Goal: Information Seeking & Learning: Understand process/instructions

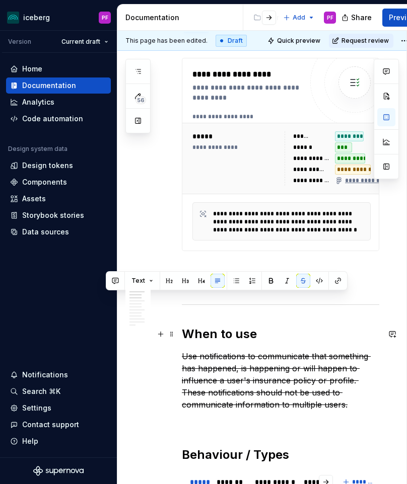
scroll to position [203, 0]
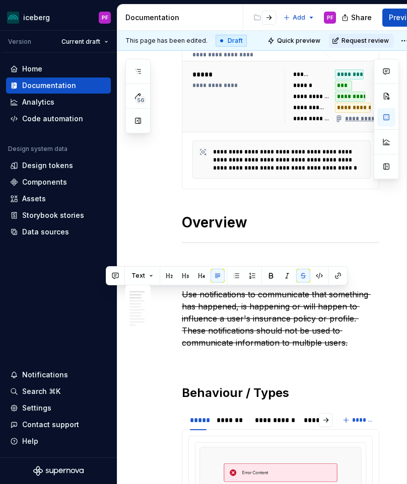
click at [222, 312] on p "Use notifications to communicate that something has happened, is happening or w…" at bounding box center [280, 318] width 197 height 60
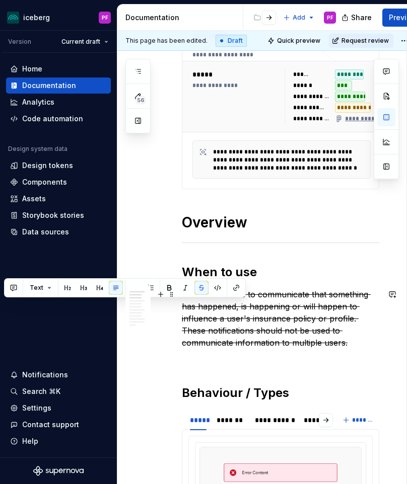
click at [317, 319] on s "Use notifications to communicate that something has happened, is happening or w…" at bounding box center [276, 318] width 189 height 58
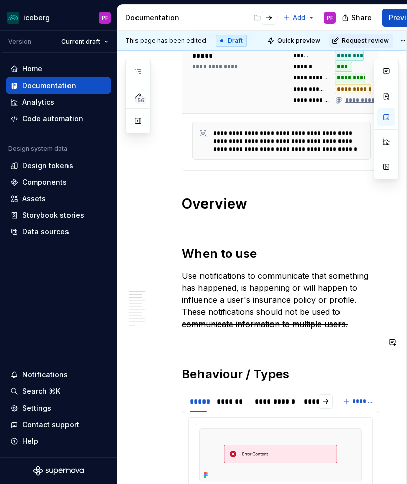
scroll to position [222, 0]
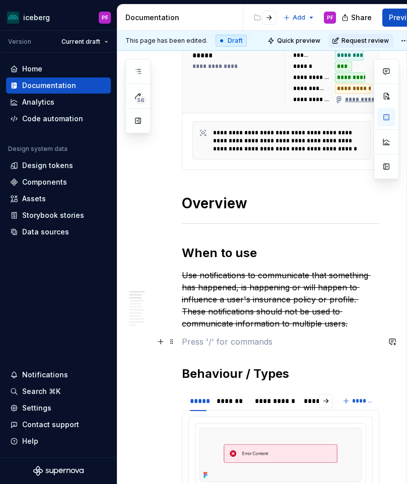
click at [300, 341] on p at bounding box center [280, 342] width 197 height 12
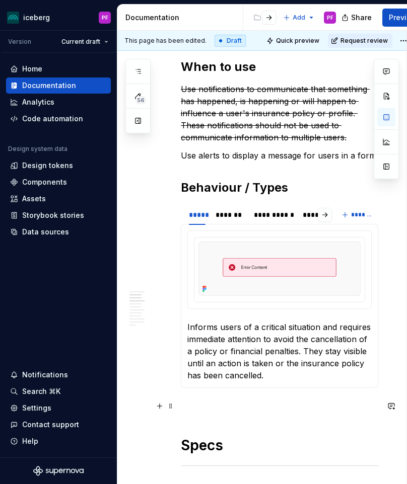
scroll to position [410, 1]
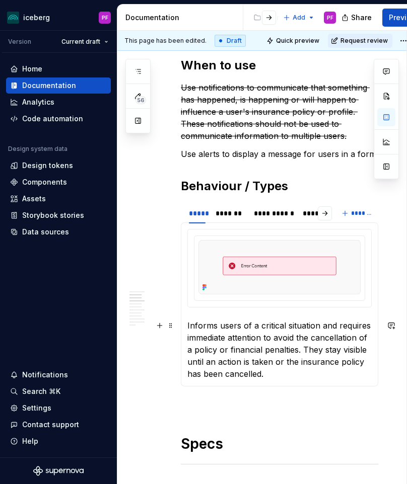
click at [264, 370] on p "Informs users of a critical situation and requires immediate attention to avoid…" at bounding box center [279, 350] width 184 height 60
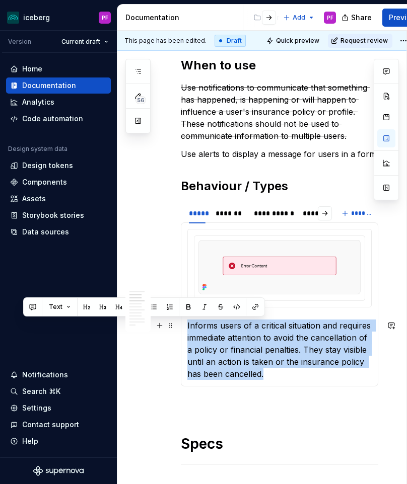
drag, startPoint x: 273, startPoint y: 374, endPoint x: 187, endPoint y: 323, distance: 100.0
click at [187, 323] on p "Informs users of a critical situation and requires immediate attention to avoid…" at bounding box center [279, 350] width 184 height 60
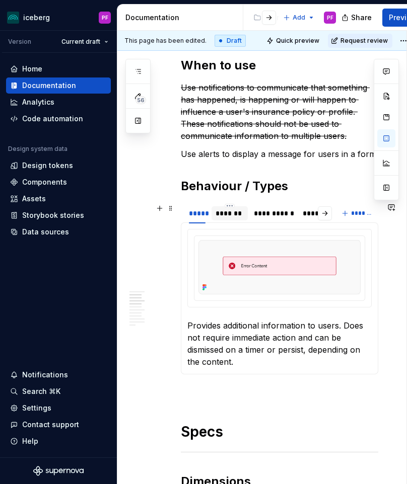
click at [233, 214] on div "*******" at bounding box center [229, 213] width 28 height 10
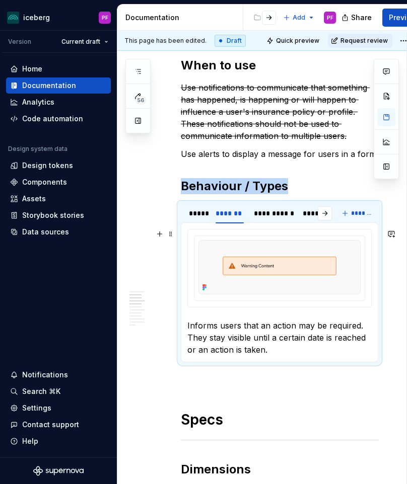
click at [274, 325] on p "Informs users that an action may be required. They stay visible until a certain…" at bounding box center [279, 338] width 184 height 36
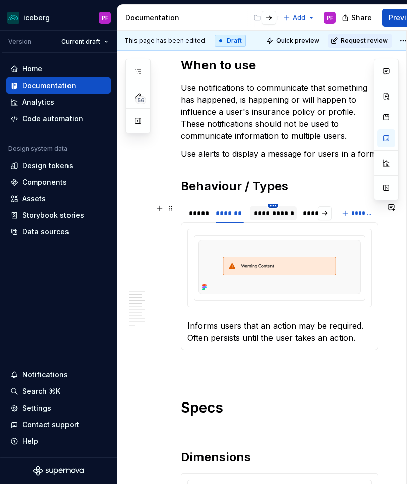
click at [270, 207] on html "iceberg PF Version Current draft Home Documentation Analytics Code automation D…" at bounding box center [203, 242] width 407 height 484
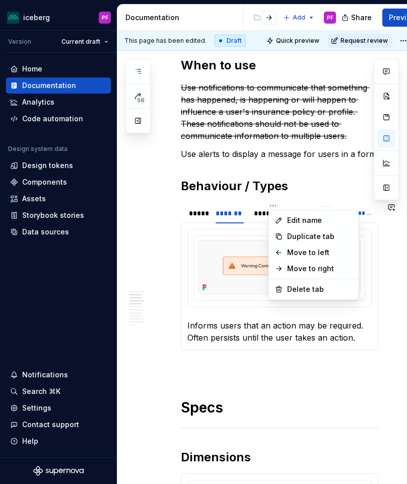
click at [257, 212] on html "iceberg PF Version Current draft Home Documentation Analytics Code automation D…" at bounding box center [203, 242] width 407 height 484
type textarea "*"
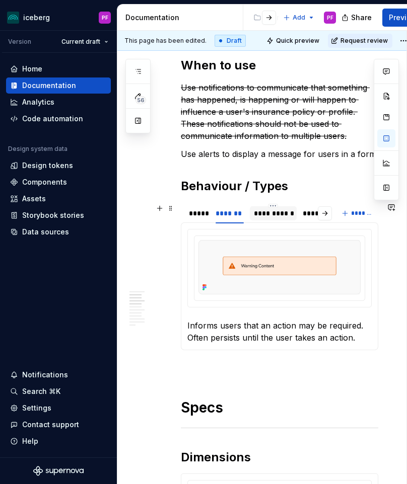
click at [261, 214] on div "**********" at bounding box center [273, 213] width 39 height 10
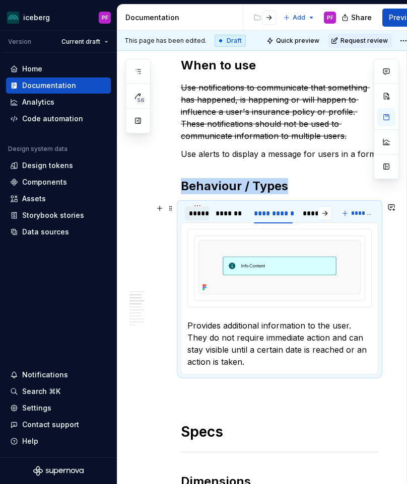
click at [204, 214] on div "*****" at bounding box center [197, 213] width 17 height 10
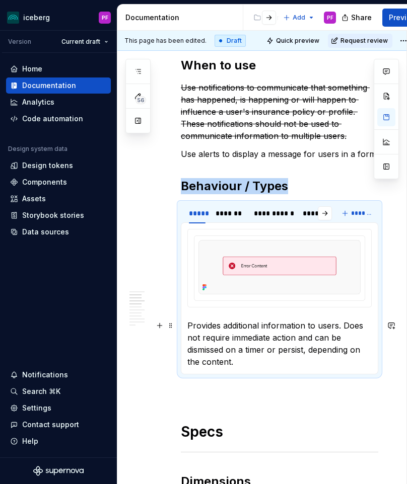
click at [272, 332] on p "Provides additional information to users. Does not require immediate action and…" at bounding box center [279, 344] width 184 height 48
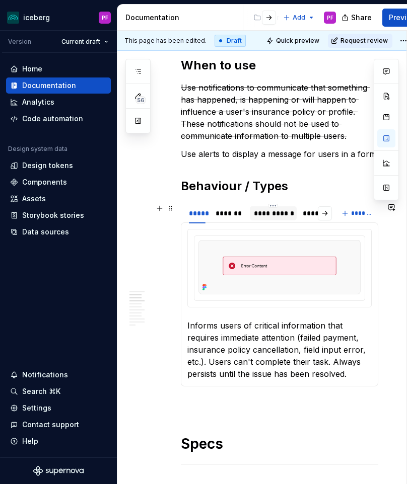
click at [264, 214] on div "**********" at bounding box center [273, 213] width 39 height 10
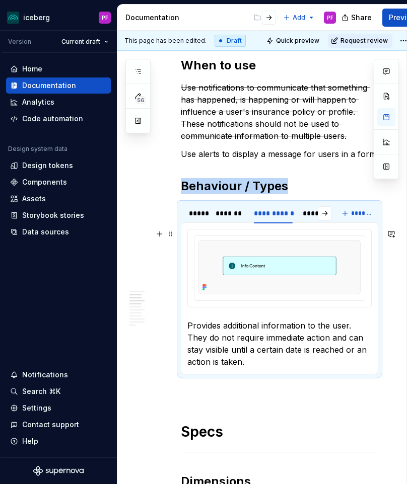
click at [229, 323] on p "Provides additional information to the user. They do not require immediate acti…" at bounding box center [279, 344] width 184 height 48
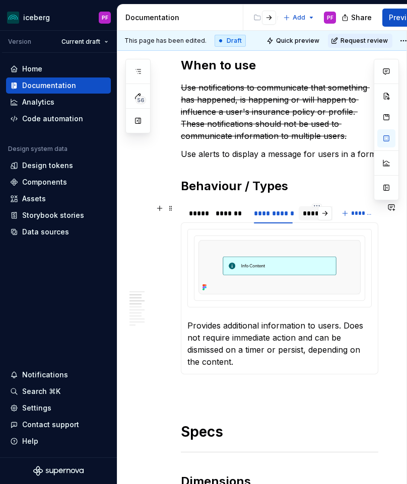
click at [306, 214] on div "*******" at bounding box center [317, 213] width 29 height 10
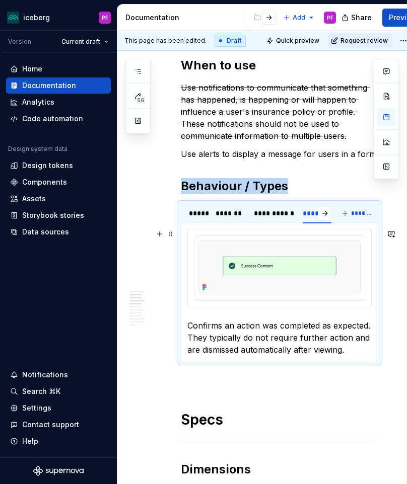
click at [250, 325] on p "Confirms an action was completed as expected. They typically do not require fur…" at bounding box center [279, 338] width 184 height 36
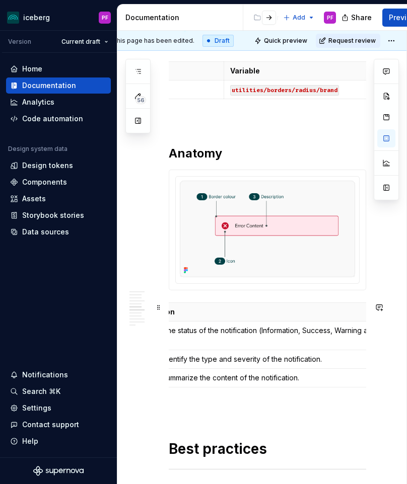
scroll to position [0, 175]
click at [305, 362] on p "Helps to identify the type and severity of the notification." at bounding box center [241, 359] width 251 height 10
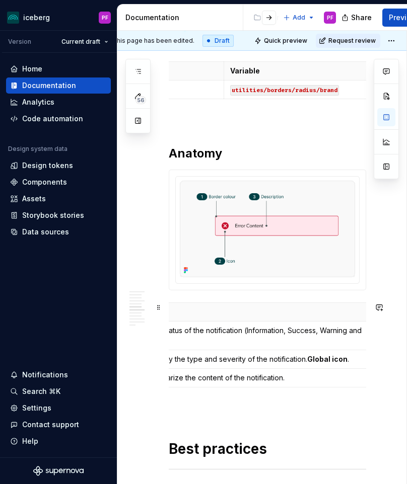
scroll to position [0, 183]
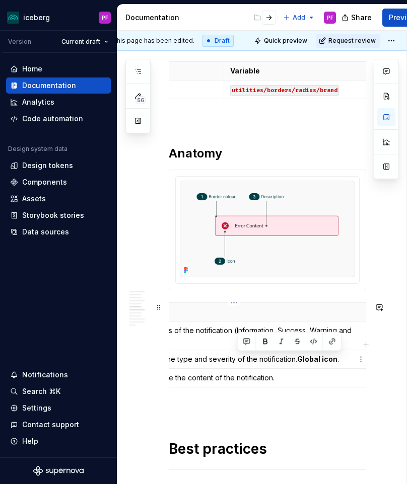
drag, startPoint x: 299, startPoint y: 358, endPoint x: 345, endPoint y: 358, distance: 46.3
click at [345, 358] on p "Helps to identify the type and severity of the notification. Global icon ." at bounding box center [233, 359] width 251 height 10
copy p "Global icon ."
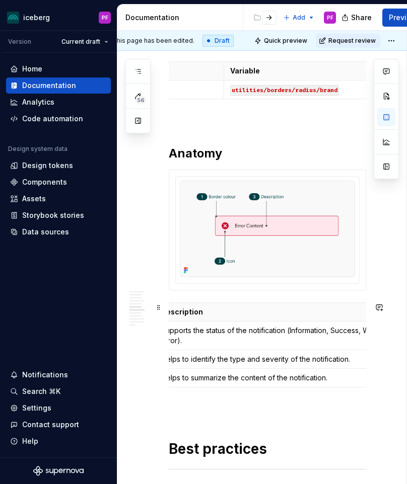
scroll to position [0, 91]
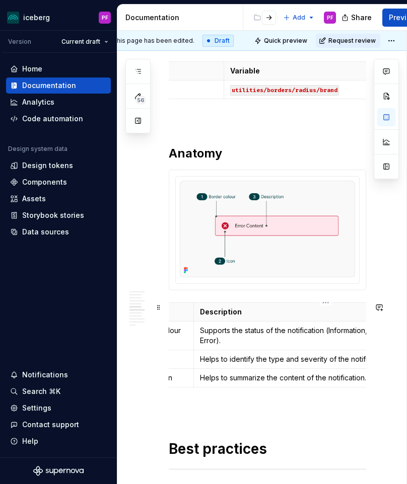
click at [198, 358] on td "Helps to identify the type and severity of the notification." at bounding box center [325, 359] width 264 height 19
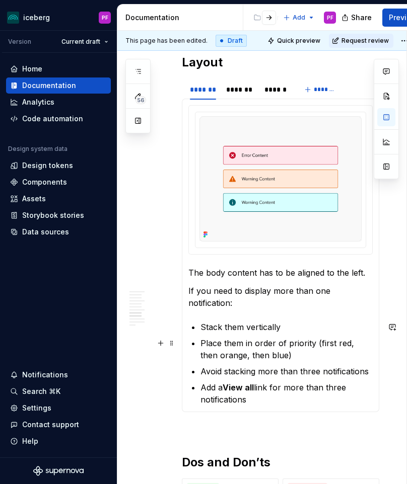
scroll to position [1425, 0]
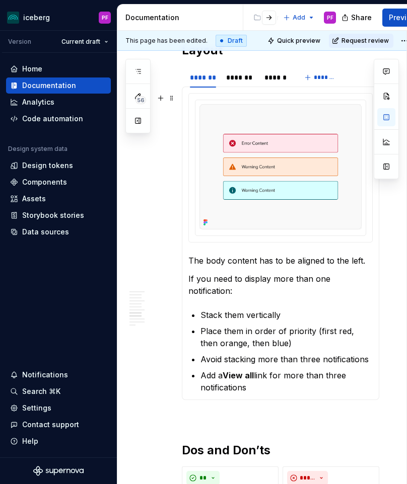
click at [256, 282] on p "If you need to display more than one notification:" at bounding box center [280, 285] width 184 height 24
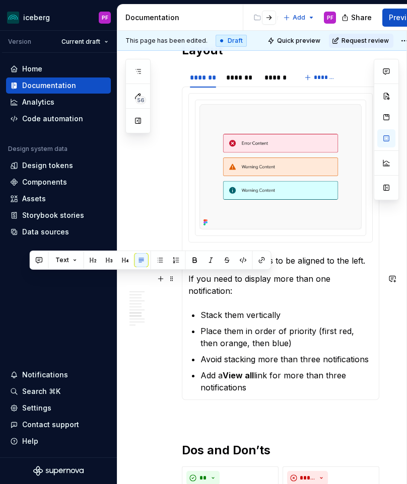
click at [256, 282] on p "If you need to display more than one notification:" at bounding box center [280, 285] width 184 height 24
click at [317, 255] on p "The body content has to be aligned to the left." at bounding box center [280, 261] width 184 height 12
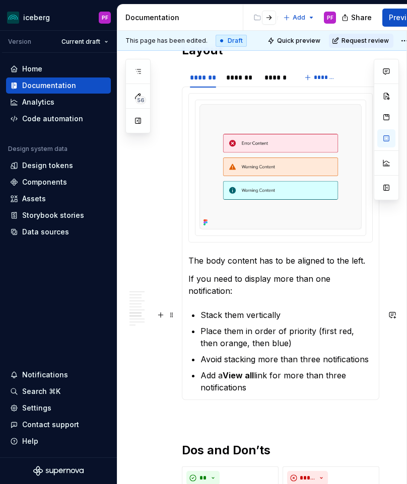
click at [202, 317] on p "Stack them vertically" at bounding box center [286, 315] width 172 height 12
click at [270, 82] on div "******" at bounding box center [275, 77] width 23 height 10
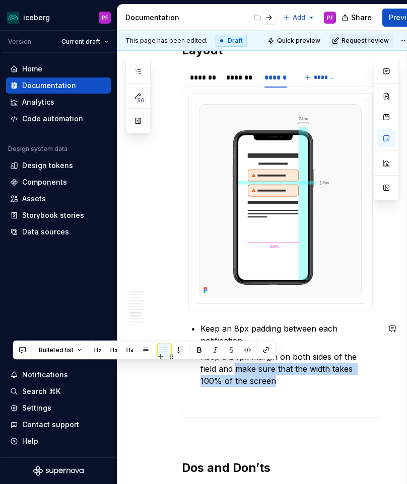
drag, startPoint x: 274, startPoint y: 380, endPoint x: 236, endPoint y: 369, distance: 39.8
click at [236, 369] on p "Keep a 24px margin on both sides of the field and make sure that the width take…" at bounding box center [286, 369] width 172 height 36
copy p "make sure that the width takes 100% of the screen"
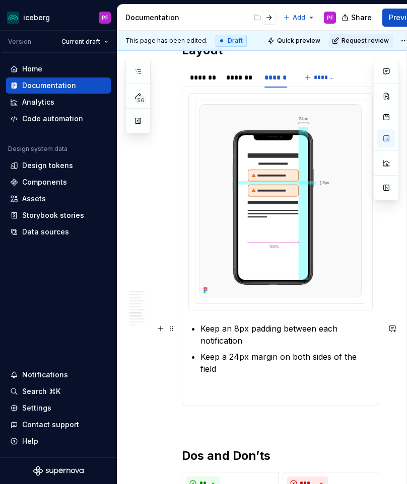
click at [201, 326] on p "Keep an 8px padding between each notification" at bounding box center [286, 335] width 172 height 24
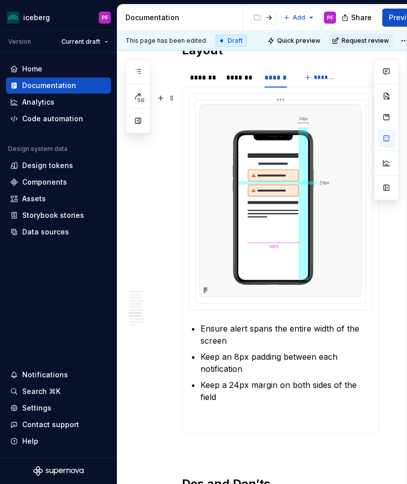
click at [225, 193] on img at bounding box center [280, 200] width 162 height 193
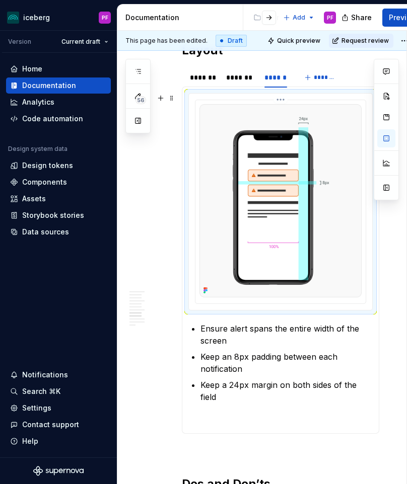
scroll to position [1425, 13]
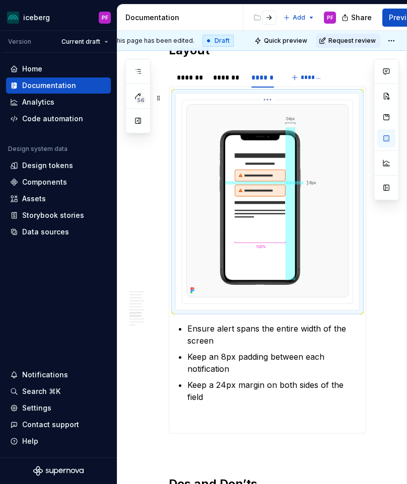
click at [194, 283] on img at bounding box center [267, 200] width 162 height 193
click at [385, 95] on button "button" at bounding box center [386, 96] width 18 height 18
click at [211, 202] on img at bounding box center [267, 200] width 162 height 193
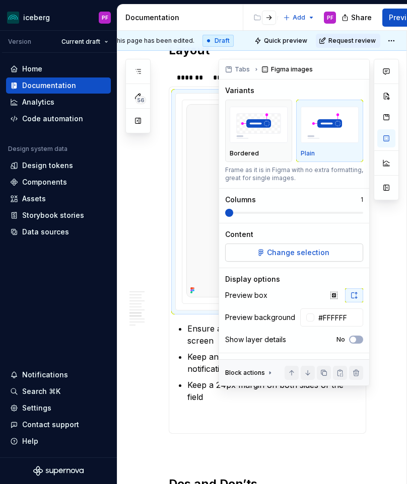
click at [322, 250] on span "Change selection" at bounding box center [298, 253] width 62 height 10
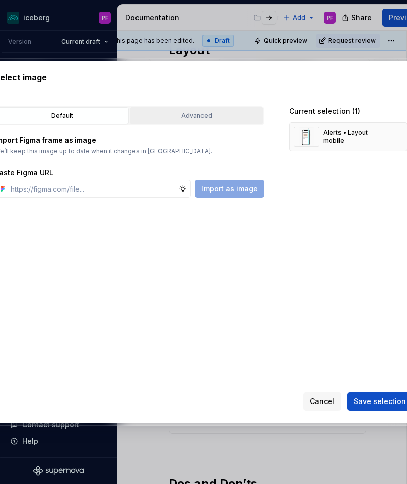
click at [196, 120] on div "Advanced" at bounding box center [196, 116] width 126 height 10
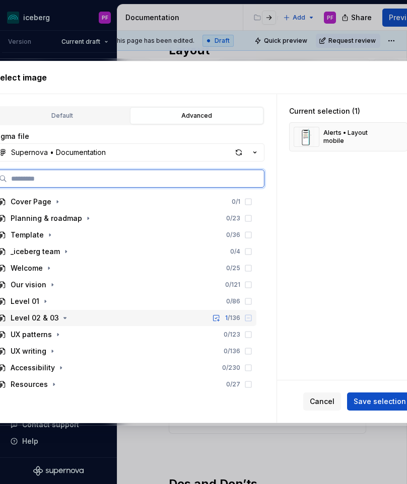
click at [54, 318] on div "Level 02 & 03" at bounding box center [35, 318] width 48 height 10
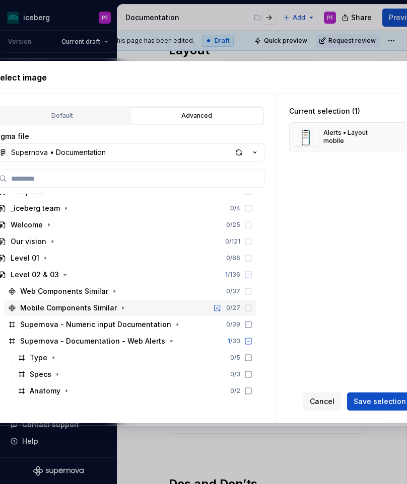
scroll to position [44, 0]
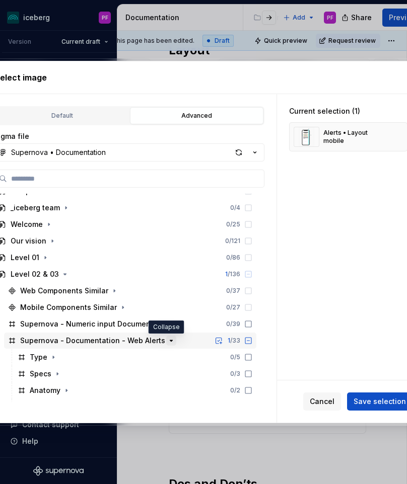
click at [167, 340] on icon "button" at bounding box center [171, 341] width 8 height 8
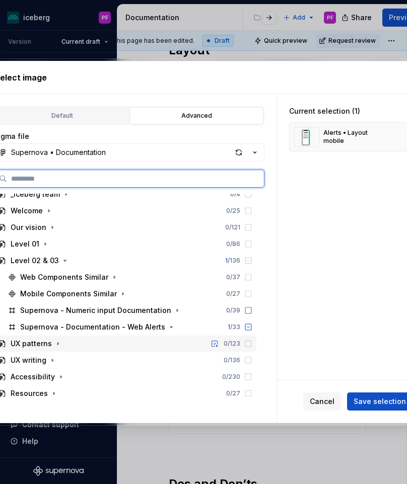
scroll to position [57, 0]
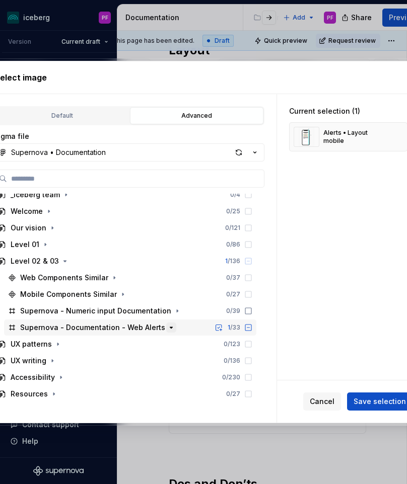
click at [170, 327] on icon "button" at bounding box center [171, 327] width 3 height 1
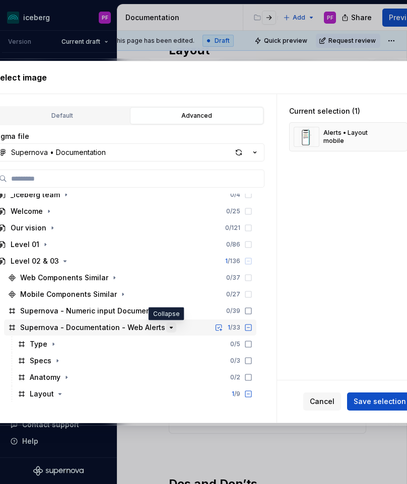
click at [170, 327] on icon "button" at bounding box center [171, 327] width 3 height 1
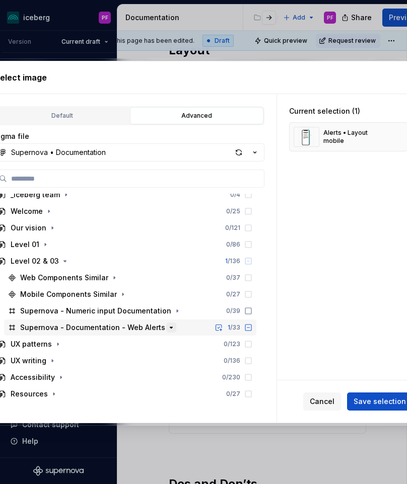
click at [167, 326] on icon "button" at bounding box center [171, 328] width 8 height 8
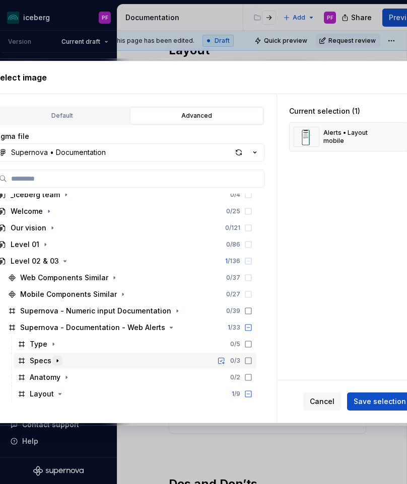
scroll to position [120, 0]
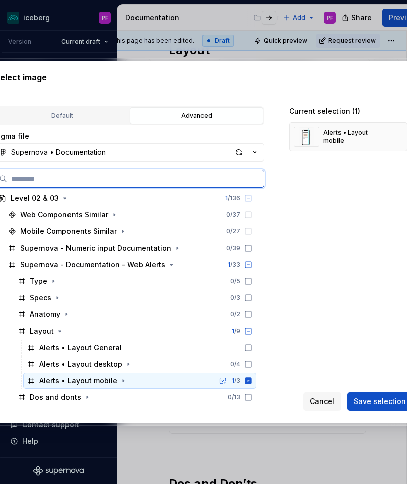
click at [252, 381] on icon at bounding box center [248, 381] width 8 height 8
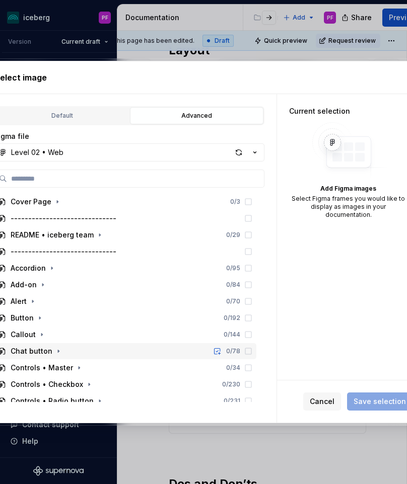
scroll to position [60, 0]
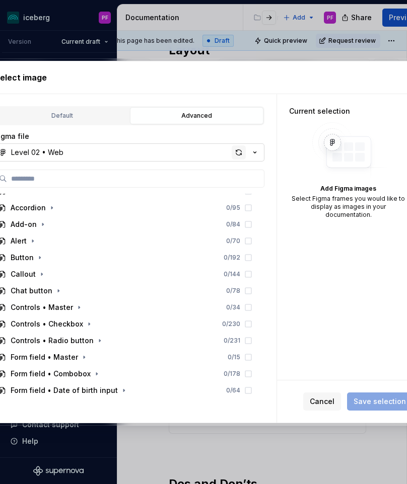
click at [239, 155] on div "button" at bounding box center [239, 152] width 14 height 14
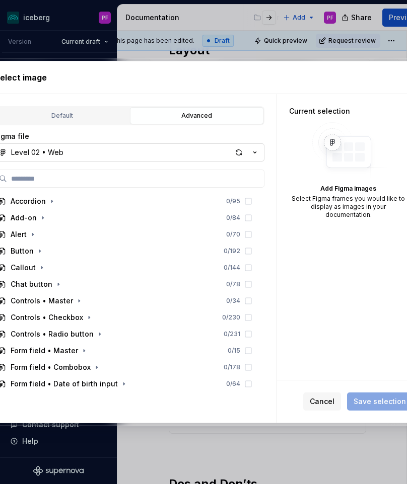
scroll to position [9, 0]
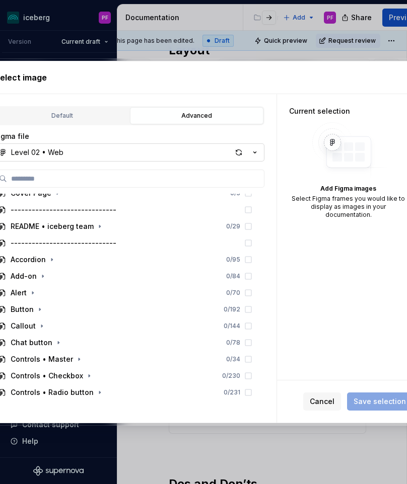
click at [257, 151] on icon "button" at bounding box center [255, 152] width 10 height 10
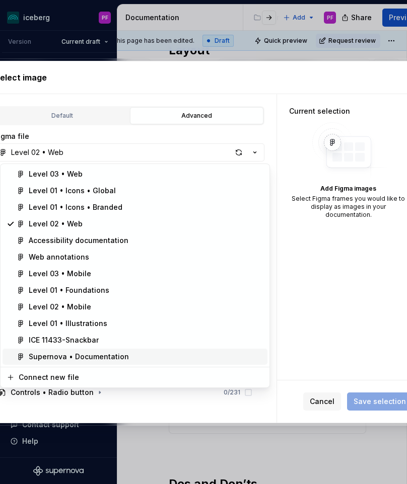
click at [117, 360] on div "Supernova • Documentation" at bounding box center [79, 357] width 100 height 10
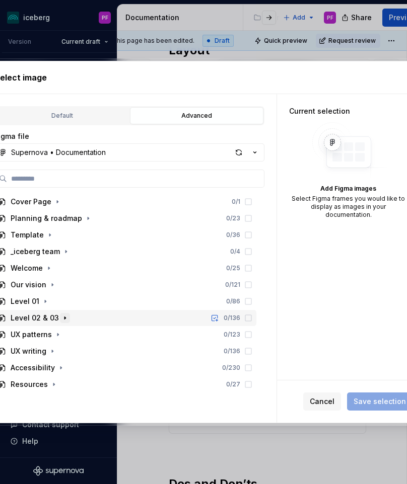
click at [62, 320] on icon "button" at bounding box center [65, 318] width 8 height 8
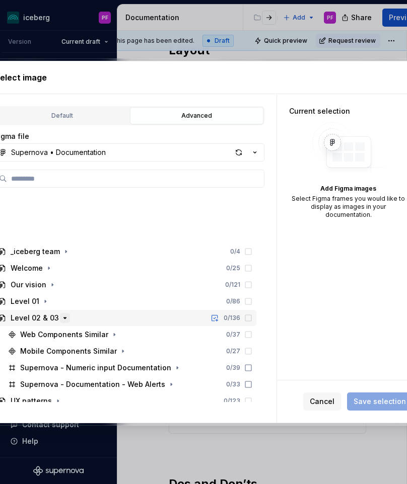
scroll to position [57, 0]
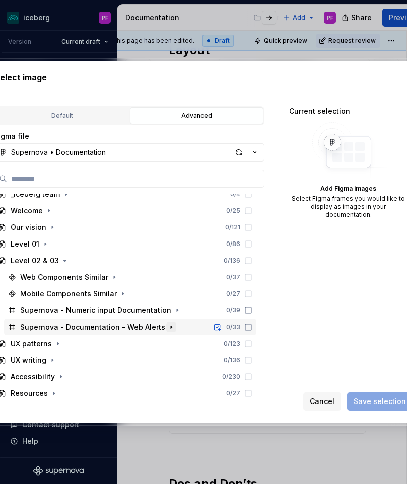
click at [169, 325] on icon "button" at bounding box center [171, 327] width 8 height 8
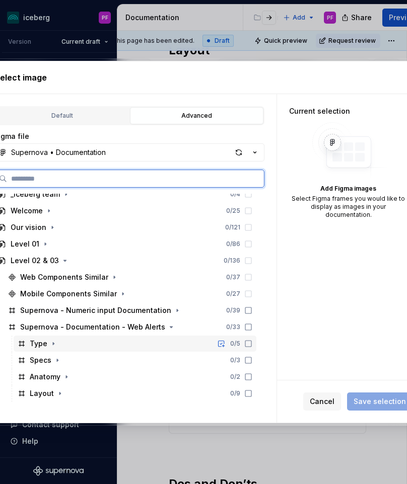
scroll to position [136, 0]
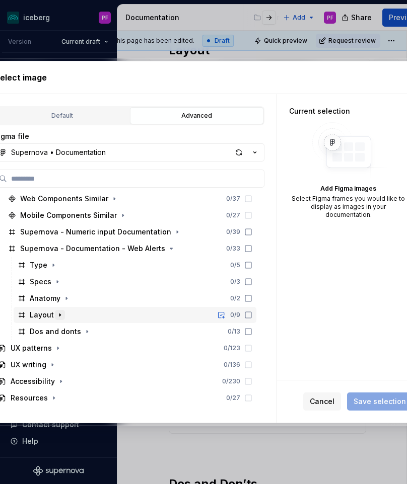
click at [60, 311] on icon "button" at bounding box center [60, 315] width 8 height 8
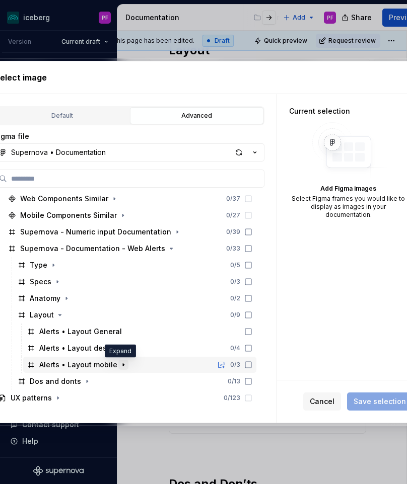
click at [123, 361] on icon "button" at bounding box center [123, 365] width 8 height 8
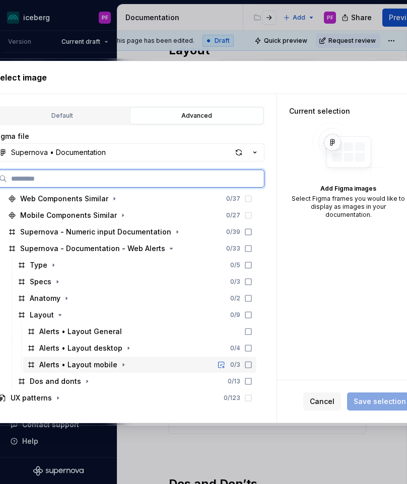
click at [252, 362] on icon at bounding box center [248, 365] width 8 height 8
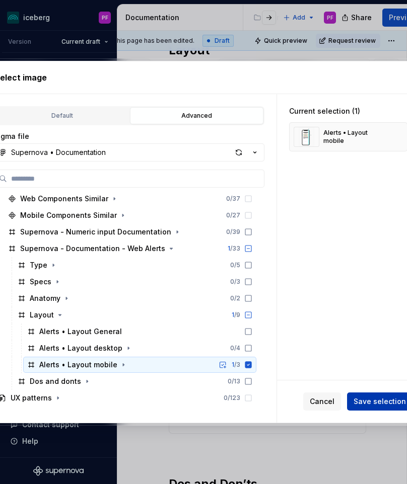
click at [369, 397] on span "Save selection" at bounding box center [379, 402] width 52 height 10
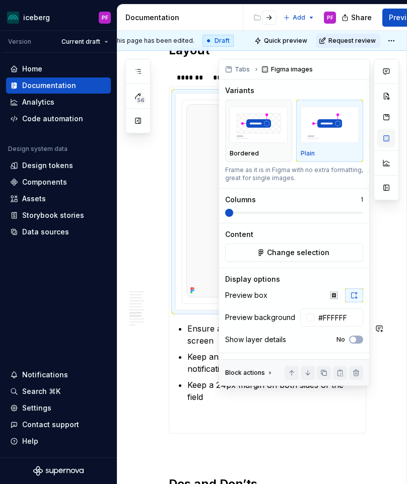
click at [385, 133] on button "button" at bounding box center [386, 138] width 18 height 18
click at [357, 70] on button "button" at bounding box center [359, 69] width 14 height 14
type textarea "*"
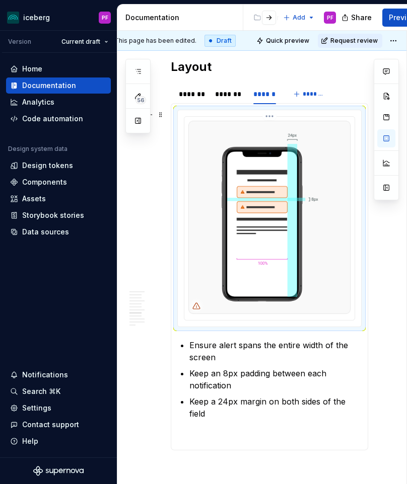
scroll to position [1411, 11]
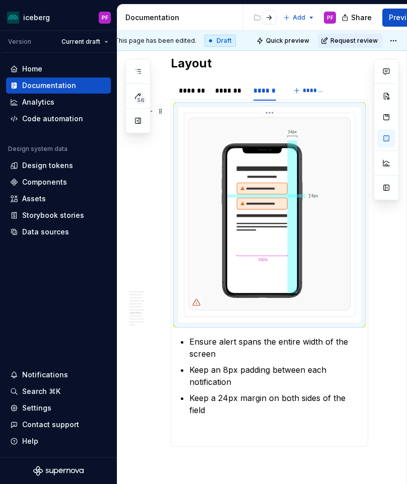
click at [265, 205] on img at bounding box center [269, 213] width 162 height 193
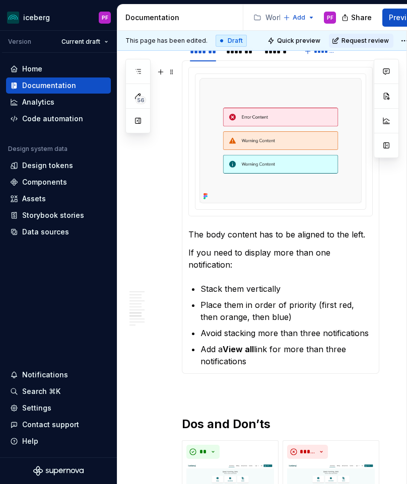
scroll to position [1417, 0]
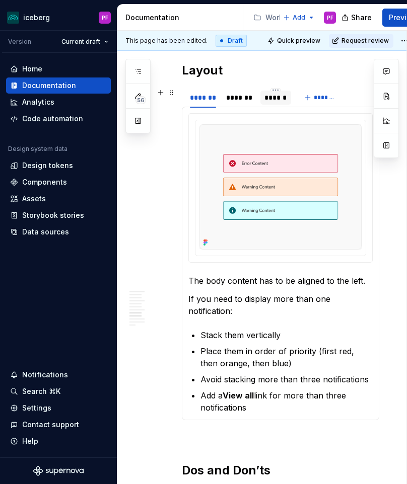
click at [272, 98] on div "******" at bounding box center [275, 98] width 23 height 10
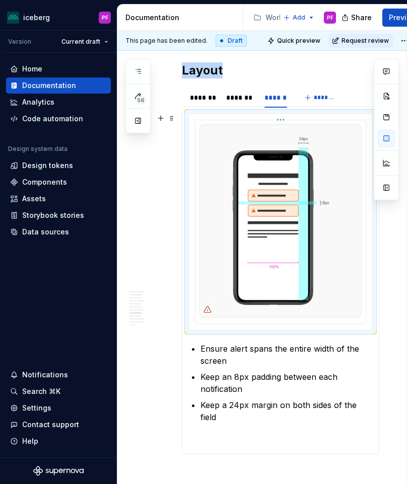
click at [206, 304] on div at bounding box center [207, 310] width 16 height 16
click at [387, 133] on button "button" at bounding box center [386, 138] width 18 height 18
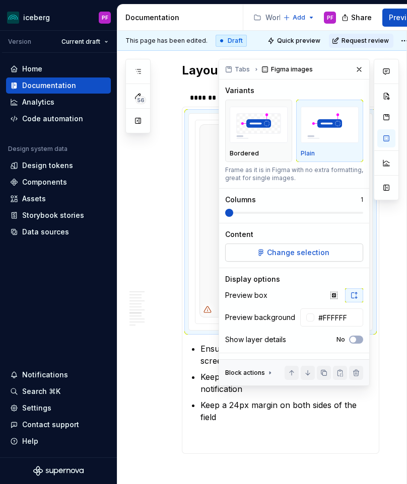
click at [306, 258] on button "Change selection" at bounding box center [294, 253] width 138 height 18
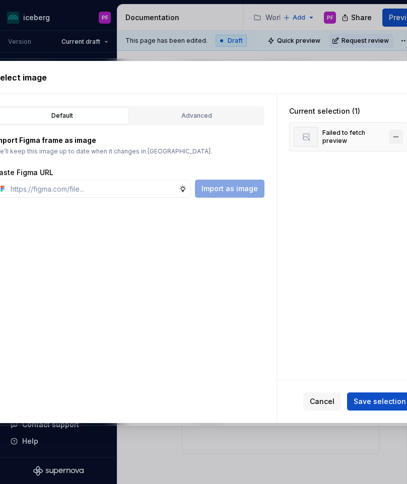
click at [400, 140] on button "button" at bounding box center [396, 137] width 14 height 14
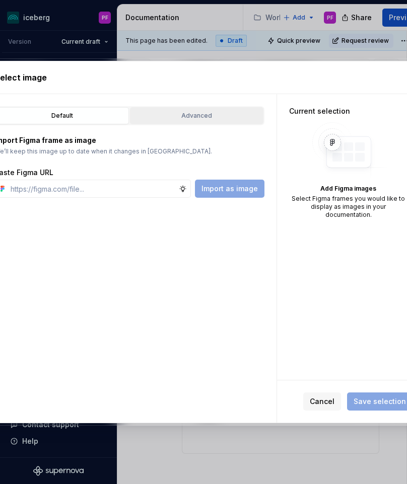
click at [244, 117] on div "Advanced" at bounding box center [196, 116] width 126 height 10
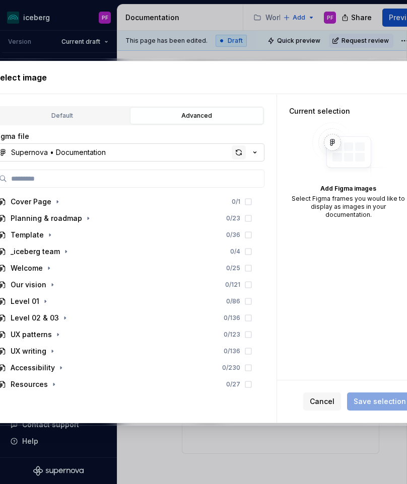
click at [238, 153] on div "button" at bounding box center [239, 152] width 14 height 14
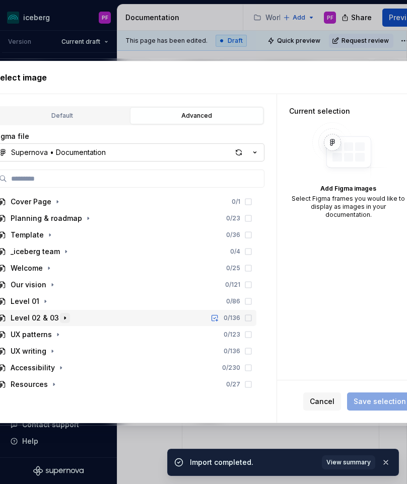
click at [61, 319] on icon "button" at bounding box center [65, 318] width 8 height 8
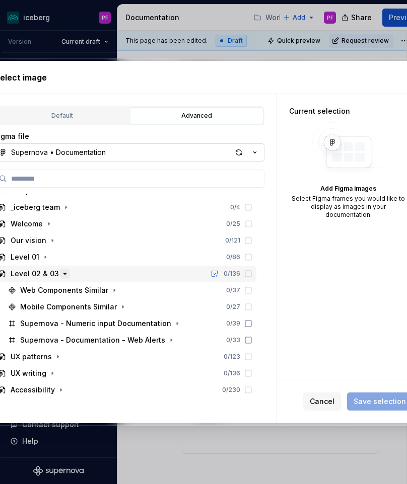
scroll to position [46, 0]
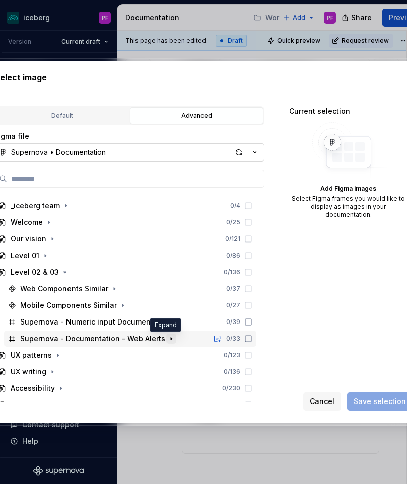
click at [171, 338] on icon "button" at bounding box center [171, 339] width 1 height 3
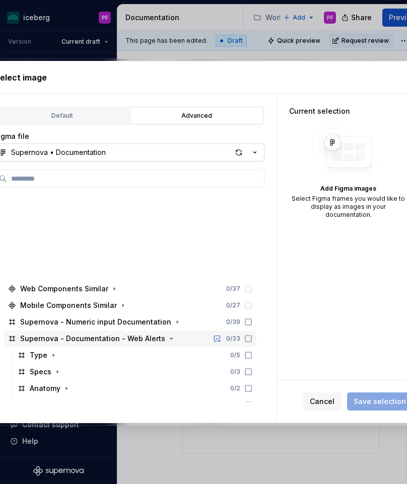
scroll to position [140, 0]
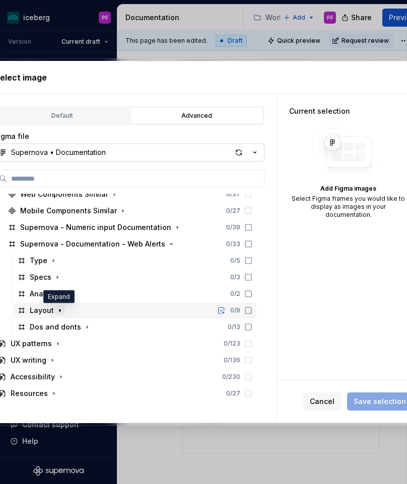
click at [59, 311] on icon "button" at bounding box center [59, 311] width 1 height 3
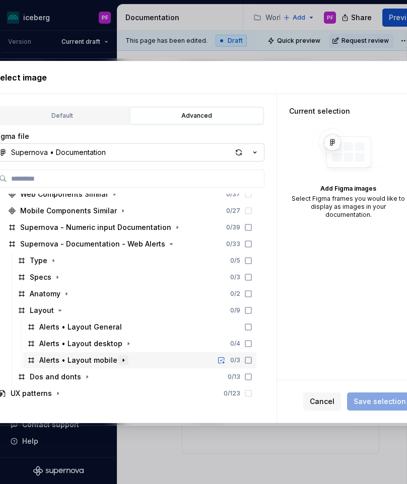
click at [119, 358] on icon "button" at bounding box center [123, 360] width 8 height 8
click at [124, 361] on button "button" at bounding box center [123, 360] width 10 height 10
click at [252, 359] on icon at bounding box center [248, 360] width 8 height 8
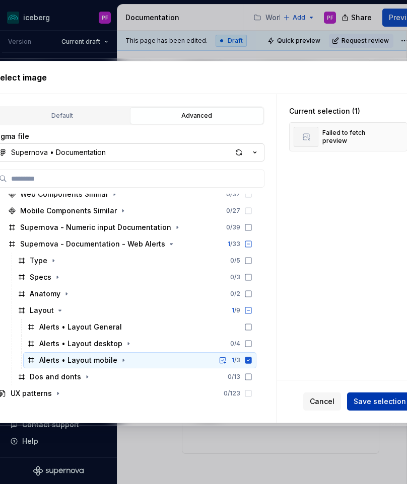
click at [366, 401] on span "Save selection" at bounding box center [379, 402] width 52 height 10
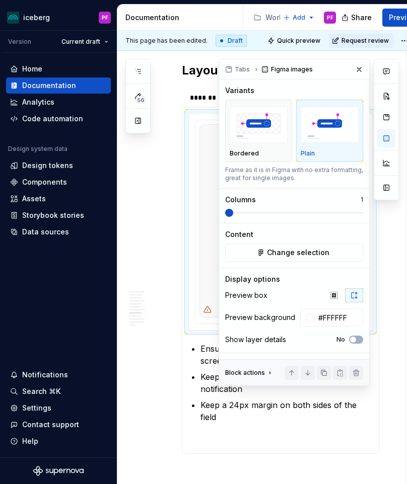
click at [162, 263] on div "**********" at bounding box center [268, 133] width 302 height 2750
click at [356, 69] on button "button" at bounding box center [359, 69] width 14 height 14
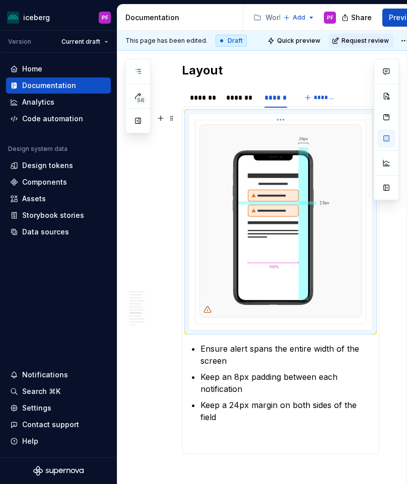
click at [208, 309] on icon at bounding box center [207, 310] width 8 height 8
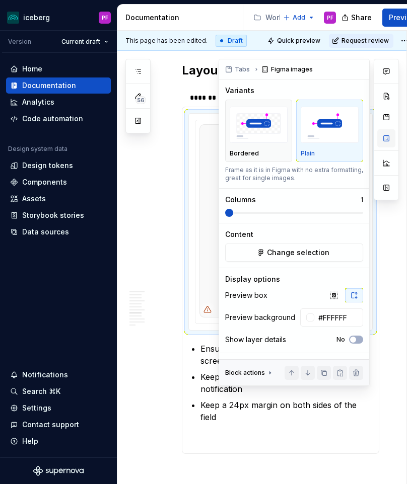
click at [382, 142] on button "button" at bounding box center [386, 138] width 18 height 18
click at [357, 65] on button "button" at bounding box center [359, 69] width 14 height 14
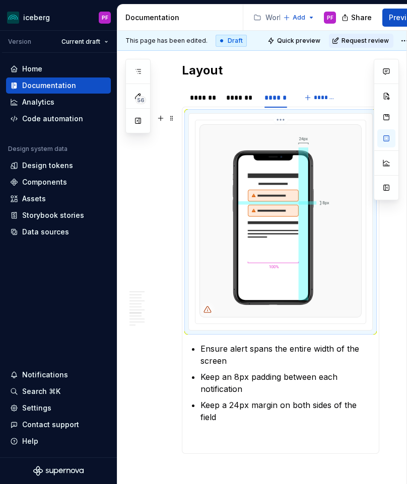
click at [209, 310] on icon at bounding box center [207, 310] width 8 height 8
click at [209, 306] on icon at bounding box center [207, 310] width 8 height 8
click at [209, 308] on icon at bounding box center [207, 310] width 7 height 6
click at [381, 140] on button "button" at bounding box center [386, 138] width 18 height 18
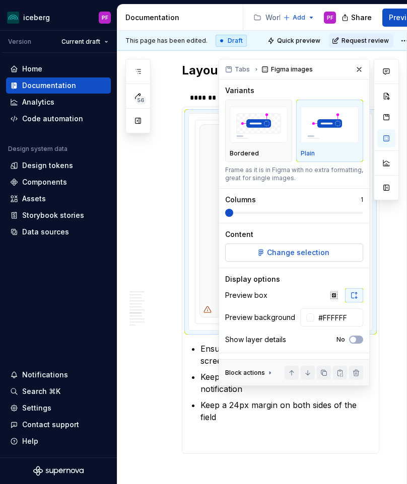
click at [289, 258] on button "Change selection" at bounding box center [294, 253] width 138 height 18
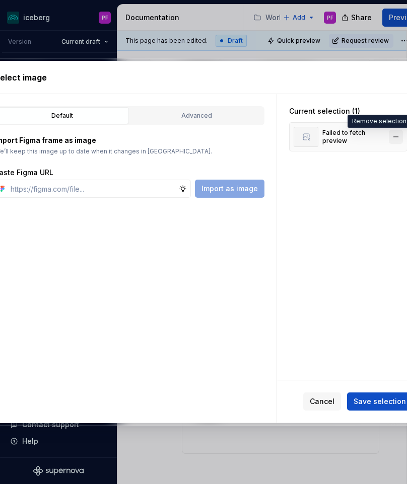
click at [400, 136] on button "button" at bounding box center [396, 137] width 14 height 14
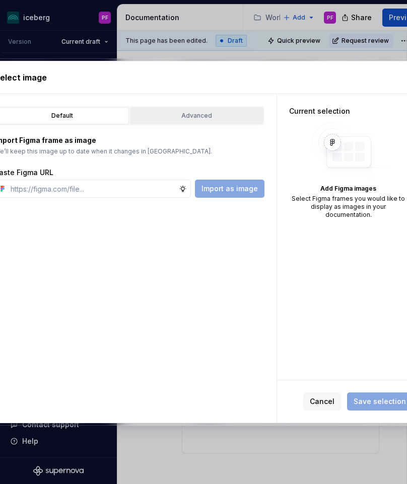
click at [212, 121] on button "Advanced" at bounding box center [196, 115] width 133 height 17
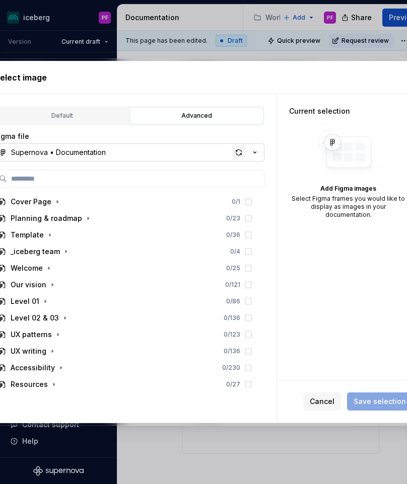
click at [237, 153] on div "button" at bounding box center [239, 152] width 14 height 14
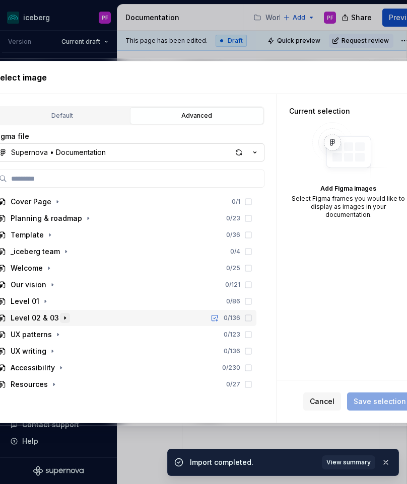
click at [63, 317] on icon "button" at bounding box center [65, 318] width 8 height 8
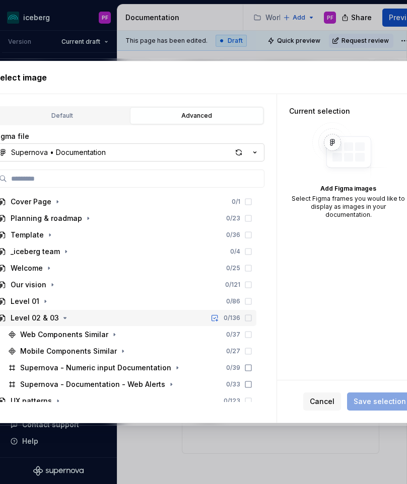
scroll to position [56, 0]
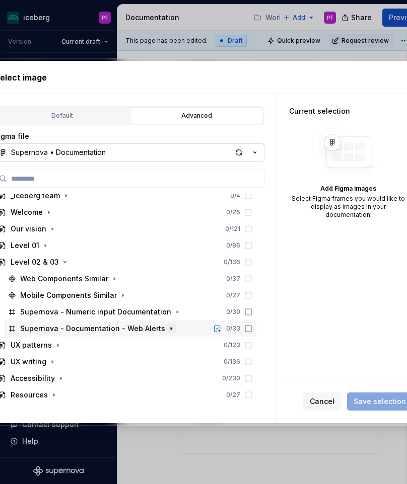
click at [167, 327] on icon "button" at bounding box center [171, 329] width 8 height 8
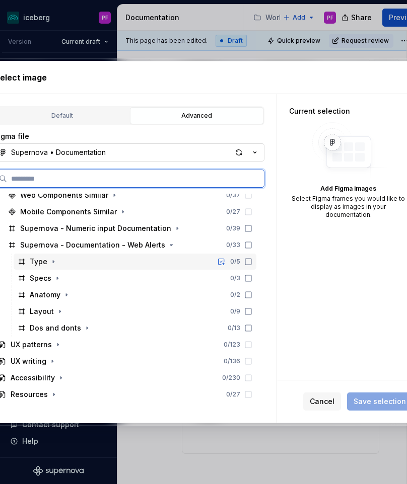
scroll to position [140, 0]
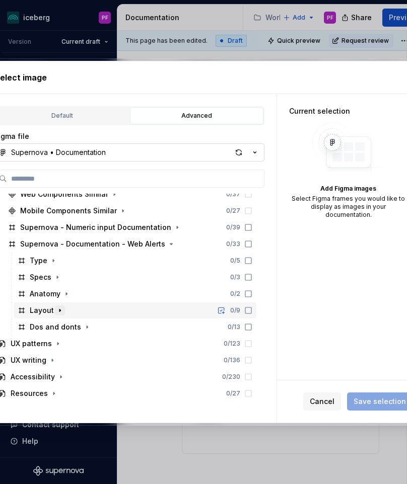
click at [56, 314] on icon "button" at bounding box center [60, 311] width 8 height 8
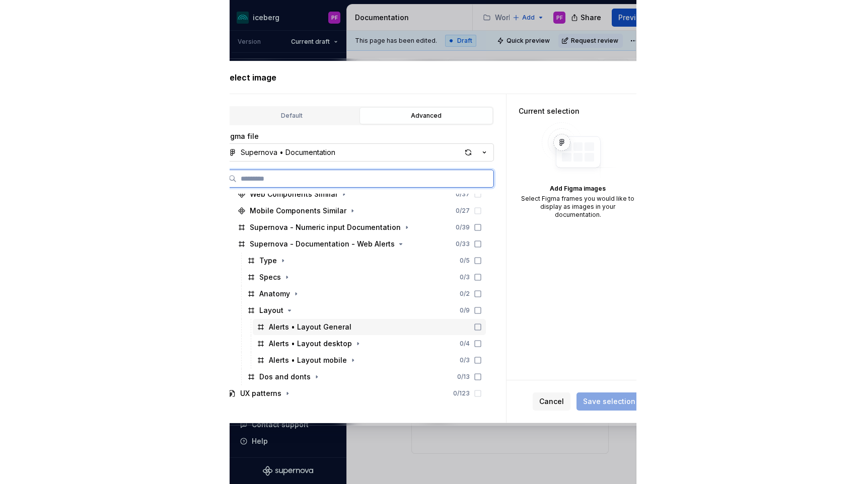
scroll to position [190, 0]
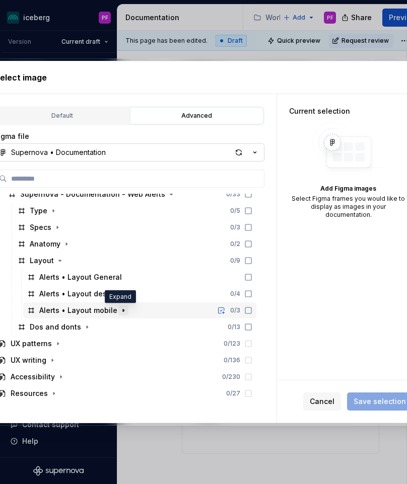
click at [121, 312] on icon "button" at bounding box center [123, 311] width 8 height 8
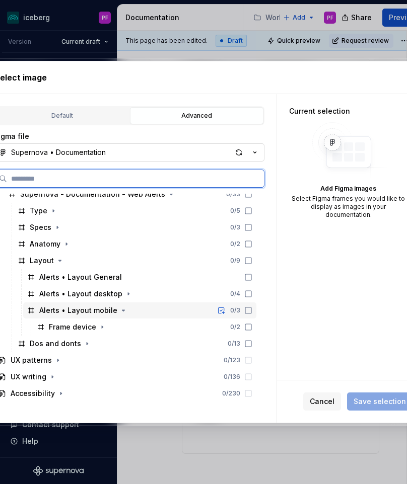
click at [252, 310] on icon at bounding box center [248, 311] width 8 height 8
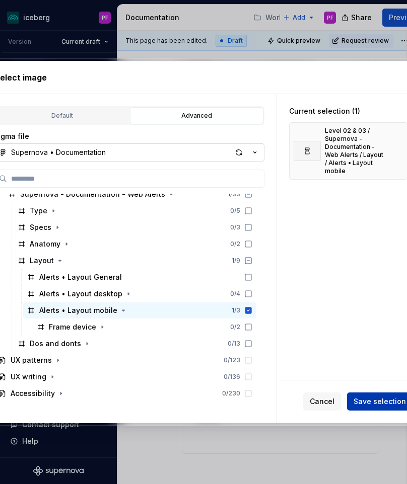
click at [366, 405] on span "Save selection" at bounding box center [379, 402] width 52 height 10
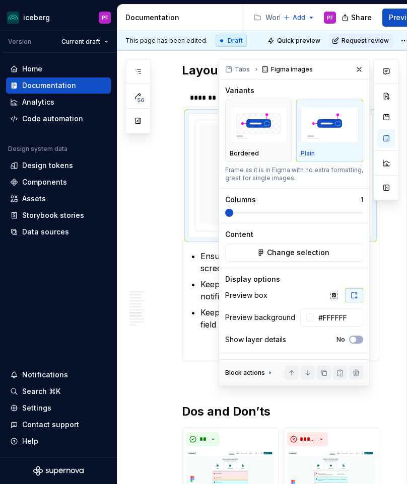
click at [166, 293] on div "**********" at bounding box center [268, 87] width 302 height 2658
click at [356, 69] on button "button" at bounding box center [359, 69] width 14 height 14
type textarea "*"
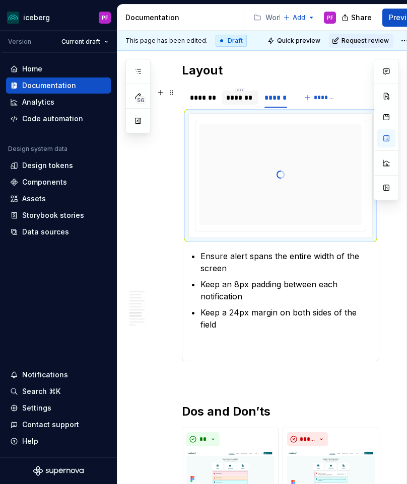
click at [247, 95] on div "*******" at bounding box center [240, 98] width 28 height 10
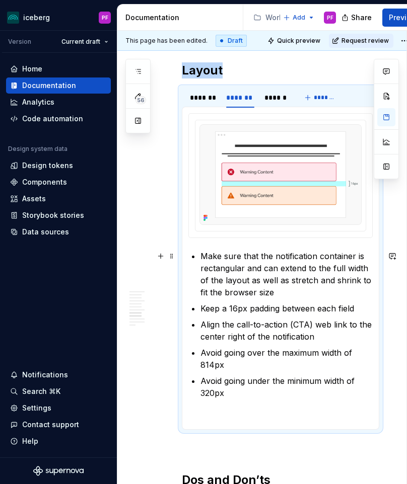
click at [284, 256] on p "Make sure that the notification container is rectangular and can extend to the …" at bounding box center [286, 274] width 172 height 48
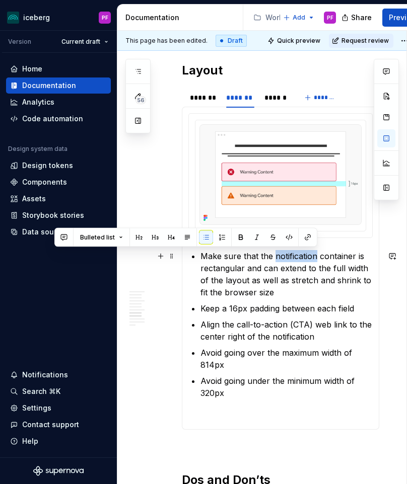
click at [284, 256] on p "Make sure that the notification container is rectangular and can extend to the …" at bounding box center [286, 274] width 172 height 48
click at [283, 100] on div "******" at bounding box center [275, 98] width 23 height 10
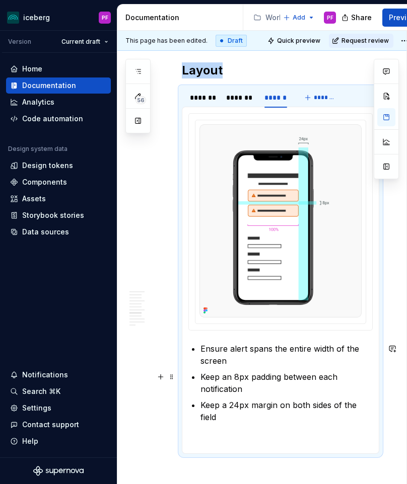
click at [225, 392] on p "Keep an 8px padding between each notification" at bounding box center [286, 383] width 172 height 24
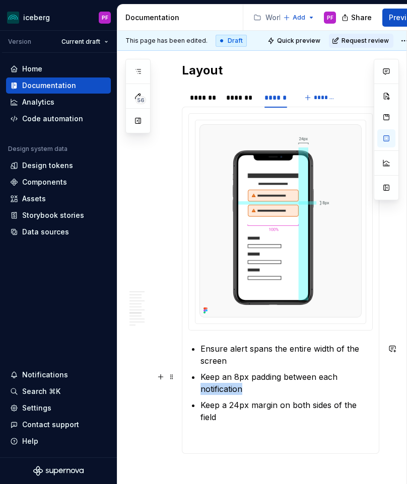
click at [225, 392] on p "Keep an 8px padding between each notification" at bounding box center [286, 383] width 172 height 24
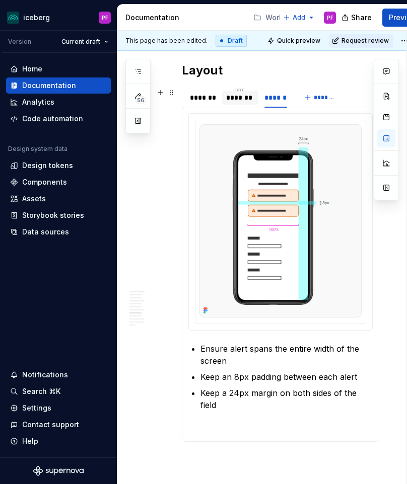
click at [239, 103] on div "*******" at bounding box center [240, 98] width 36 height 14
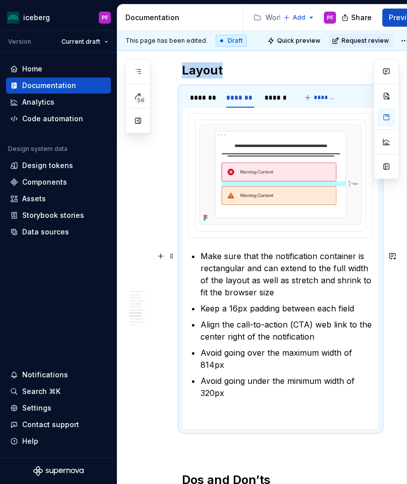
click at [305, 254] on p "Make sure that the notification container is rectangular and can extend to the …" at bounding box center [286, 274] width 172 height 48
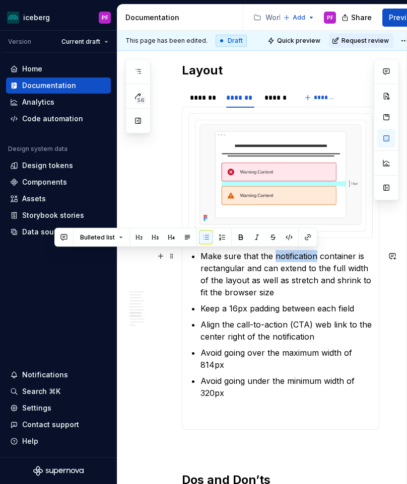
click at [305, 254] on p "Make sure that the notification container is rectangular and can extend to the …" at bounding box center [286, 274] width 172 height 48
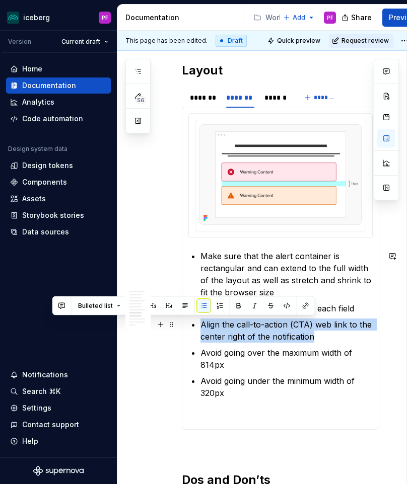
drag, startPoint x: 300, startPoint y: 336, endPoint x: 199, endPoint y: 324, distance: 101.4
click at [199, 324] on section-item-column "Make sure that the alert container is rectangular and can extend to the full wi…" at bounding box center [280, 268] width 184 height 310
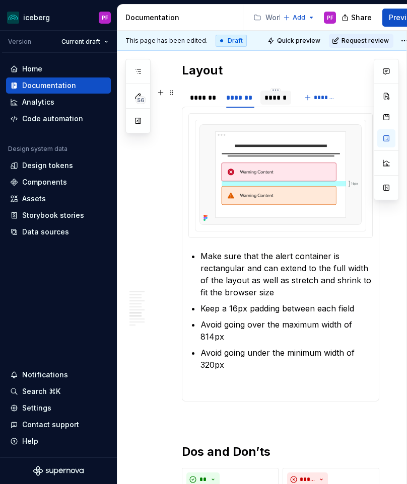
click at [274, 97] on div "******" at bounding box center [275, 98] width 23 height 10
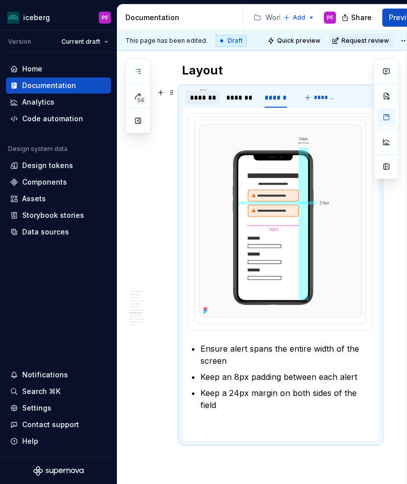
click at [208, 91] on div "*******" at bounding box center [203, 98] width 34 height 14
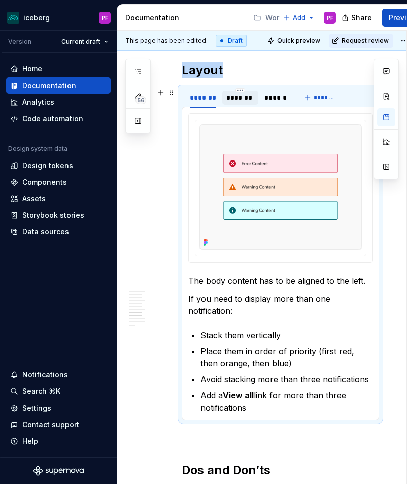
click at [250, 100] on div "*******" at bounding box center [240, 98] width 28 height 10
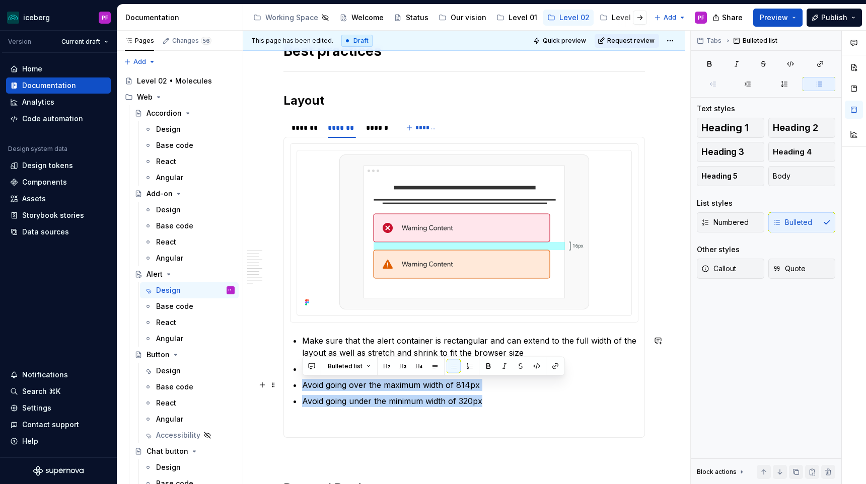
drag, startPoint x: 493, startPoint y: 402, endPoint x: 295, endPoint y: 380, distance: 199.1
click at [302, 380] on ul "Make sure that the alert container is rectangular and can extend to the full wi…" at bounding box center [470, 371] width 336 height 72
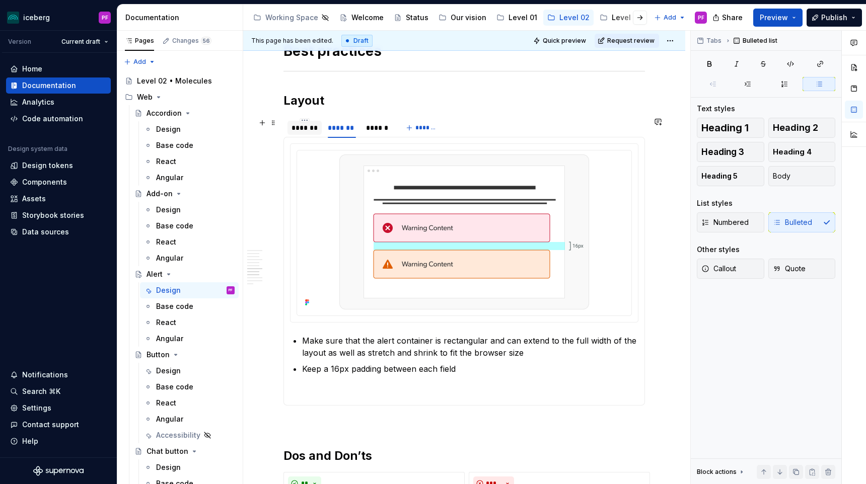
click at [303, 132] on div "*******" at bounding box center [304, 128] width 26 height 10
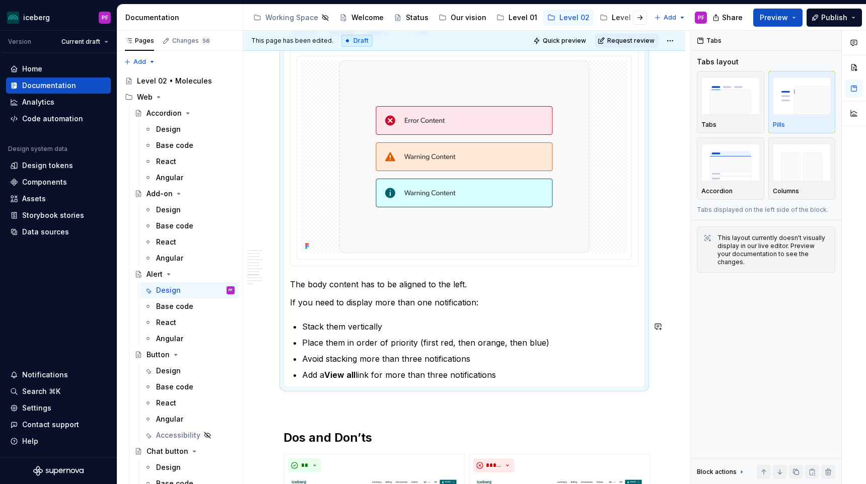
scroll to position [1525, 0]
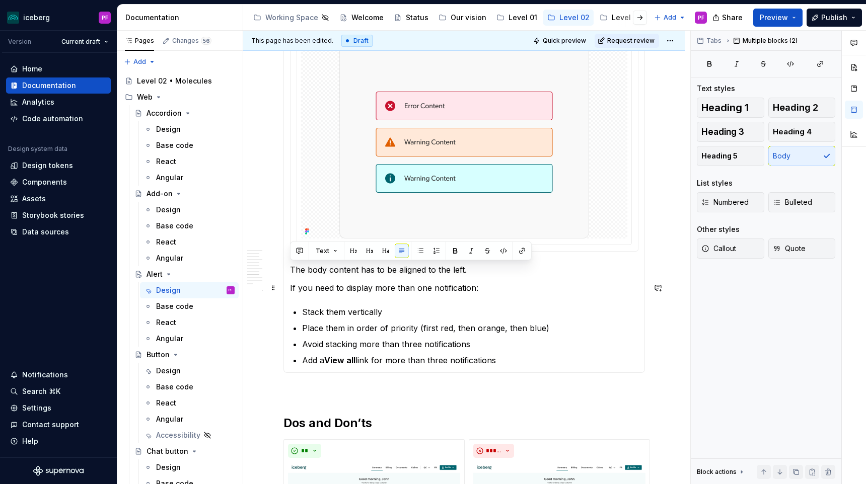
drag, startPoint x: 291, startPoint y: 269, endPoint x: 477, endPoint y: 286, distance: 187.0
click at [406, 286] on section-item-column "The body content has to be aligned to the left. If you need to display more tha…" at bounding box center [464, 201] width 348 height 332
click at [406, 289] on p "If you need to display more than one notification:" at bounding box center [464, 288] width 348 height 12
drag, startPoint x: 480, startPoint y: 289, endPoint x: 291, endPoint y: 269, distance: 189.4
click at [291, 269] on section-item-column "The body content has to be aligned to the left. If you need to display more tha…" at bounding box center [464, 201] width 348 height 332
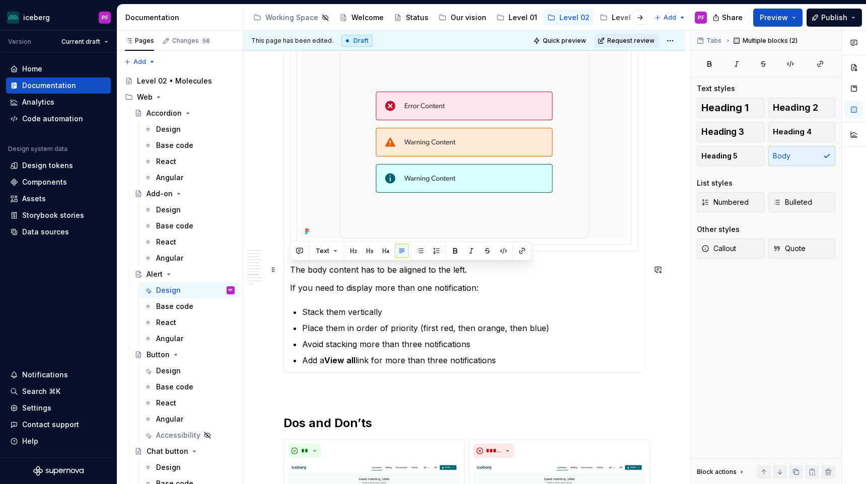
click at [291, 269] on p "The body content has to be aligned to the left." at bounding box center [464, 270] width 348 height 12
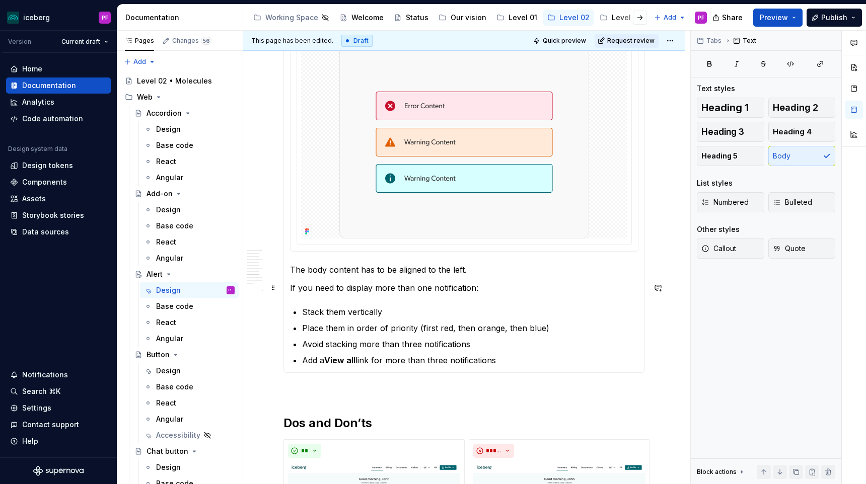
click at [406, 288] on p "If you need to display more than one notification:" at bounding box center [464, 288] width 348 height 12
click at [406, 335] on ul "Stack them vertically Place them in order of priority (first red, then orange, …" at bounding box center [470, 336] width 336 height 60
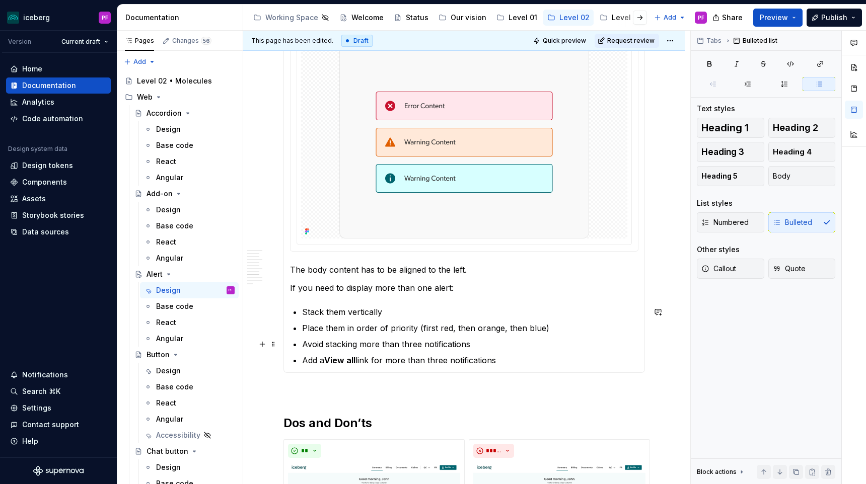
click at [406, 339] on p "Avoid stacking more than three notifications" at bounding box center [470, 344] width 336 height 12
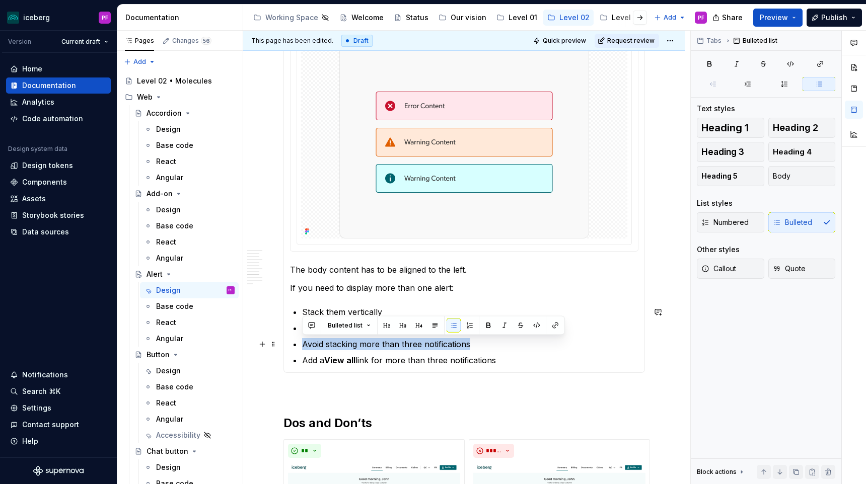
click at [406, 339] on p "Avoid stacking more than three notifications" at bounding box center [470, 344] width 336 height 12
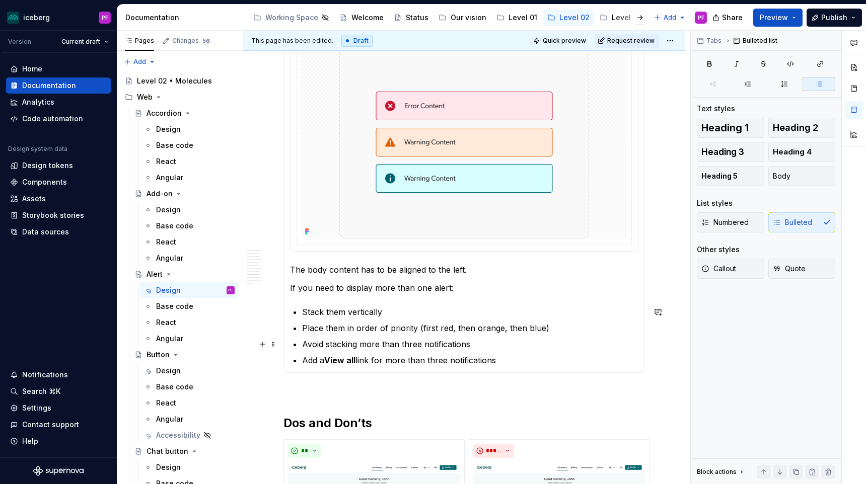
click at [406, 348] on p "Avoid stacking more than three notifications" at bounding box center [470, 344] width 336 height 12
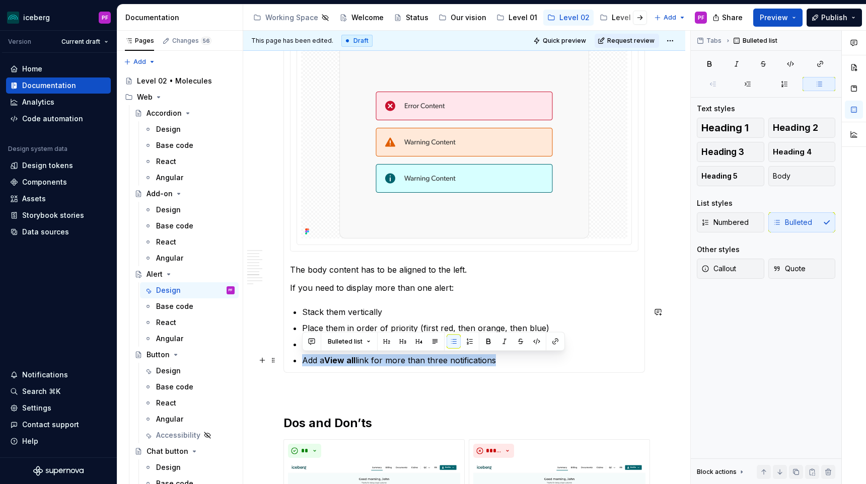
drag, startPoint x: 503, startPoint y: 358, endPoint x: 297, endPoint y: 359, distance: 205.9
click at [302, 359] on li "Add a View all link for more than three notifications" at bounding box center [470, 360] width 336 height 12
click at [406, 340] on button "button" at bounding box center [520, 342] width 14 height 14
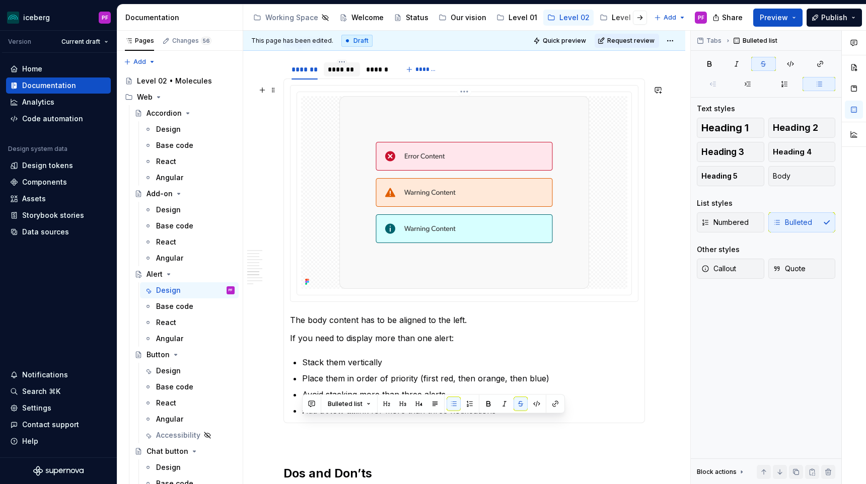
scroll to position [1463, 0]
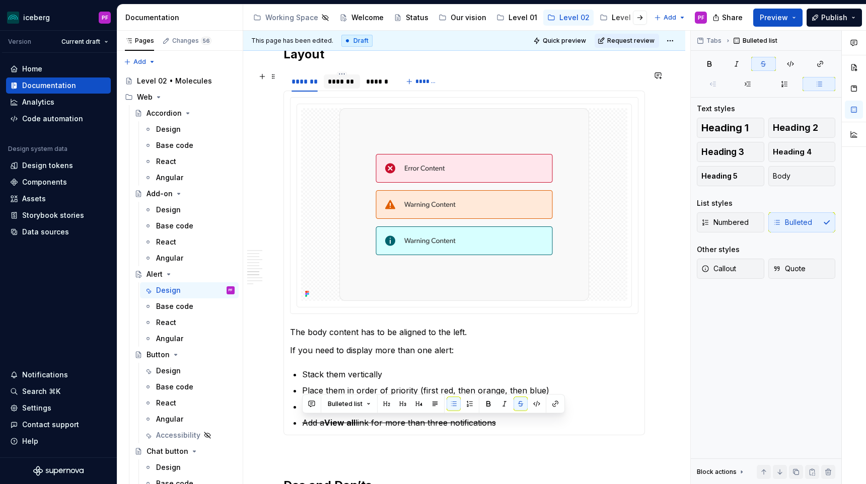
click at [341, 80] on div "*******" at bounding box center [342, 82] width 28 height 10
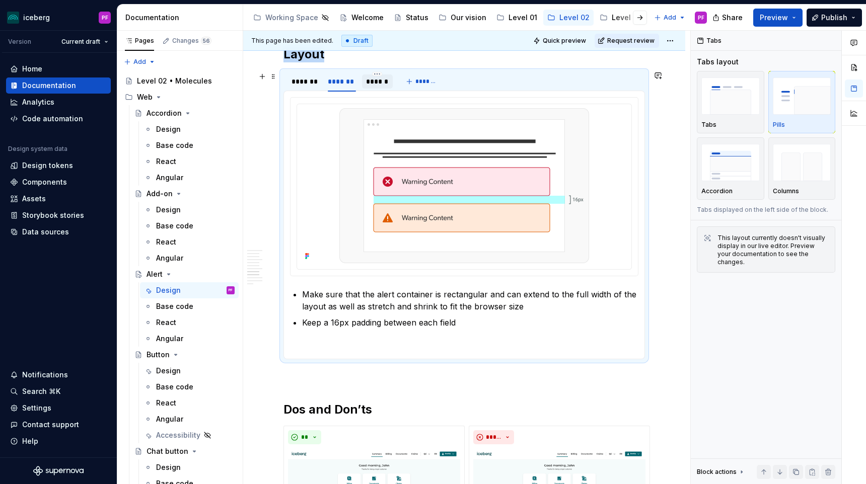
click at [387, 81] on div "******" at bounding box center [377, 82] width 23 height 10
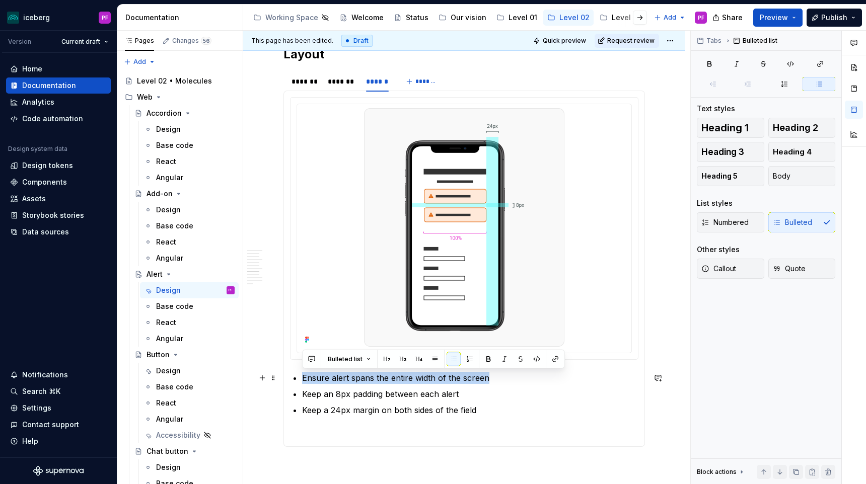
drag, startPoint x: 304, startPoint y: 377, endPoint x: 488, endPoint y: 378, distance: 184.2
click at [406, 378] on p "Ensure alert spans the entire width of the screen" at bounding box center [470, 378] width 336 height 12
copy p "Ensure alert spans the entire width of the screen"
click at [342, 82] on div "*******" at bounding box center [342, 82] width 28 height 10
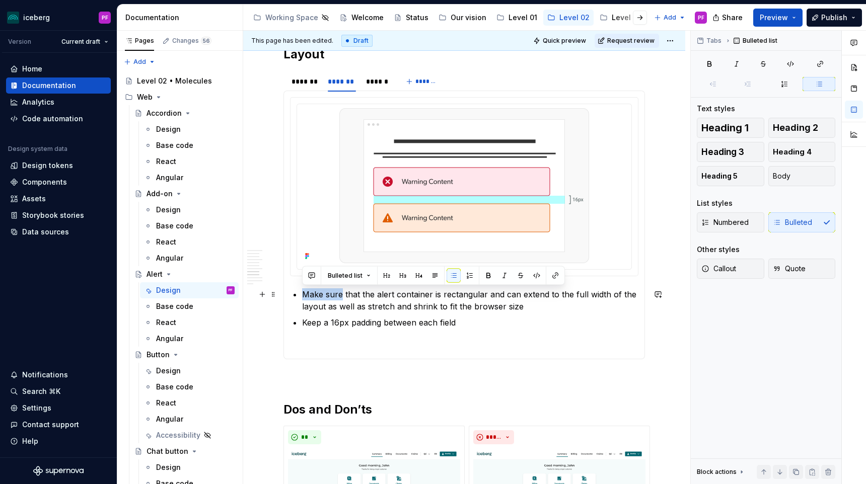
drag, startPoint x: 341, startPoint y: 293, endPoint x: 302, endPoint y: 292, distance: 39.3
click at [302, 292] on p "Make sure that the alert container is rectangular and can extend to the full wi…" at bounding box center [470, 300] width 336 height 24
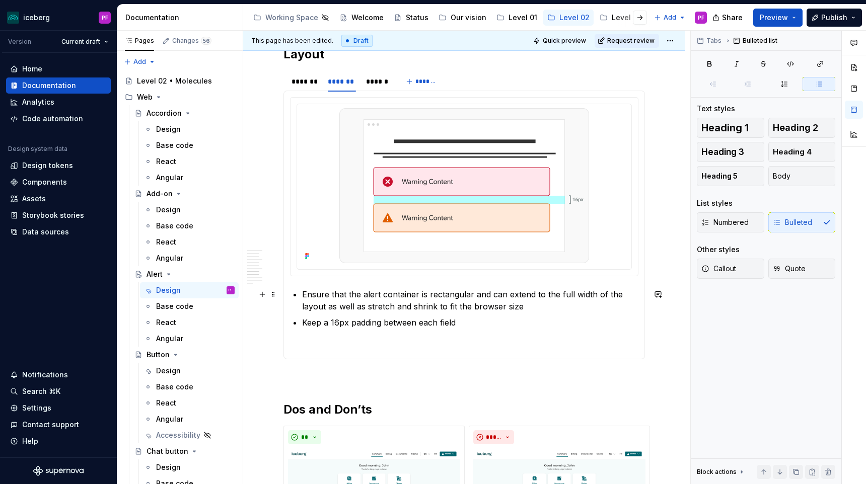
click at [337, 292] on p "Ensure that the alert container is rectangular and can extend to the full width…" at bounding box center [470, 300] width 336 height 24
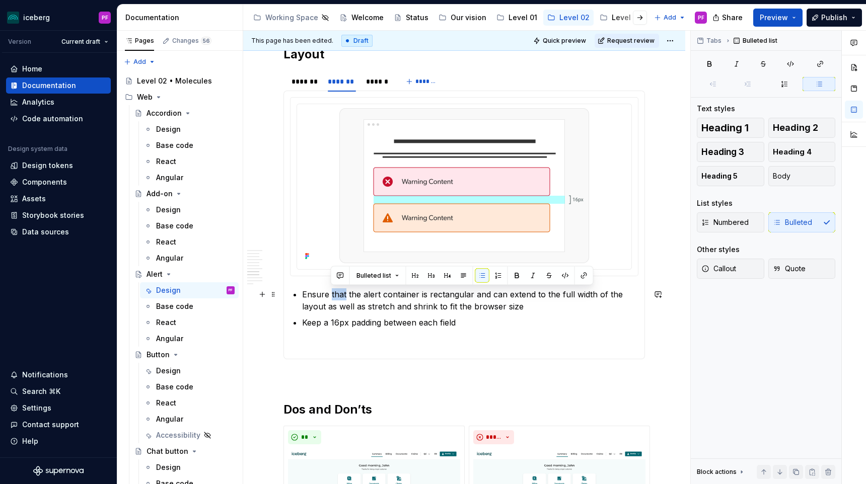
click at [337, 292] on p "Ensure that the alert container is rectangular and can extend to the full width…" at bounding box center [470, 300] width 336 height 24
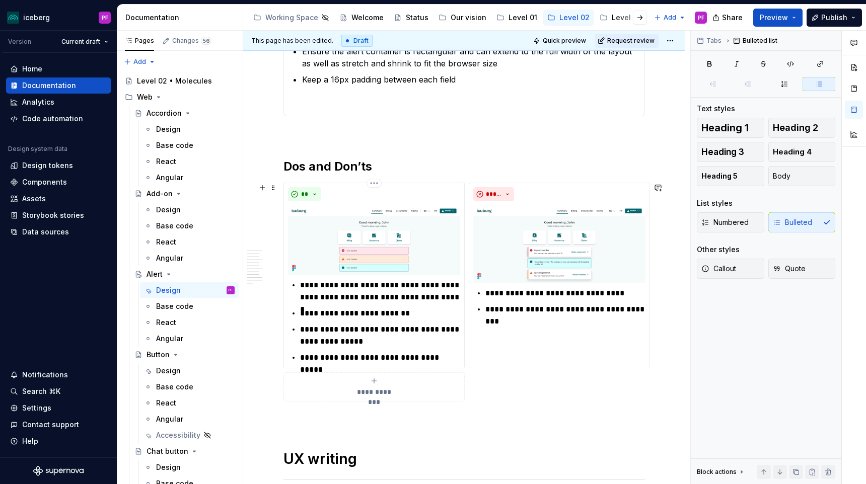
scroll to position [1707, 0]
click at [342, 341] on p "**********" at bounding box center [380, 335] width 160 height 24
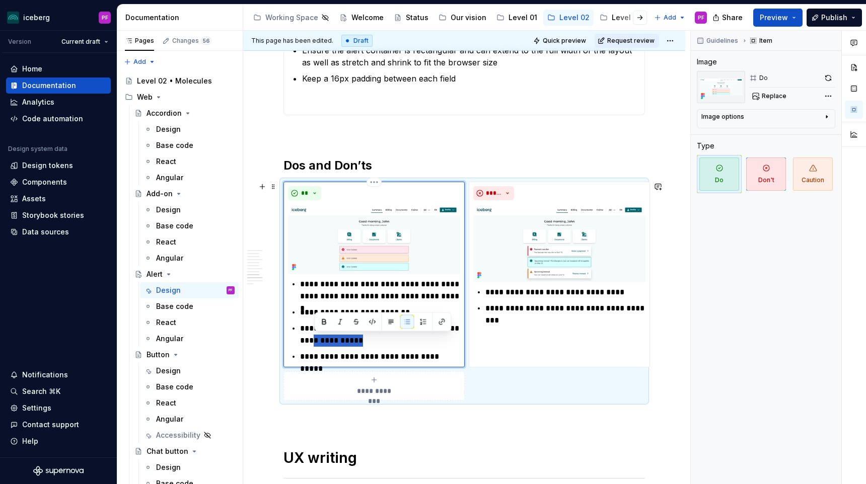
click at [342, 341] on p "**********" at bounding box center [380, 335] width 160 height 24
click at [357, 341] on p "**********" at bounding box center [380, 335] width 160 height 24
click at [339, 360] on p "**********" at bounding box center [380, 357] width 160 height 12
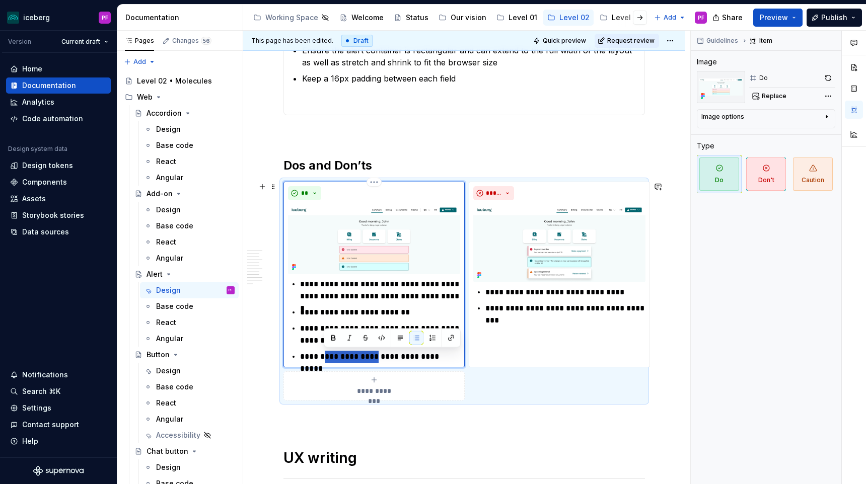
type textarea "*"
click at [343, 343] on p "**********" at bounding box center [380, 335] width 160 height 24
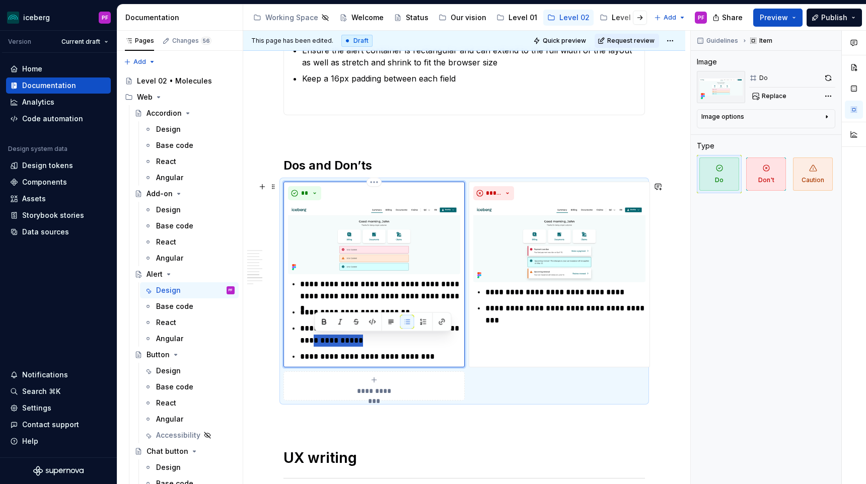
click at [343, 343] on p "**********" at bounding box center [380, 335] width 160 height 24
click at [406, 329] on p "**********" at bounding box center [380, 335] width 160 height 24
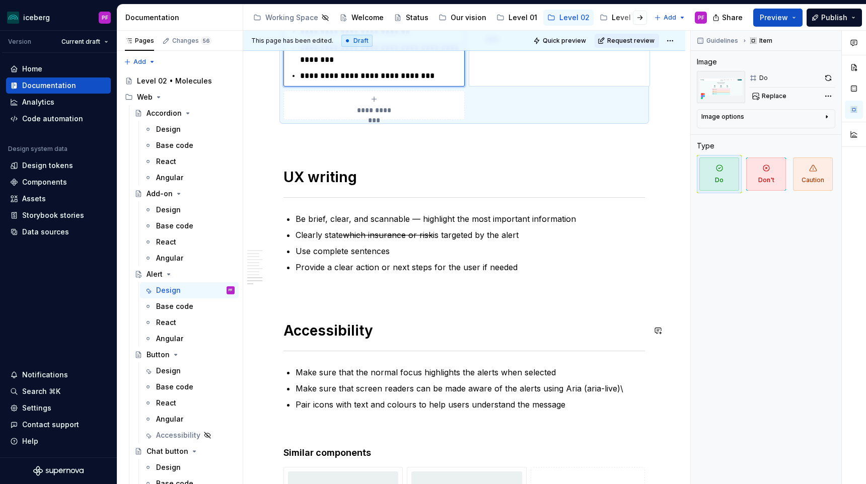
scroll to position [1989, 0]
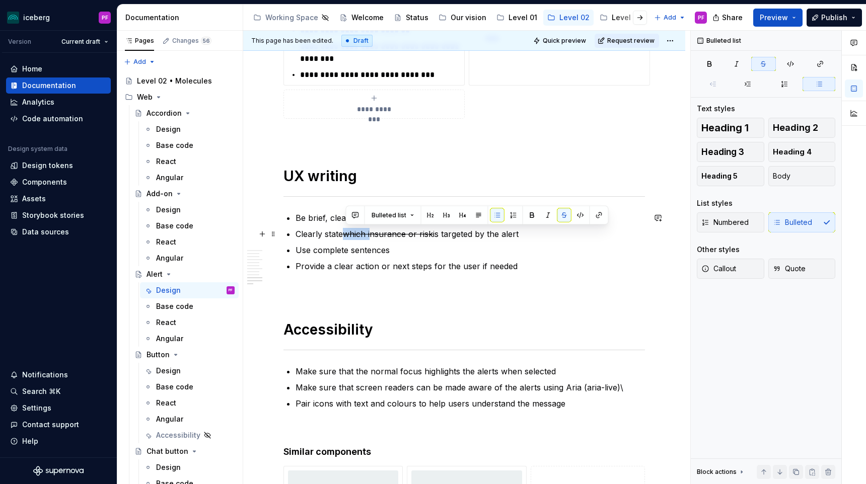
drag, startPoint x: 346, startPoint y: 232, endPoint x: 375, endPoint y: 232, distance: 29.2
click at [375, 232] on s "which insurance or risk" at bounding box center [388, 234] width 90 height 10
click at [383, 233] on s "which insurance or risk" at bounding box center [388, 234] width 90 height 10
click at [406, 231] on s "which form field or risk" at bounding box center [387, 234] width 89 height 10
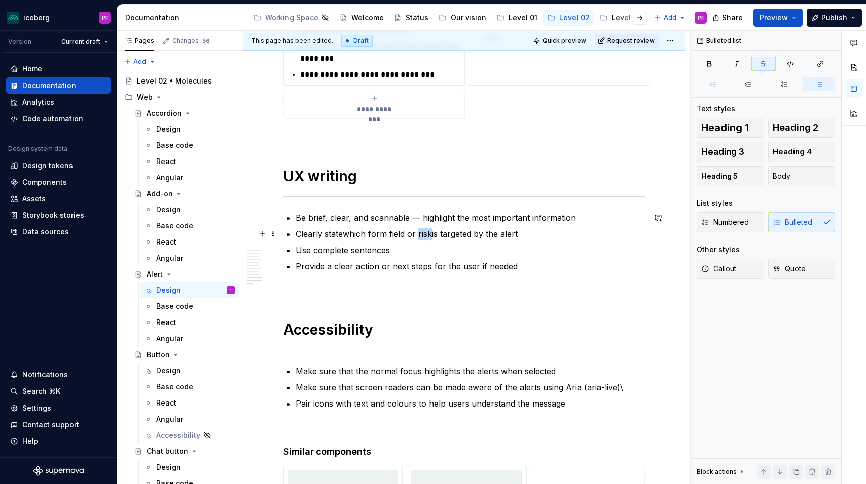
click at [406, 231] on s "which form field or risk" at bounding box center [387, 234] width 89 height 10
drag, startPoint x: 346, startPoint y: 232, endPoint x: 416, endPoint y: 232, distance: 70.5
click at [406, 232] on s "which form field or risk" at bounding box center [387, 234] width 89 height 10
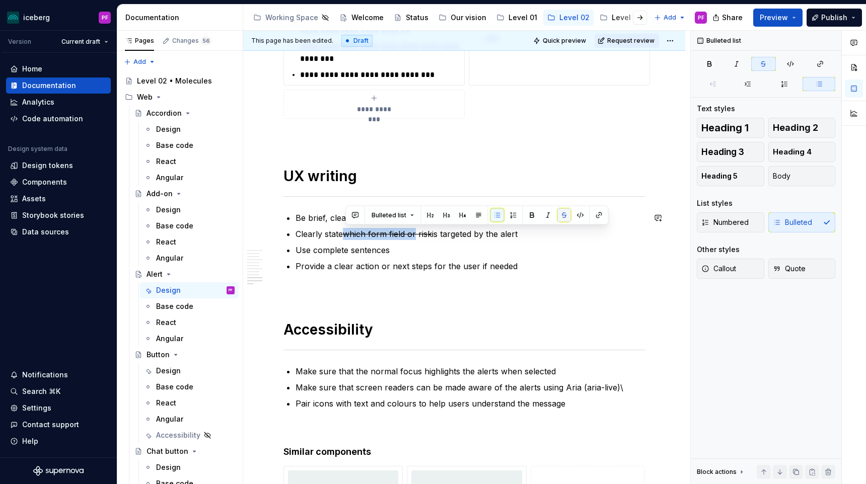
click at [406, 214] on button "button" at bounding box center [564, 215] width 14 height 14
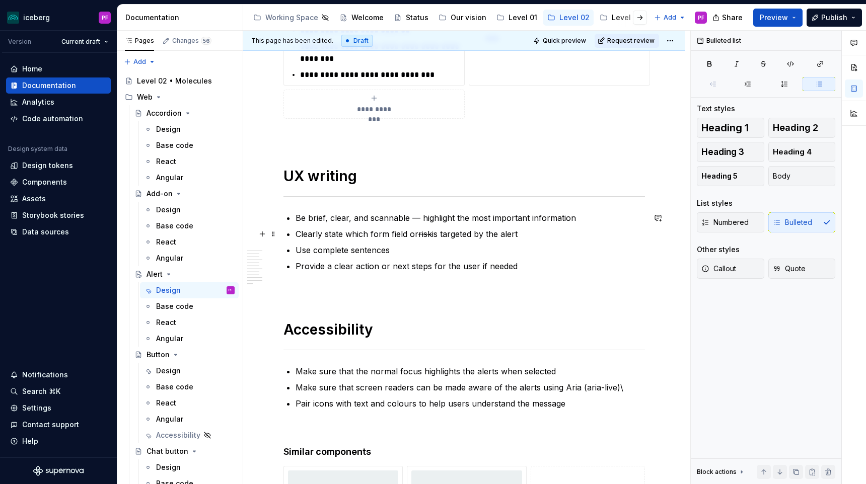
click at [406, 234] on s "risk" at bounding box center [425, 234] width 14 height 10
drag, startPoint x: 418, startPoint y: 234, endPoint x: 434, endPoint y: 234, distance: 15.6
click at [406, 234] on p "Clearly state which form field or risk is targeted by the alert" at bounding box center [469, 234] width 349 height 12
drag, startPoint x: 417, startPoint y: 235, endPoint x: 435, endPoint y: 234, distance: 18.6
click at [406, 235] on p "Clearly state which form field or CTA is targeted by the alert" at bounding box center [469, 234] width 349 height 12
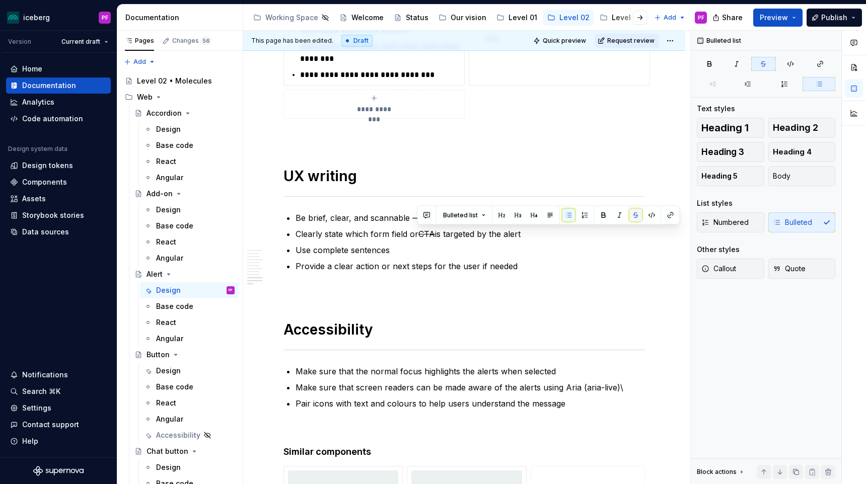
click at [406, 214] on button "button" at bounding box center [636, 215] width 14 height 14
click at [406, 267] on p "Provide a clear action or next steps for the user if needed" at bounding box center [469, 266] width 349 height 12
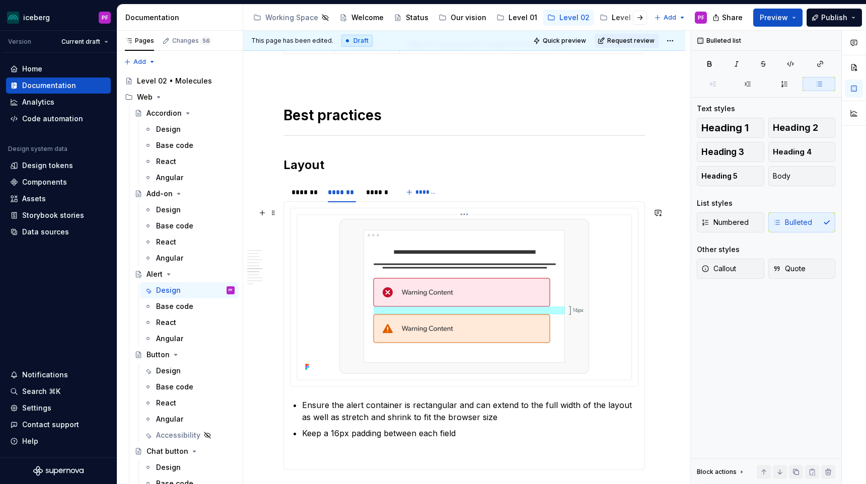
scroll to position [1351, 0]
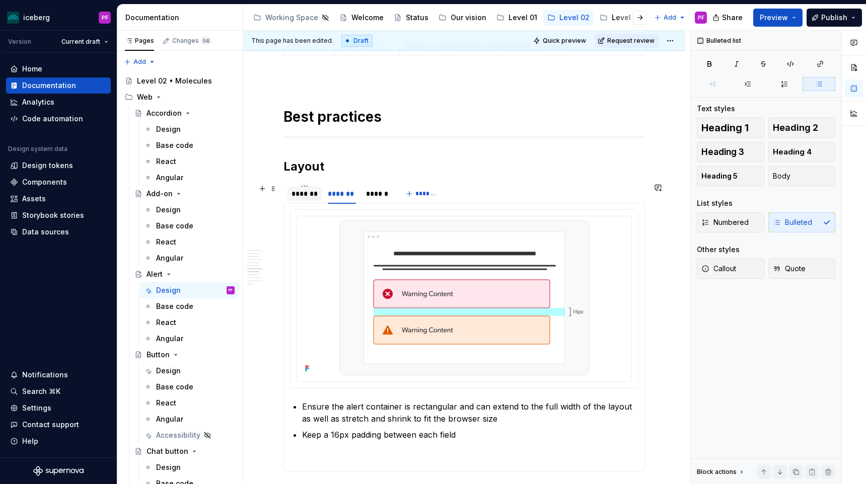
click at [309, 192] on div "*******" at bounding box center [304, 194] width 26 height 10
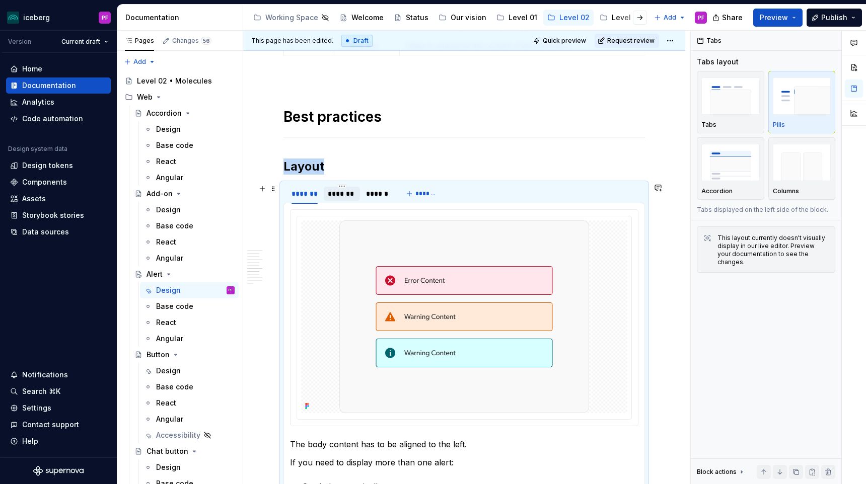
click at [337, 191] on div "*******" at bounding box center [342, 194] width 28 height 10
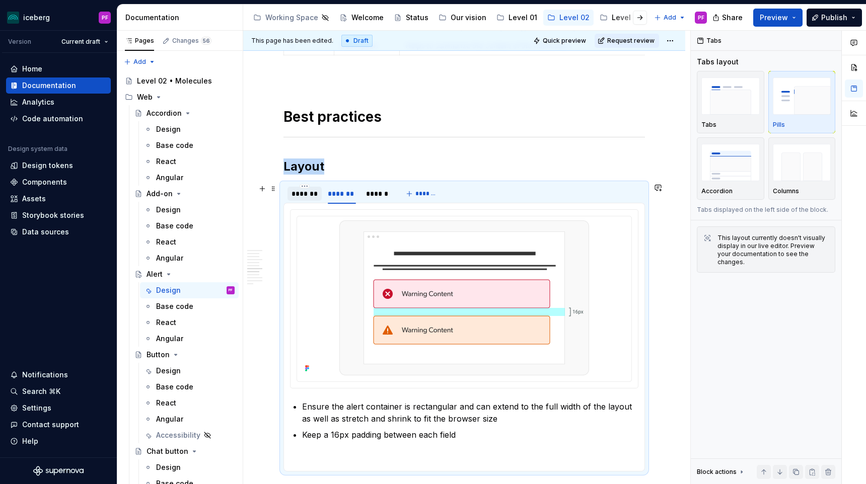
click at [301, 195] on div "*******" at bounding box center [304, 194] width 26 height 10
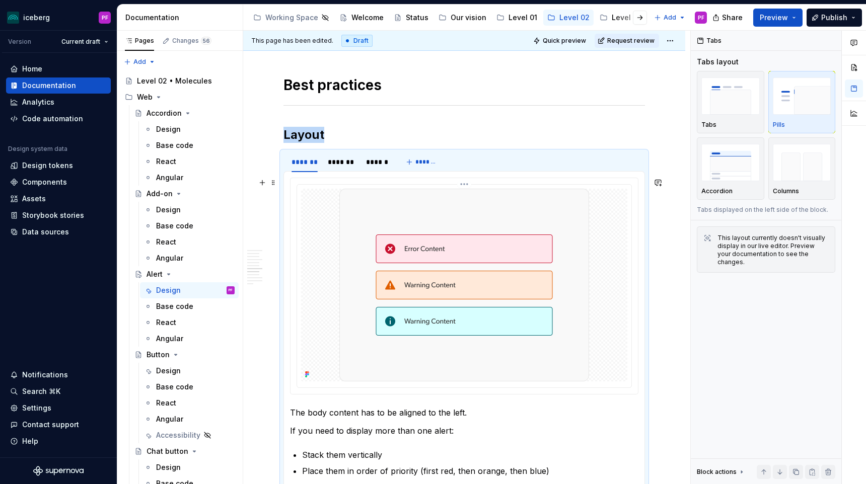
scroll to position [1385, 0]
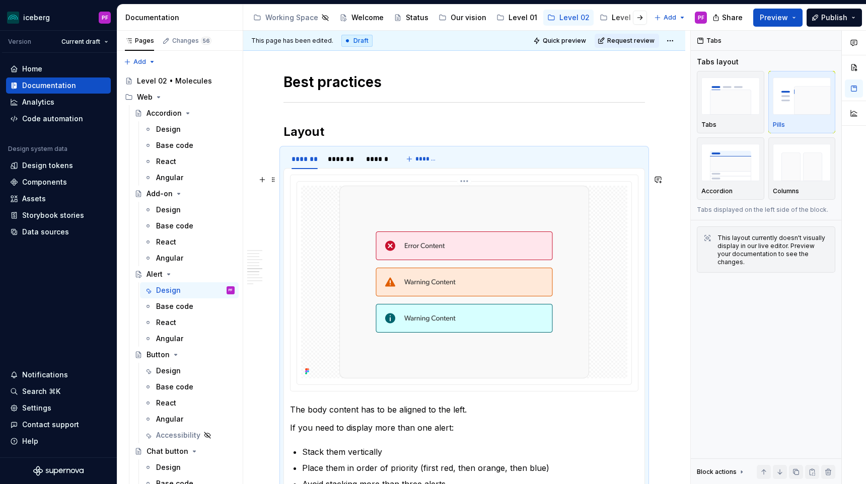
click at [366, 318] on img at bounding box center [464, 282] width 250 height 193
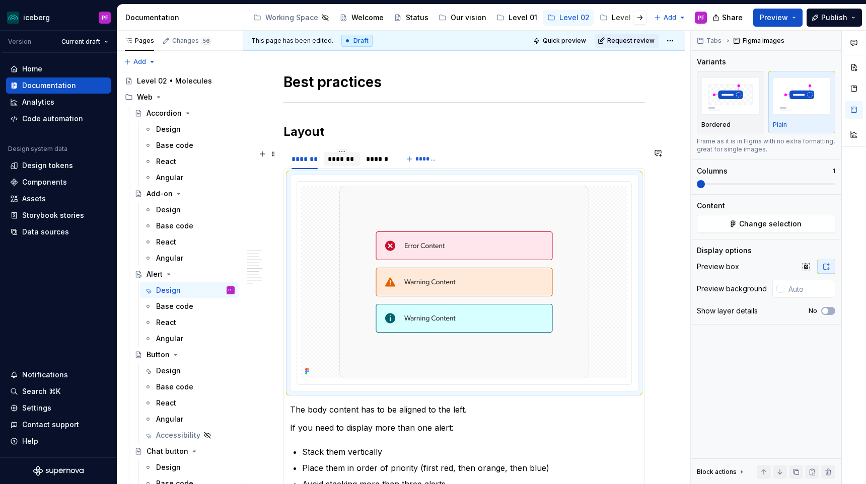
click at [346, 166] on div "*******" at bounding box center [342, 159] width 36 height 14
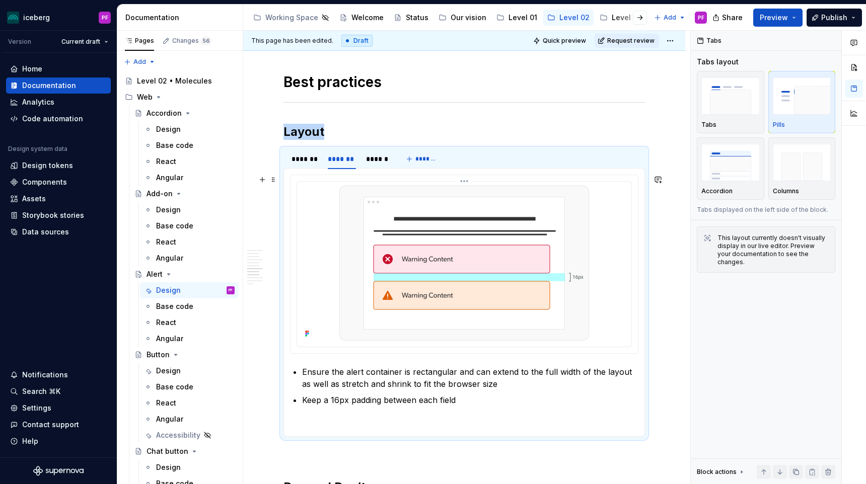
click at [374, 254] on img at bounding box center [464, 263] width 250 height 155
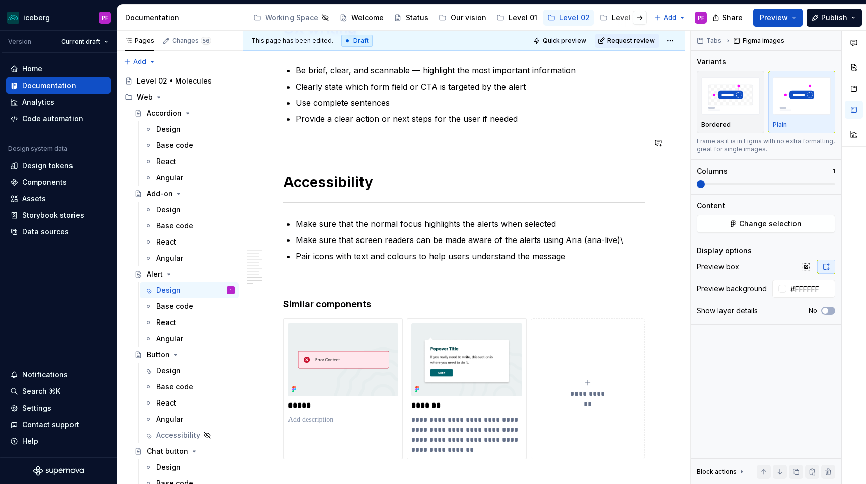
scroll to position [2141, 0]
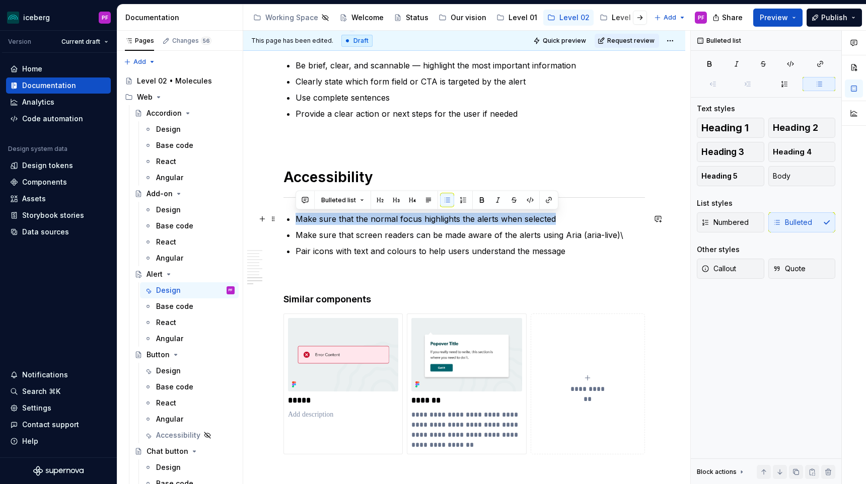
drag, startPoint x: 558, startPoint y: 219, endPoint x: 295, endPoint y: 215, distance: 263.3
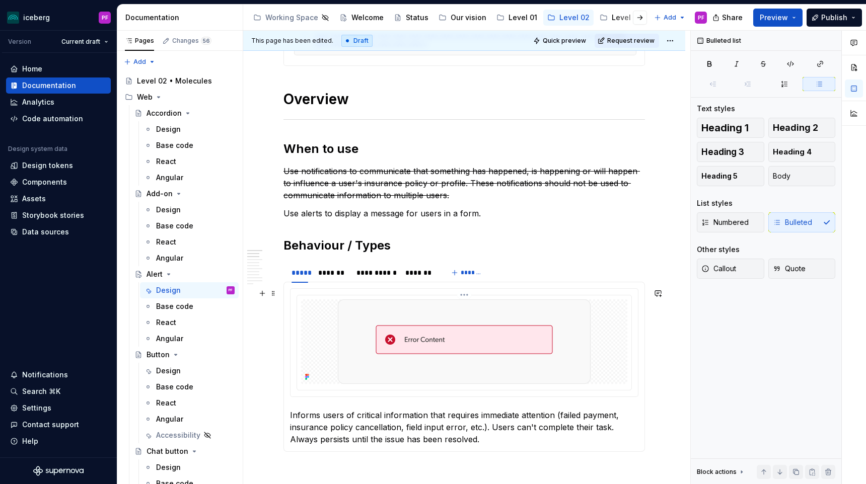
scroll to position [321, 0]
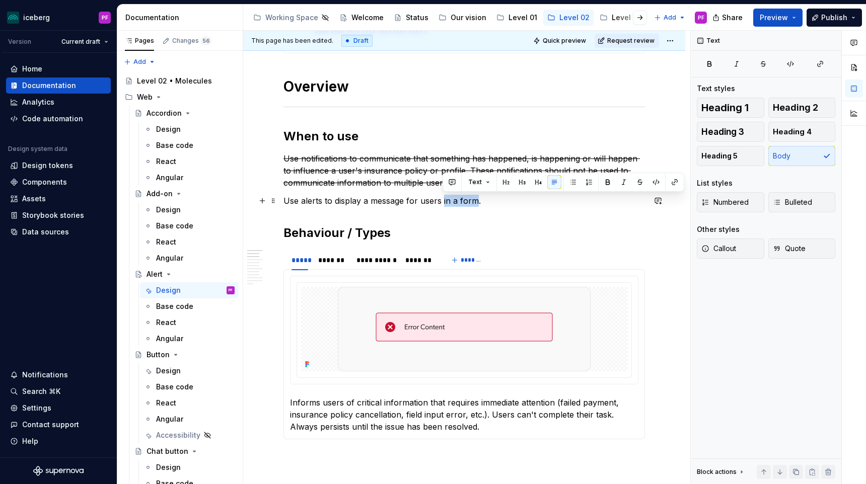
drag, startPoint x: 442, startPoint y: 202, endPoint x: 474, endPoint y: 200, distance: 31.7
click at [406, 201] on p "Use alerts to display a message for users in a form." at bounding box center [463, 201] width 361 height 12
click at [406, 204] on p "Use alerts to display a message for users in a form." at bounding box center [463, 201] width 361 height 12
drag, startPoint x: 439, startPoint y: 202, endPoint x: 473, endPoint y: 202, distance: 34.2
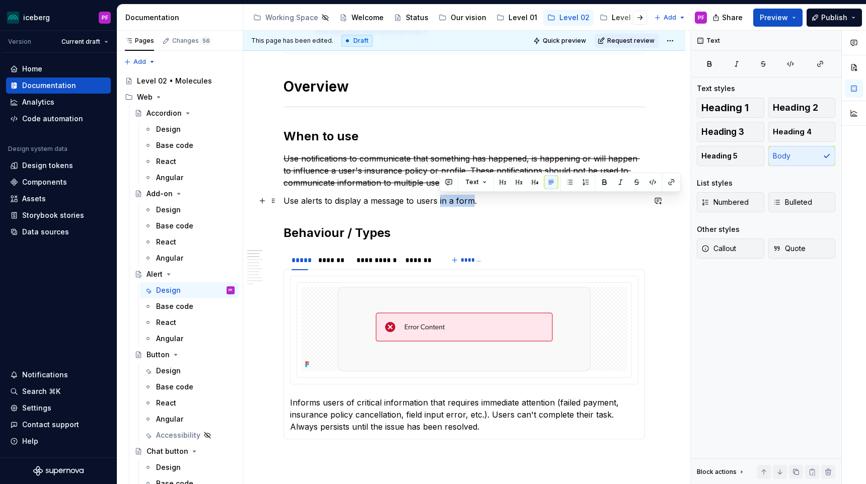
click at [406, 202] on p "Use alerts to display a message to users in a form." at bounding box center [463, 201] width 361 height 12
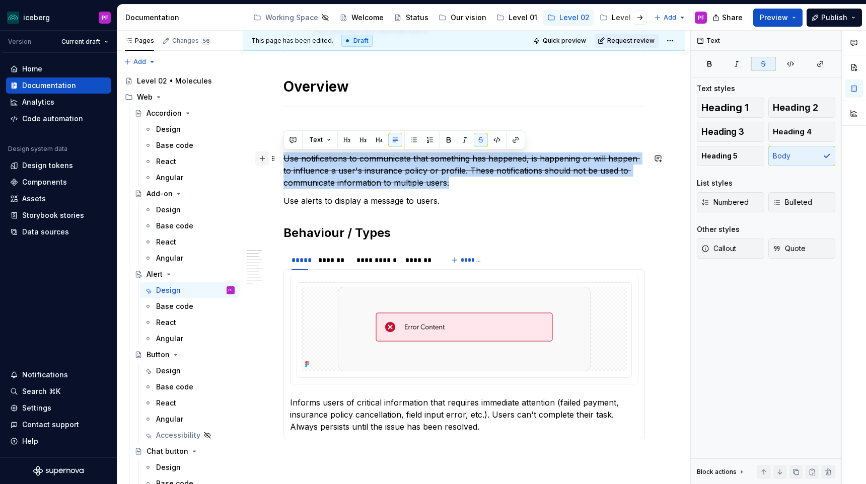
drag, startPoint x: 456, startPoint y: 184, endPoint x: 257, endPoint y: 161, distance: 200.2
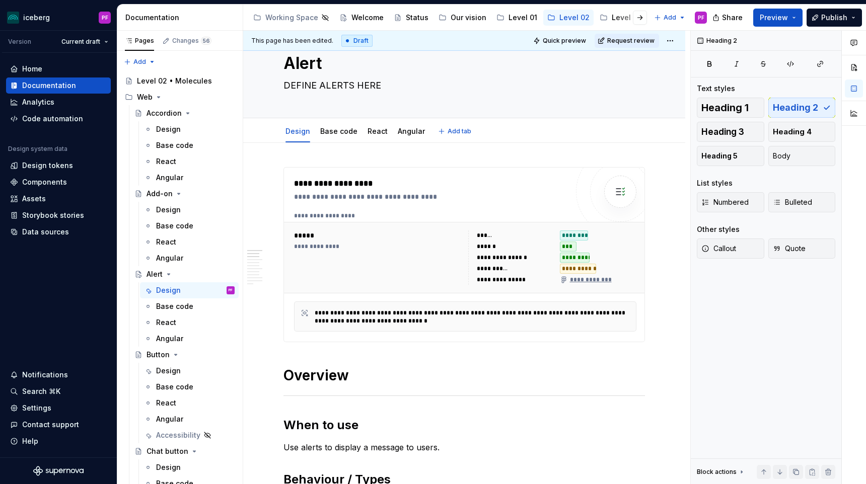
scroll to position [27, 0]
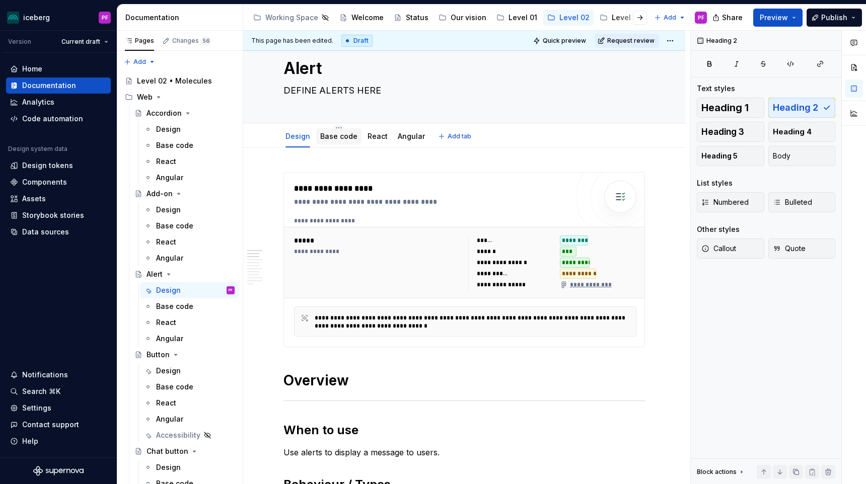
click at [350, 133] on link "Base code" at bounding box center [338, 136] width 37 height 9
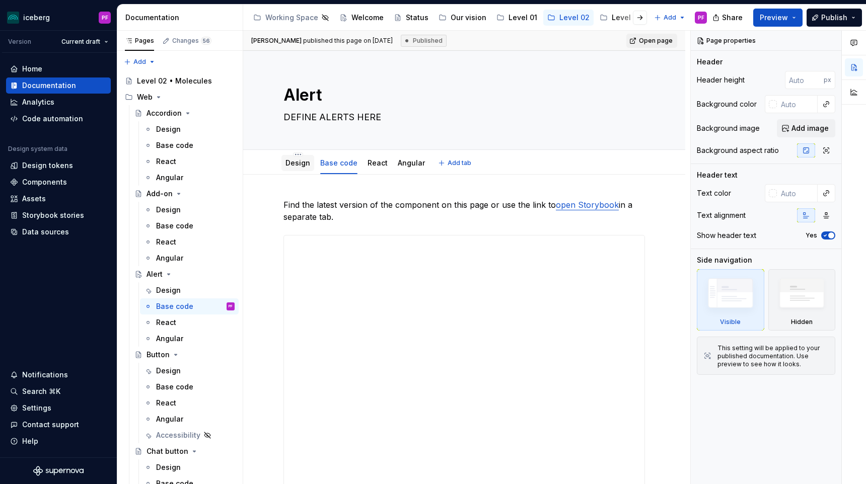
click at [292, 166] on link "Design" at bounding box center [297, 163] width 25 height 9
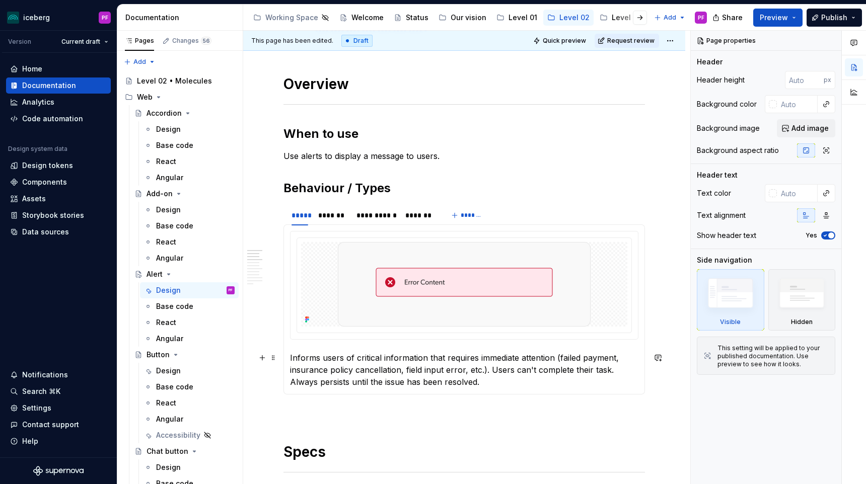
scroll to position [324, 0]
type textarea "*"
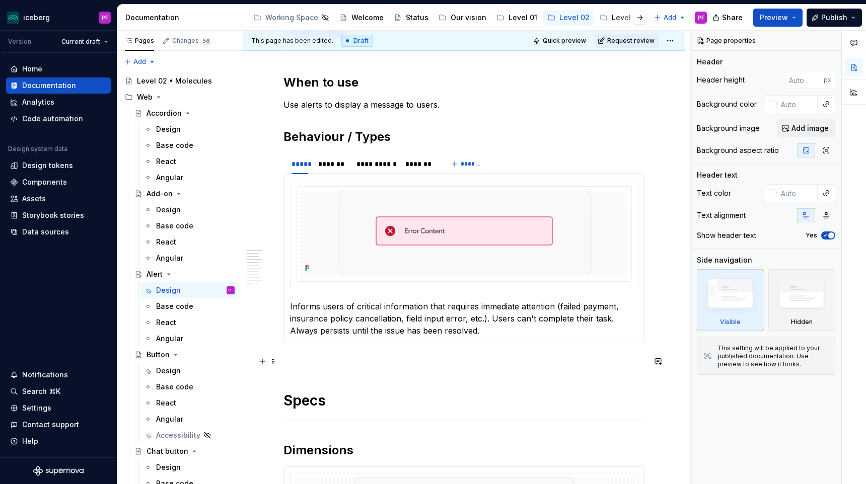
scroll to position [382, 0]
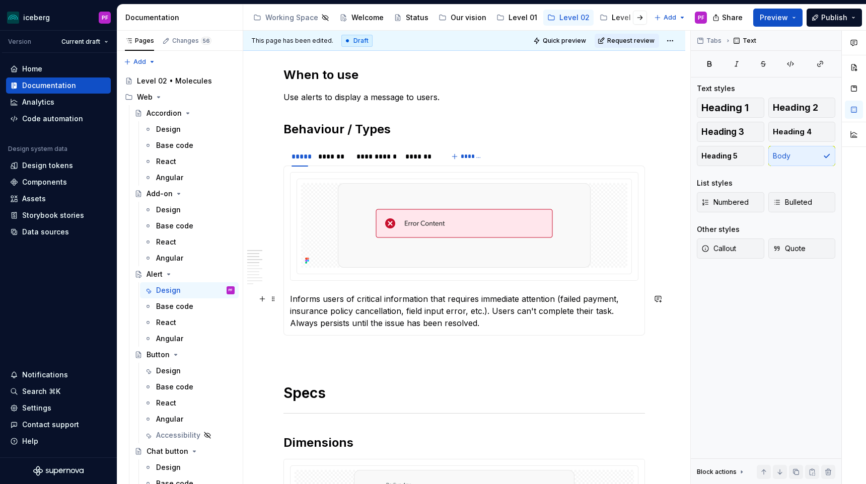
click at [406, 295] on p "Informs users of critical information that requires immediate attention (failed…" at bounding box center [464, 311] width 348 height 36
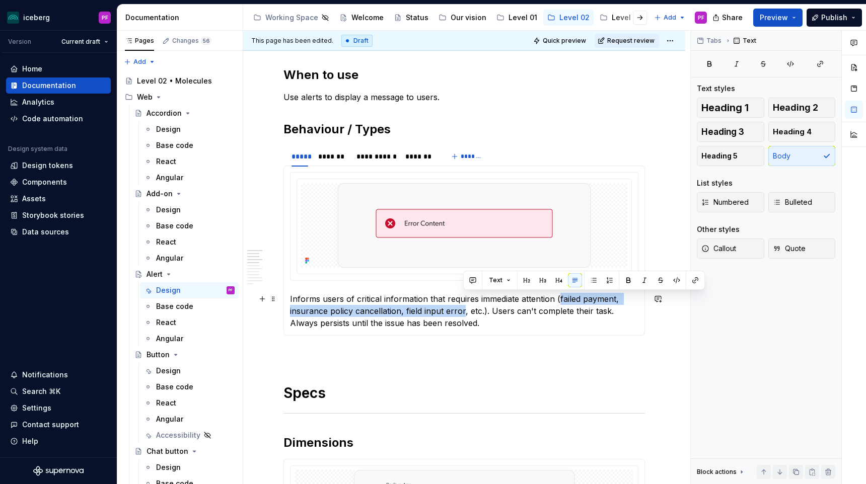
drag, startPoint x: 558, startPoint y: 297, endPoint x: 463, endPoint y: 310, distance: 96.0
click at [406, 310] on p "Informs users of critical information that requires immediate attention (failed…" at bounding box center [464, 311] width 348 height 36
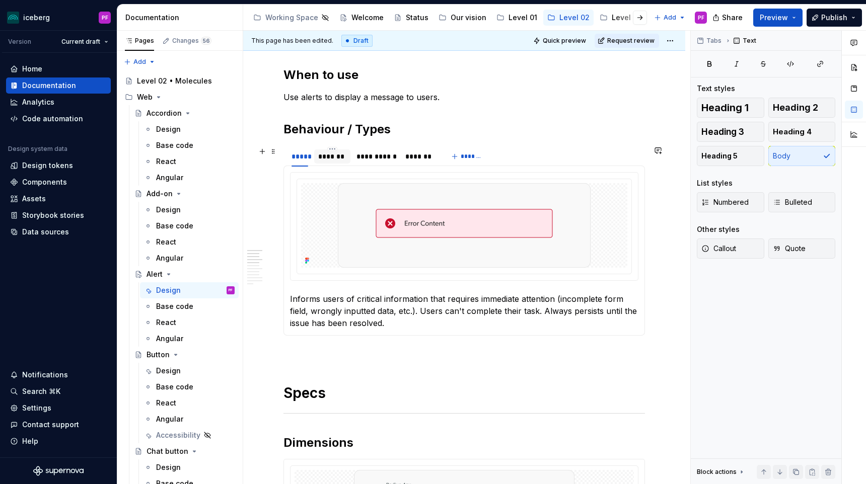
click at [342, 157] on div "*******" at bounding box center [332, 157] width 28 height 10
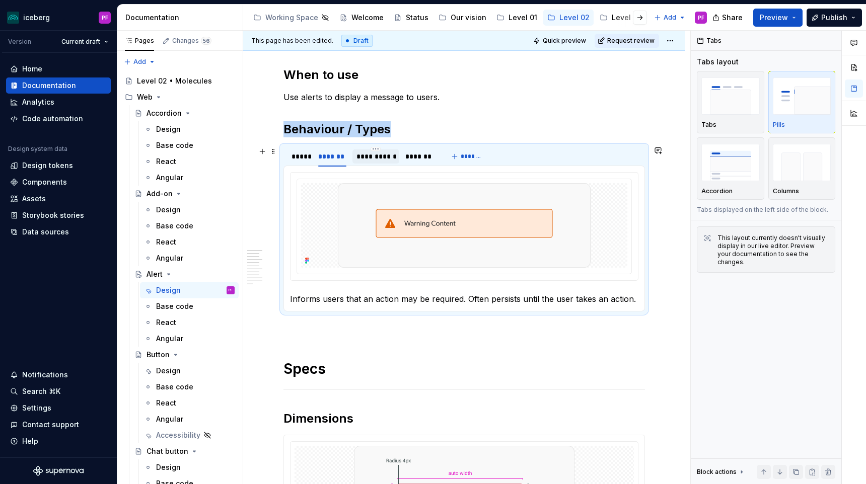
click at [375, 159] on div "**********" at bounding box center [375, 157] width 39 height 10
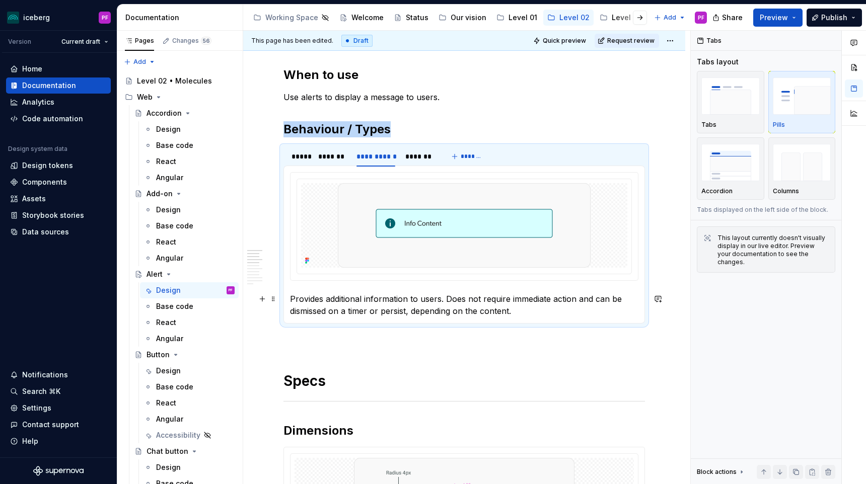
click at [314, 302] on p "Provides additional information to users. Does not require immediate action and…" at bounding box center [464, 305] width 348 height 24
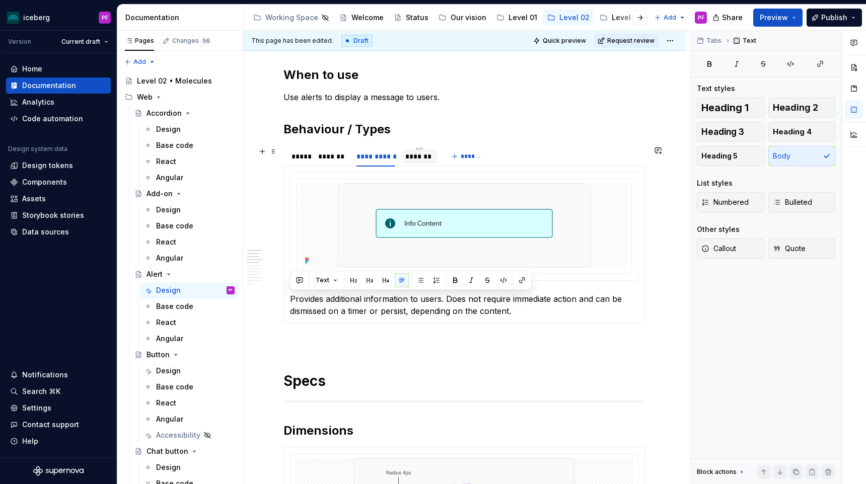
click at [406, 153] on div "*******" at bounding box center [419, 157] width 29 height 10
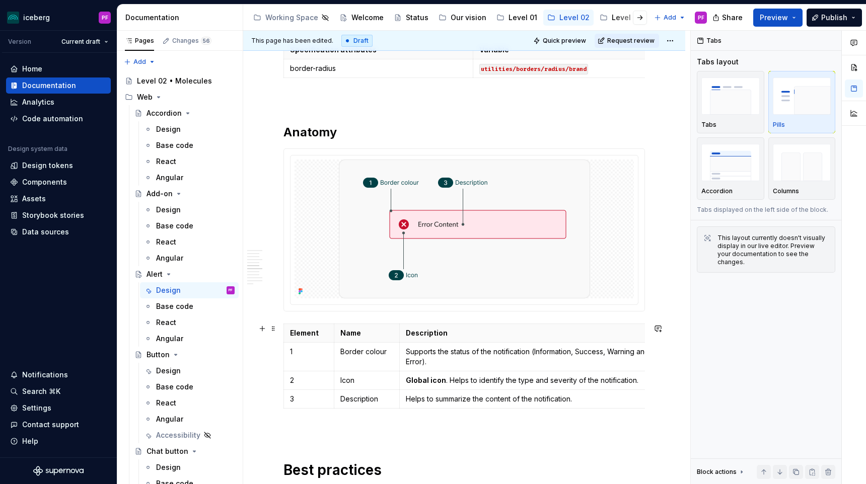
scroll to position [938, 0]
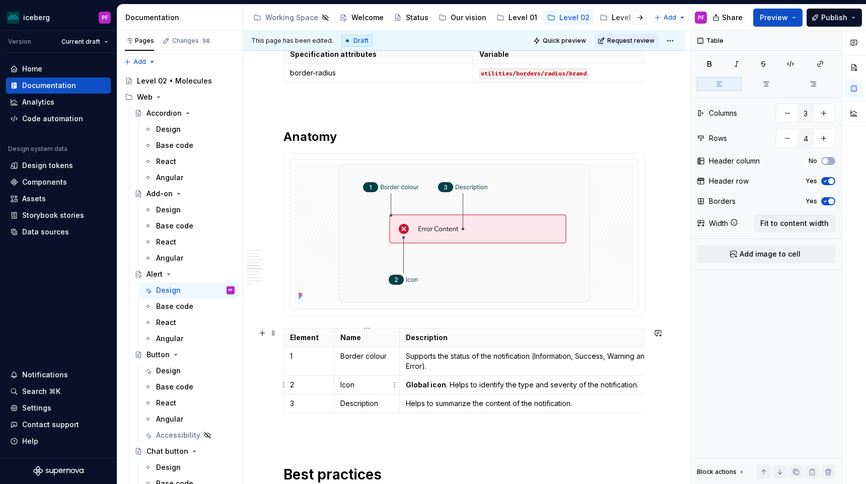
click at [357, 388] on p "Icon" at bounding box center [366, 385] width 53 height 10
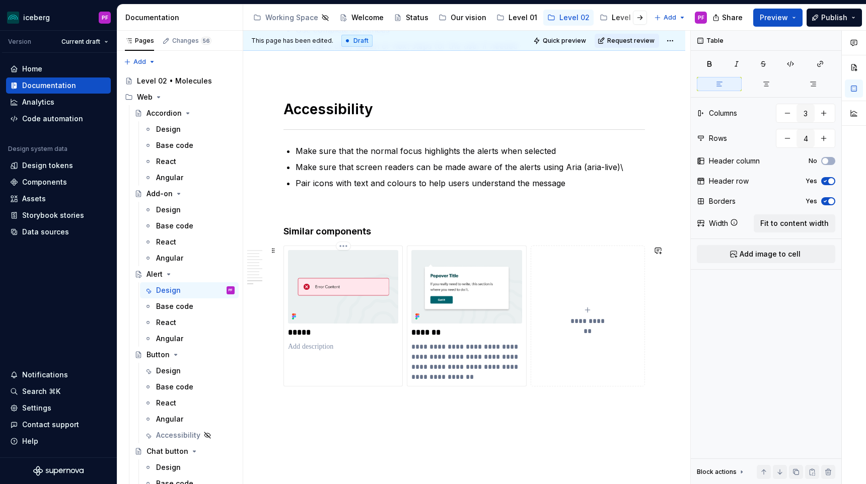
scroll to position [2230, 0]
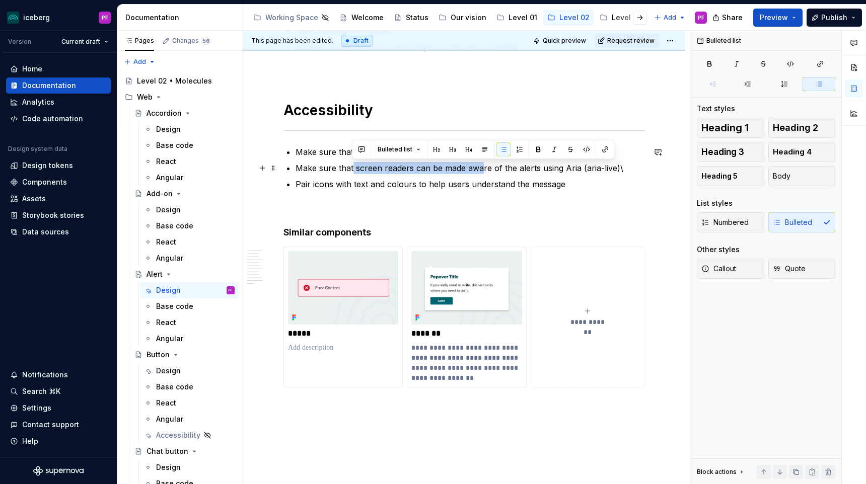
drag, startPoint x: 351, startPoint y: 170, endPoint x: 482, endPoint y: 170, distance: 130.9
click at [406, 170] on p "Make sure that screen readers can be made aware of the alerts using Aria (aria-…" at bounding box center [469, 168] width 349 height 12
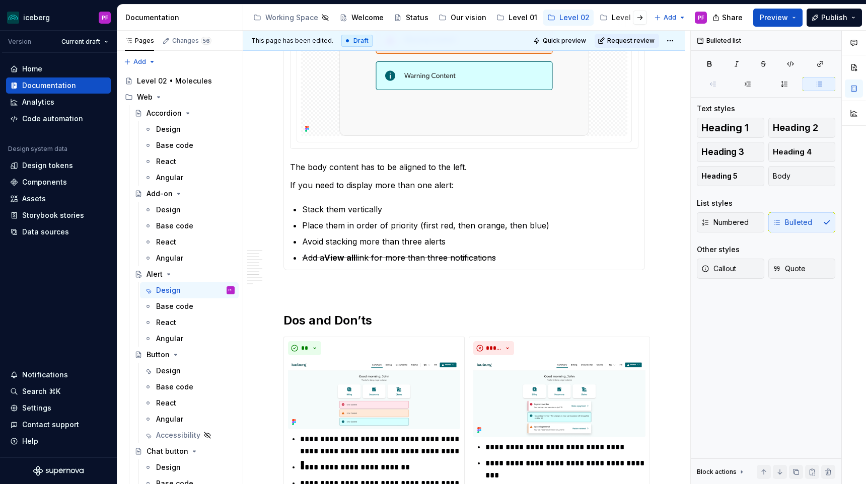
scroll to position [1551, 0]
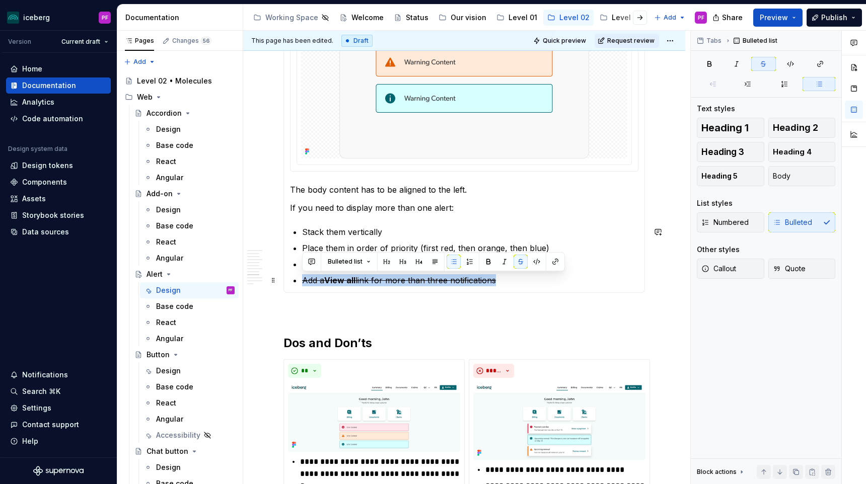
drag, startPoint x: 501, startPoint y: 279, endPoint x: 295, endPoint y: 275, distance: 205.9
click at [302, 275] on li "Add a View all link for more than three notifications" at bounding box center [470, 280] width 336 height 12
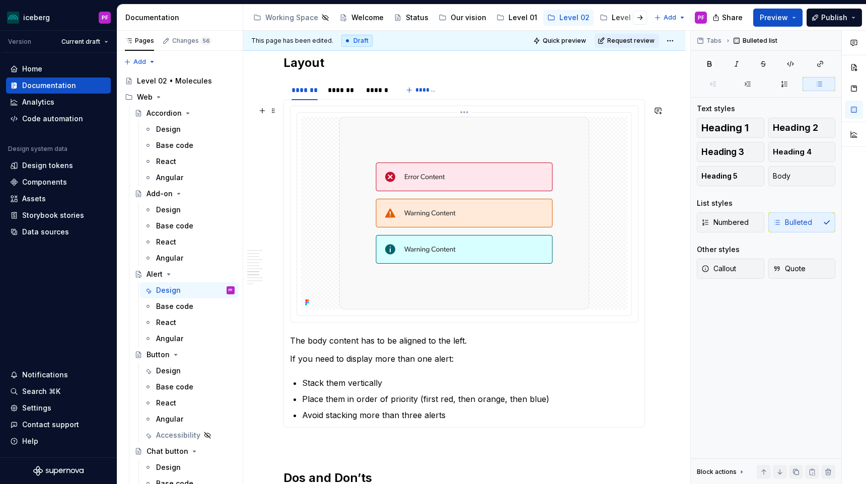
scroll to position [1396, 0]
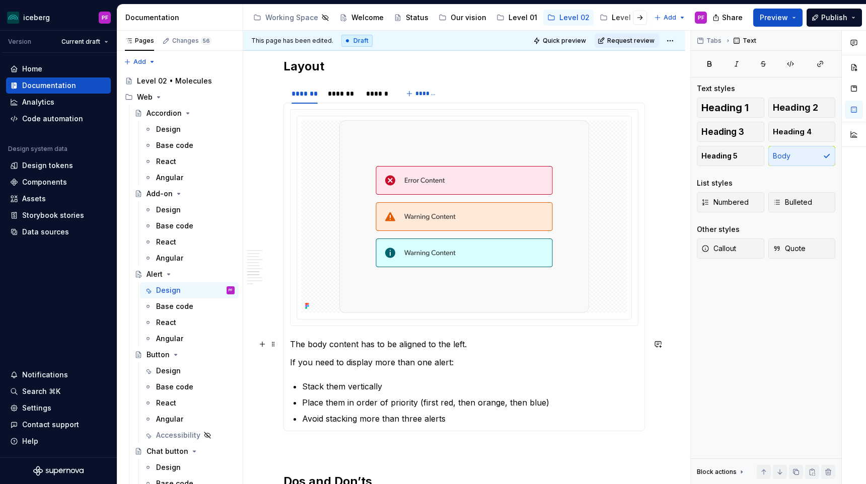
click at [406, 344] on p "The body content has to be aligned to the left." at bounding box center [464, 344] width 348 height 12
click at [406, 346] on p "The body content has to be aligned to the left." at bounding box center [464, 344] width 348 height 12
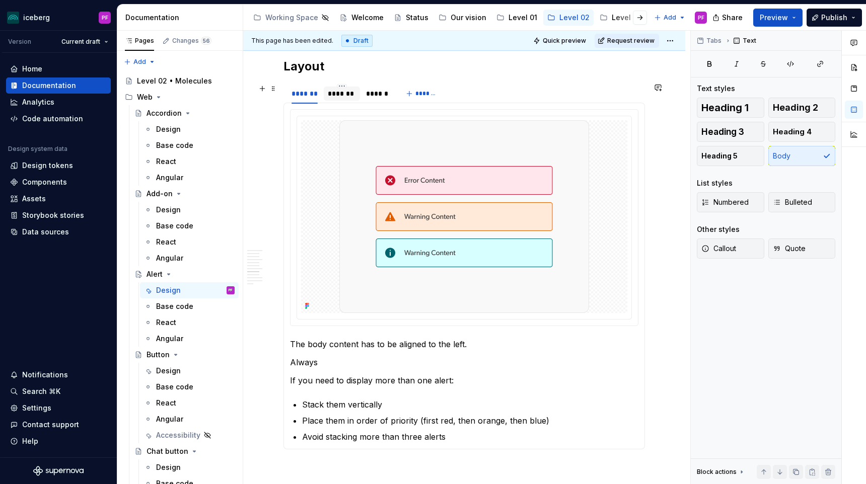
click at [350, 96] on div "*******" at bounding box center [342, 94] width 28 height 10
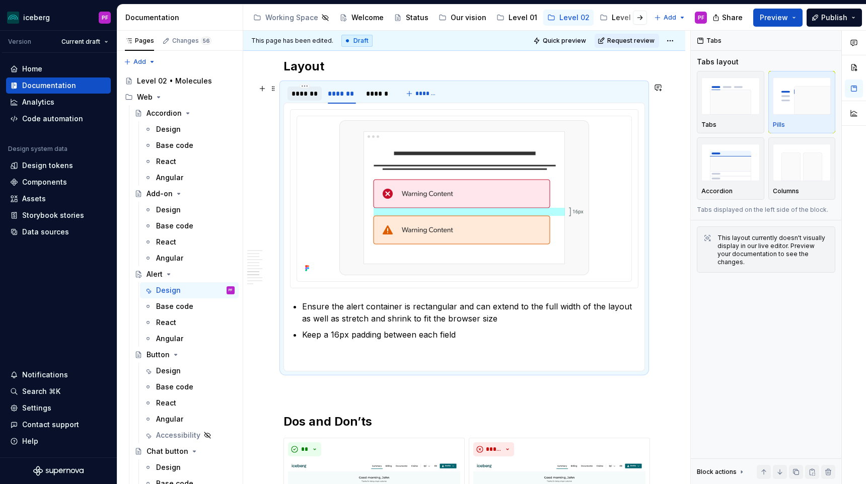
click at [310, 95] on div "*******" at bounding box center [304, 94] width 26 height 10
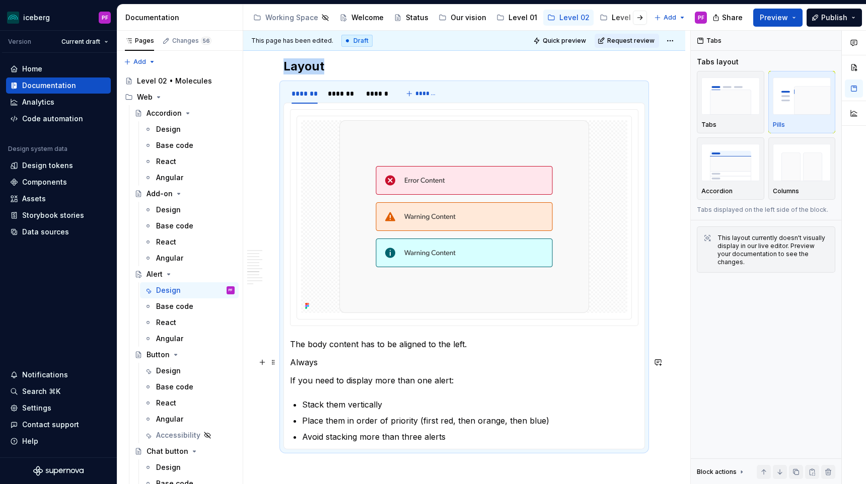
click at [331, 365] on p "Always" at bounding box center [464, 362] width 348 height 12
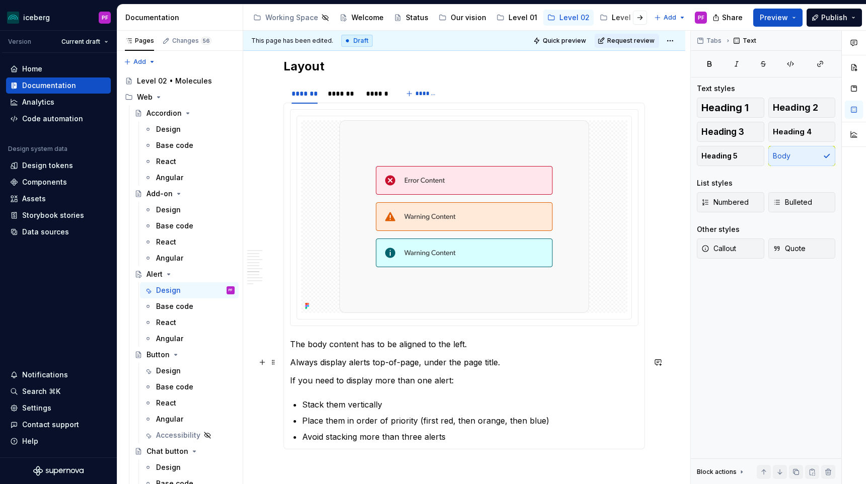
click at [305, 363] on p "Always display alerts top-of-page, under the page title." at bounding box center [464, 362] width 348 height 12
click at [406, 347] on p "The body content has to be aligned to the left." at bounding box center [464, 344] width 348 height 12
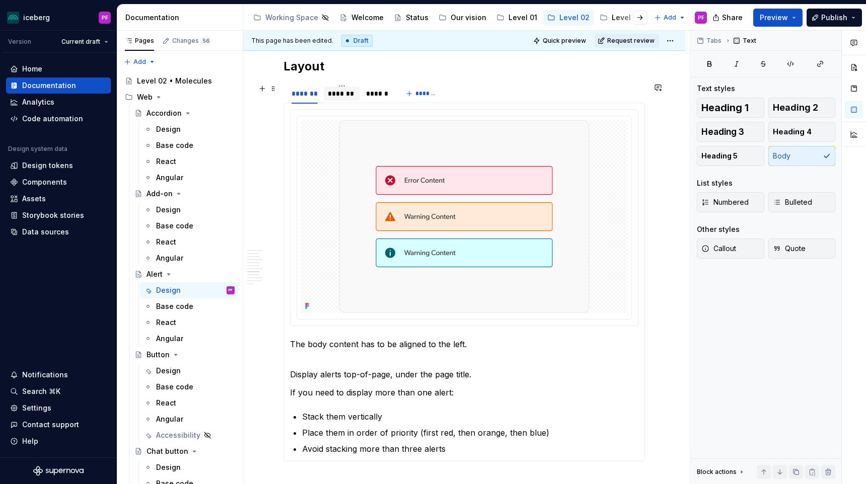
click at [340, 91] on div "*******" at bounding box center [342, 94] width 28 height 10
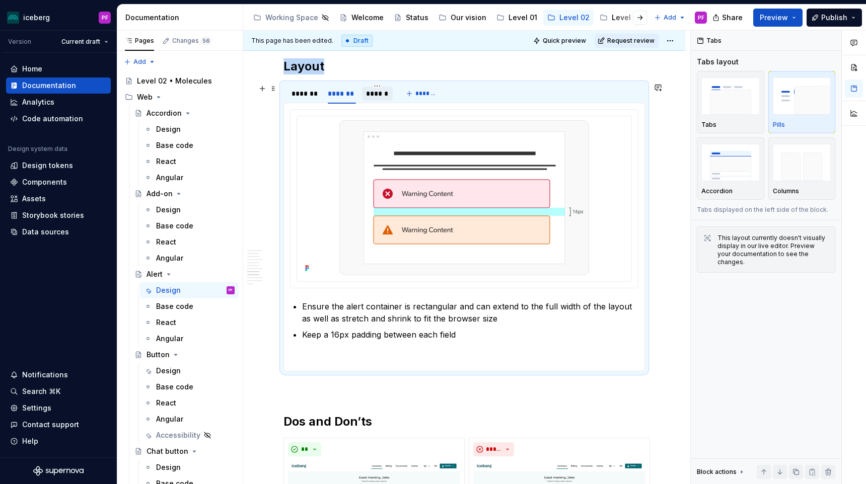
click at [375, 90] on div "******" at bounding box center [377, 94] width 23 height 10
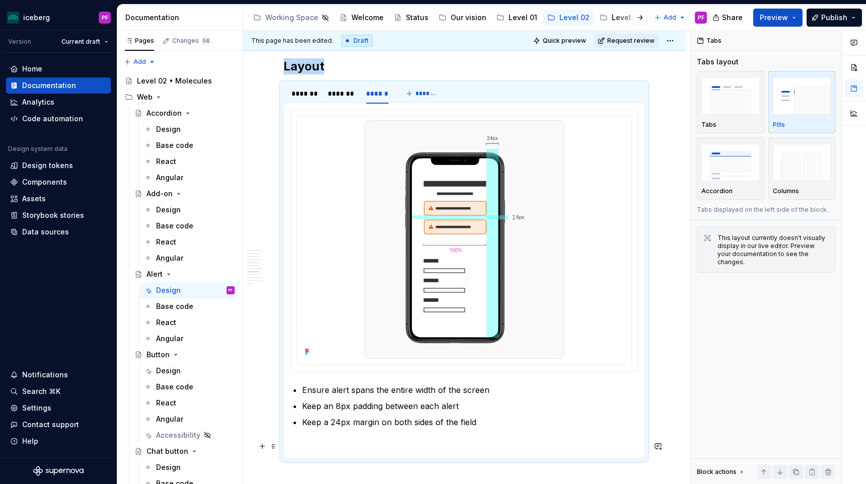
click at [310, 439] on section-item-column "Ensure alert spans the entire width of the screen Keep an 8px padding between e…" at bounding box center [464, 280] width 348 height 343
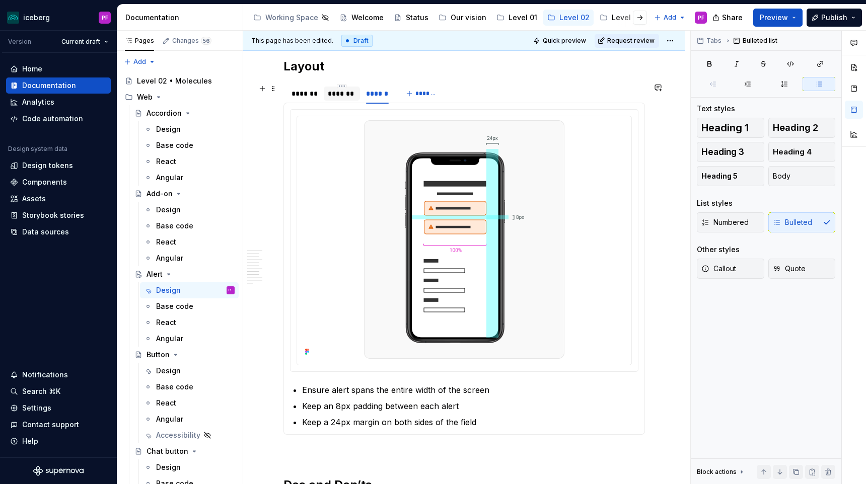
click at [347, 99] on div "*******" at bounding box center [342, 94] width 36 height 14
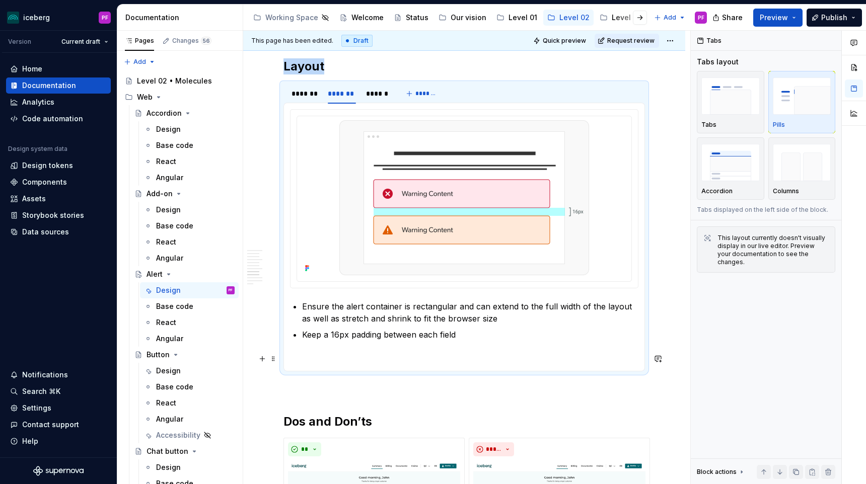
click at [326, 358] on p at bounding box center [464, 359] width 348 height 12
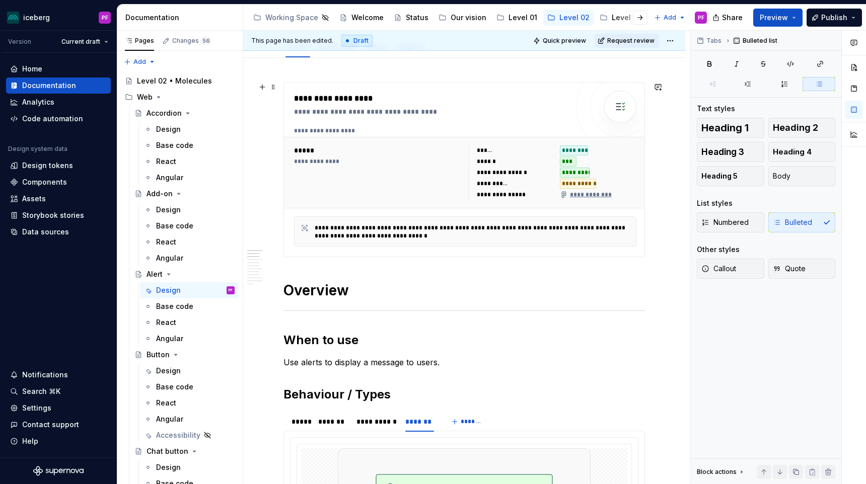
scroll to position [0, 0]
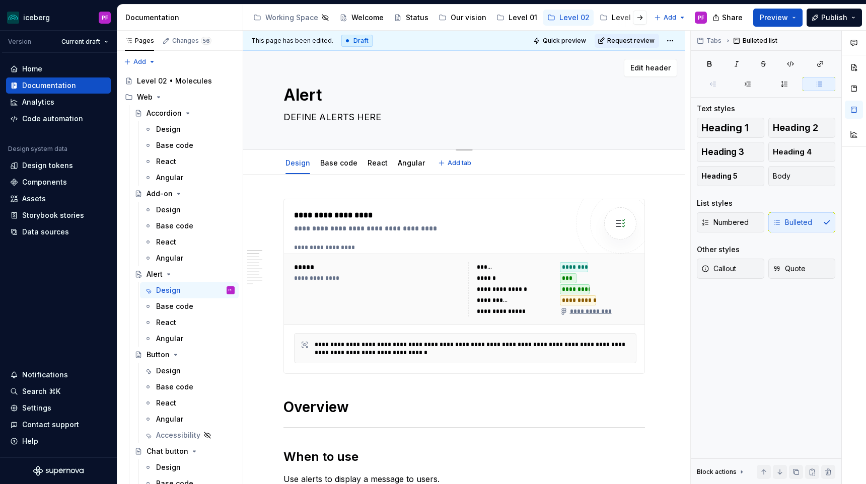
click at [350, 120] on textarea "DEFINE ALERTS HERE" at bounding box center [461, 117] width 361 height 16
paste textarea "Notifications are messages to inform our users of an event affecting their insu…"
type textarea "*"
type textarea "Notifications are messages to inform our users of an event affecting their insu…"
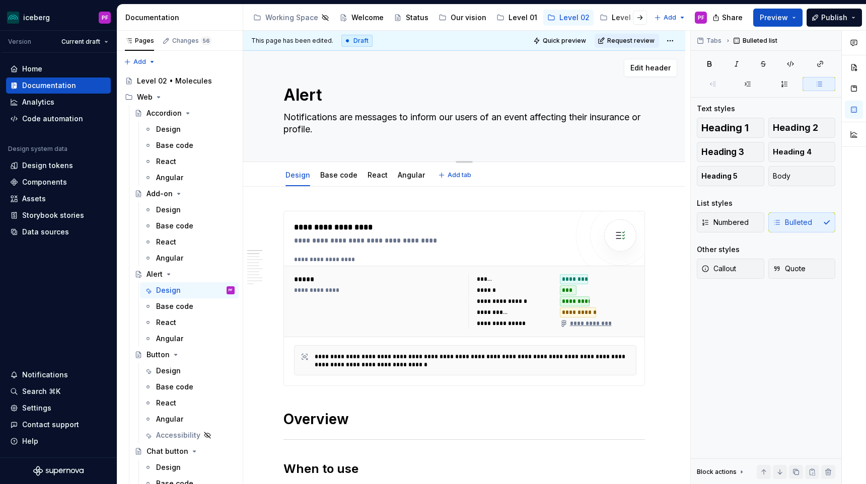
click at [283, 115] on textarea "Notifications are messages to inform our users of an event affecting their insu…" at bounding box center [461, 123] width 361 height 28
type textarea "*"
type textarea "Notifications are messages to inform our users of an event affecting their insu…"
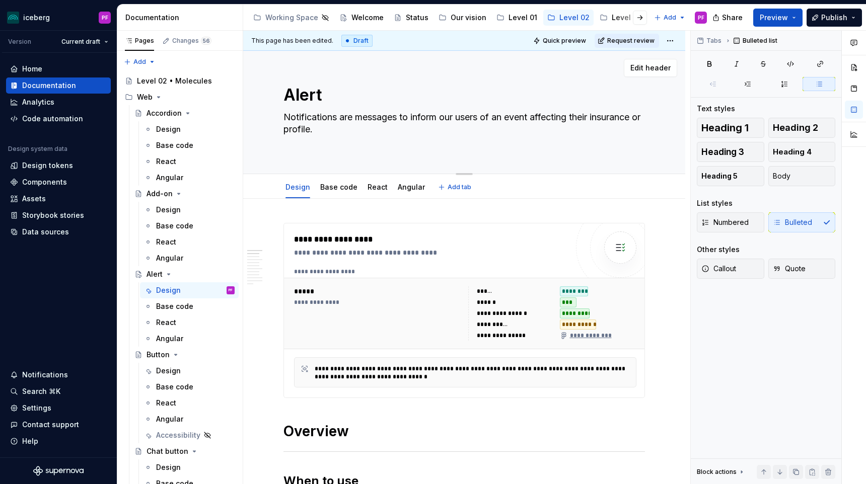
type textarea "*"
type textarea "A Notifications are messages to inform our users of an event affecting their in…"
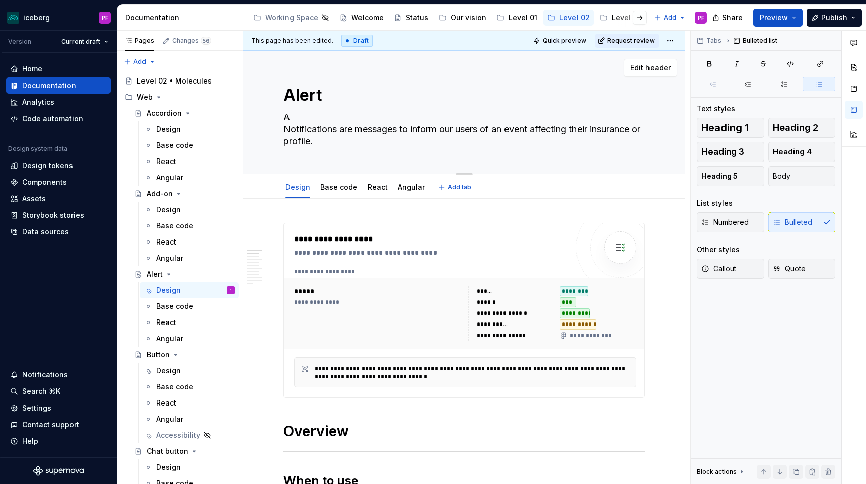
type textarea "*"
type textarea "Al Notifications are messages to inform our users of an event affecting their i…"
type textarea "*"
type textarea "Aler Notifications are messages to inform our users of an event affecting their…"
type textarea "*"
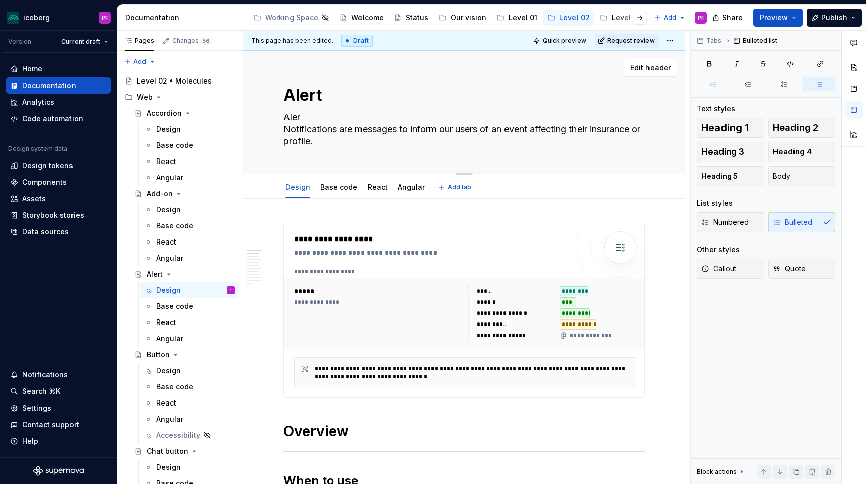
type textarea "Alert Notifications are messages to inform our users of an event affecting thei…"
type textarea "*"
type textarea "Alert Notifications are messages to inform our users of an event affecting thei…"
type textarea "*"
type textarea "Alert Notifications are messages to inform our users of an event affecting thei…"
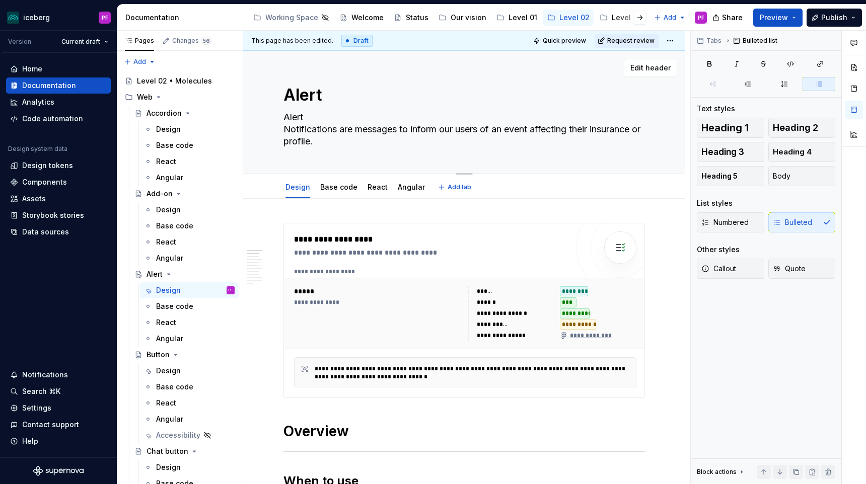
type textarea "*"
type textarea "Alerts Notifications are messages to inform our users of an event affecting the…"
type textarea "*"
type textarea "Alerts Notifications are messages to inform our users of an event affecting the…"
type textarea "*"
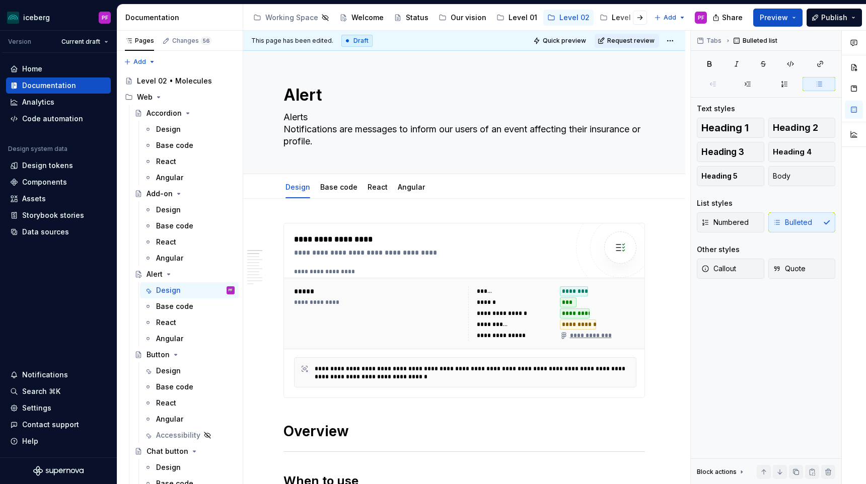
type textarea "Alerts Notifications are messages to inform our users of an event affecting the…"
click at [313, 113] on textarea "Alerts Notifications are messages to inform our users of an event affecting the…" at bounding box center [461, 129] width 361 height 40
type textarea "*"
type textarea "Alerts a Notifications are messages to inform our users of an event affecting t…"
type textarea "*"
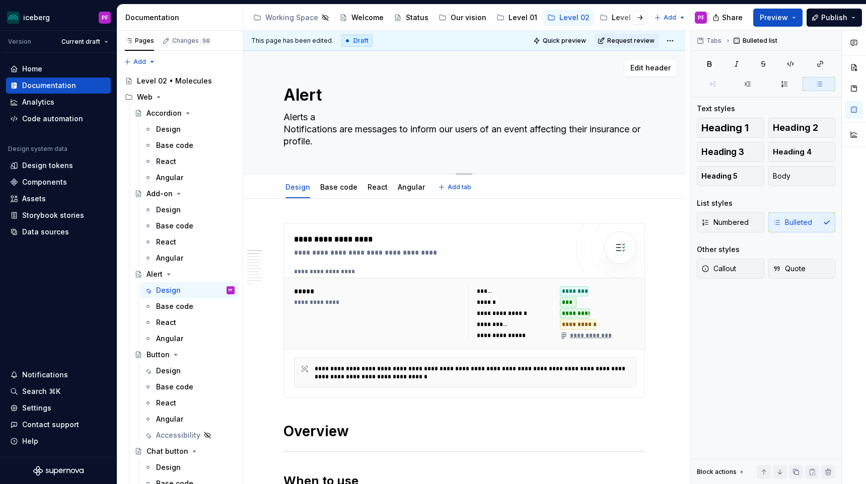
type textarea "Alerts ar Notifications are messages to inform our users of an event affecting …"
type textarea "*"
type textarea "Alerts are Notifications are messages to inform our users of an event affecting…"
type textarea "*"
type textarea "Alerts are u Notifications are messages to inform our users of an event affecti…"
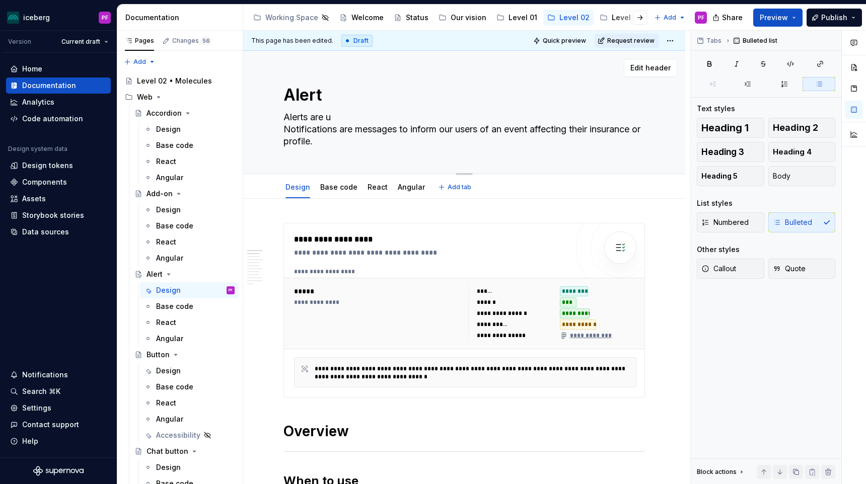
type textarea "*"
type textarea "Alerts are us Notifications are messages to inform our users of an event affect…"
type textarea "*"
type textarea "Alerts are use Notifications are messages to inform our users of an event affec…"
type textarea "*"
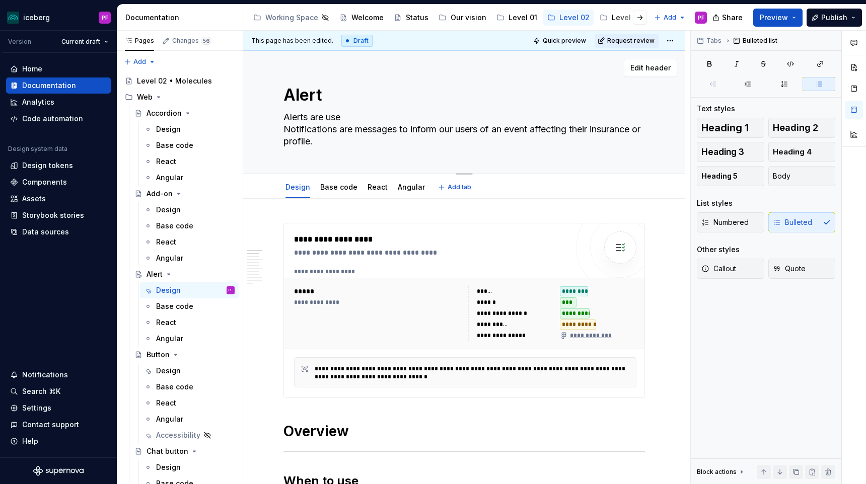
type textarea "Alerts are used Notifications are messages to inform our users of an event affe…"
type textarea "*"
type textarea "Alerts are used Notifications are messages to inform our users of an event affe…"
type textarea "*"
type textarea "Alerts are used c Notifications are messages to inform our users of an event af…"
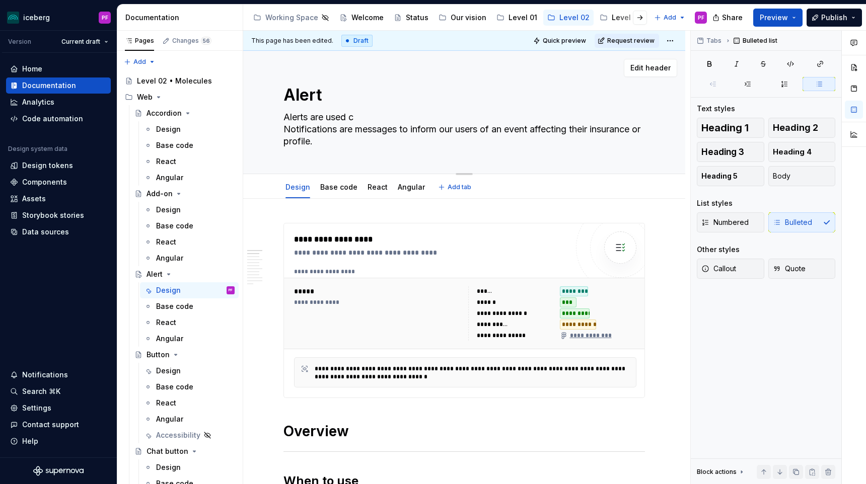
type textarea "*"
type textarea "Alerts are used Notifications are messages to inform our users of an event affe…"
type textarea "*"
type textarea "Alerts are used t Notifications are messages to inform our users of an event af…"
type textarea "*"
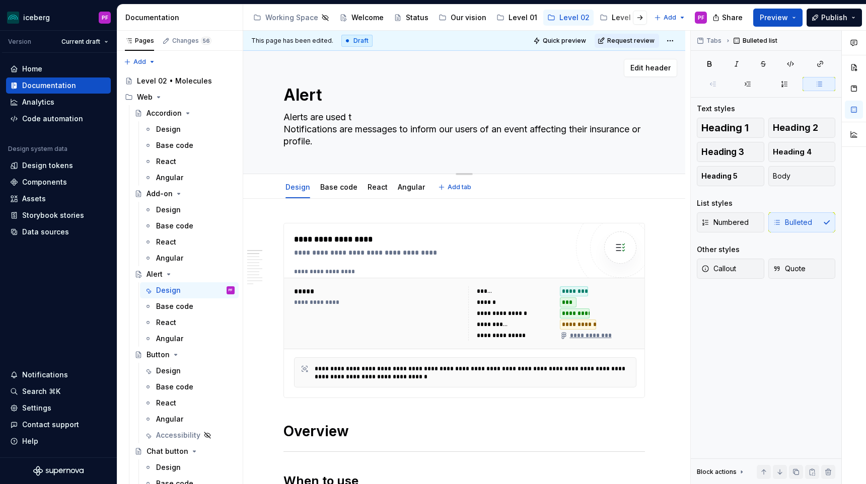
type textarea "Alerts are used to Notifications are messages to inform our users of an event a…"
type textarea "*"
type textarea "Alerts are used to Notifications are messages to inform our users of an event a…"
type textarea "*"
type textarea "Alerts are used to co Notifications are messages to inform our users of an even…"
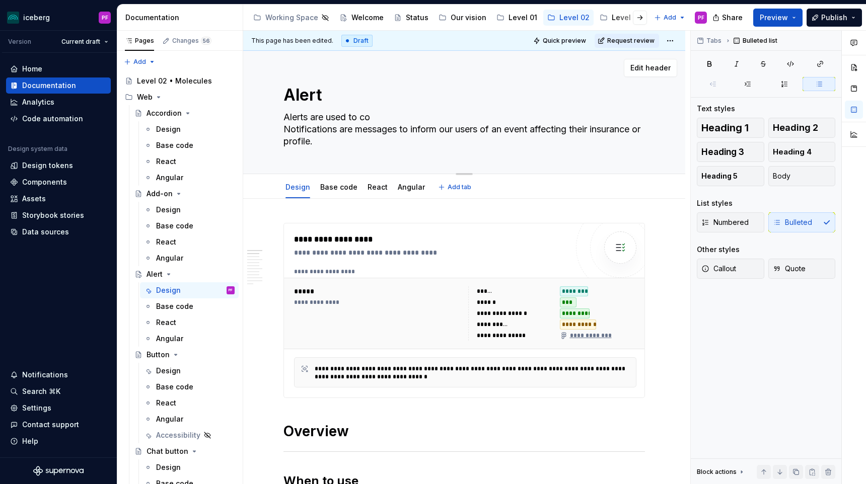
type textarea "*"
type textarea "Alerts are used to com Notifications are messages to inform our users of an eve…"
type textarea "*"
type textarea "Alerts are used to comm Notifications are messages to inform our users of an ev…"
type textarea "*"
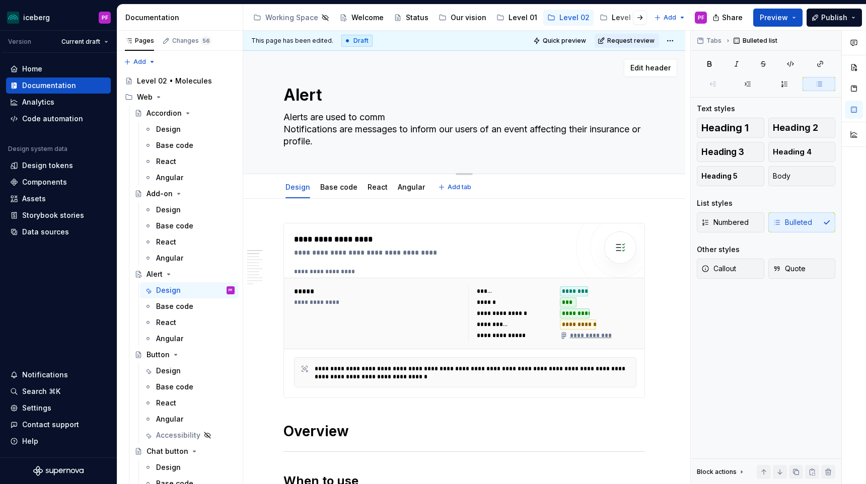
type textarea "Alerts are used to commu Notifications are messages to inform our users of an e…"
type textarea "*"
type textarea "Alerts are used to commun Notifications are messages to inform our users of an …"
type textarea "*"
type textarea "Alerts are used to communi Notifications are messages to inform our users of an…"
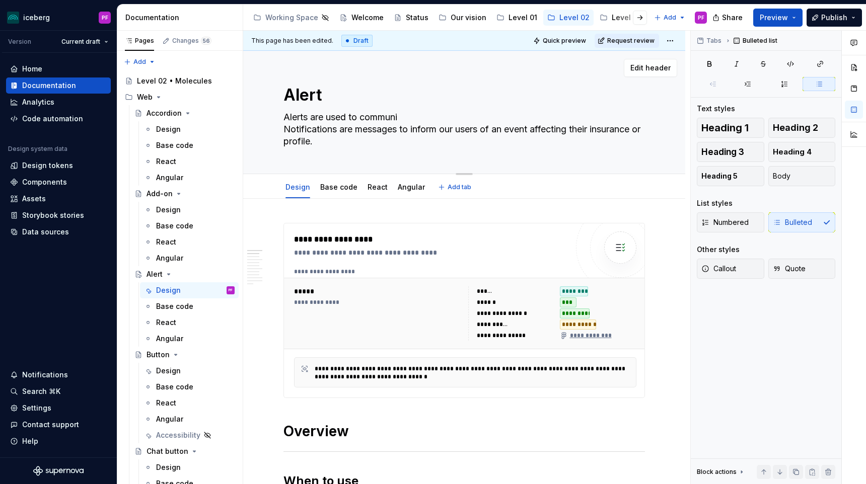
type textarea "*"
type textarea "Alerts are used to communic Notifications are messages to inform our users of a…"
type textarea "*"
type textarea "Alerts are used to communica Notifications are messages to inform our users of …"
type textarea "*"
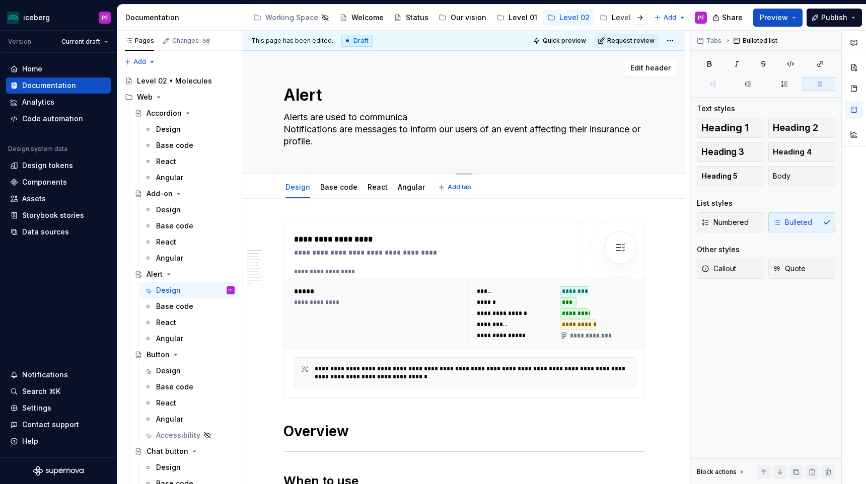
type textarea "Alerts are used to communic Notifications are messages to inform our users of a…"
type textarea "*"
type textarea "Alerts are used to communi Notifications are messages to inform our users of an…"
type textarea "*"
type textarea "Alerts are used to commun Notifications are messages to inform our users of an …"
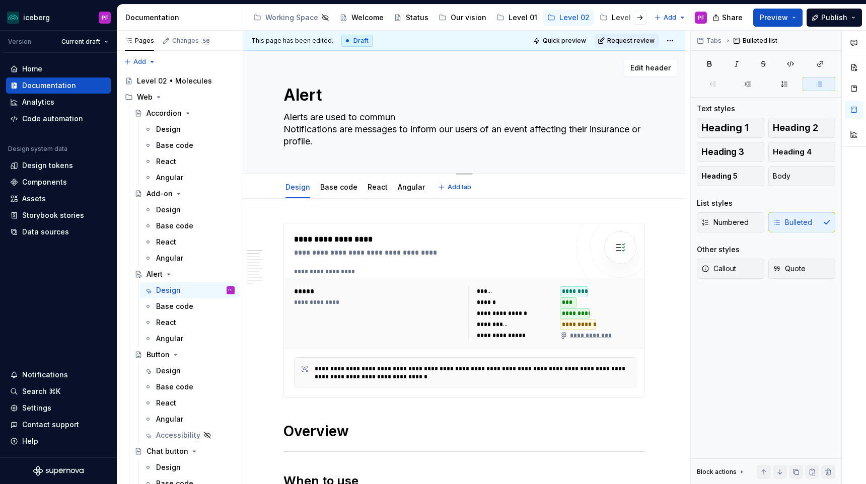
type textarea "*"
type textarea "Alerts are used to commu Notifications are messages to inform our users of an e…"
type textarea "*"
type textarea "Alerts are used to comm Notifications are messages to inform our users of an ev…"
type textarea "*"
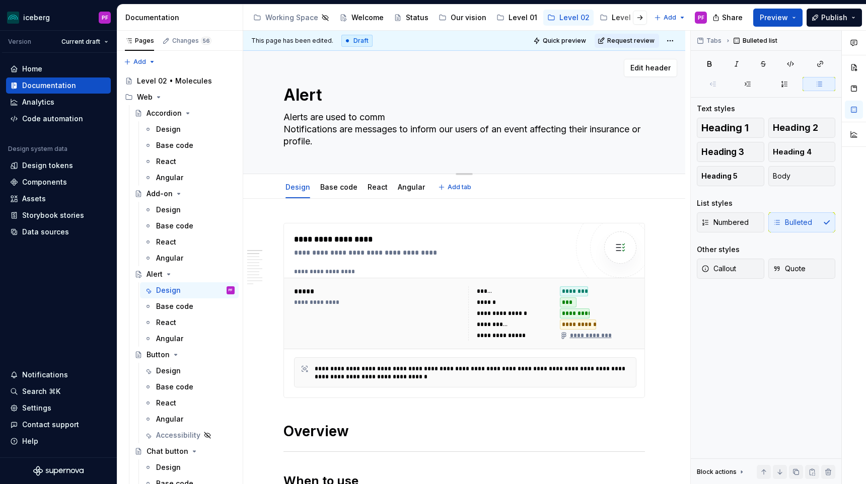
type textarea "Alerts are used to com Notifications are messages to inform our users of an eve…"
type textarea "*"
type textarea "Alerts are used to c Notifications are messages to inform our users of an event…"
type textarea "*"
type textarea "Alerts are used to Notifications are messages to inform our users of an event a…"
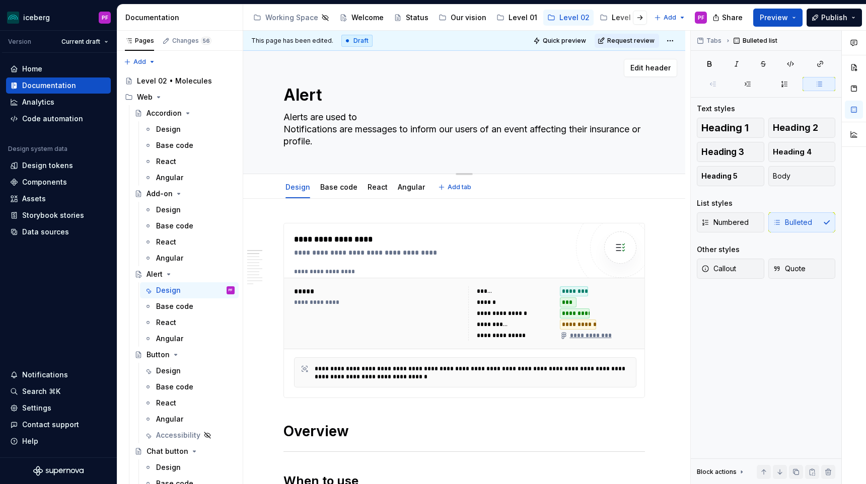
type textarea "*"
type textarea "Alerts are used to Notifications are messages to inform our users of an event a…"
type textarea "*"
type textarea "Alerts are used t Notifications are messages to inform our users of an event af…"
type textarea "*"
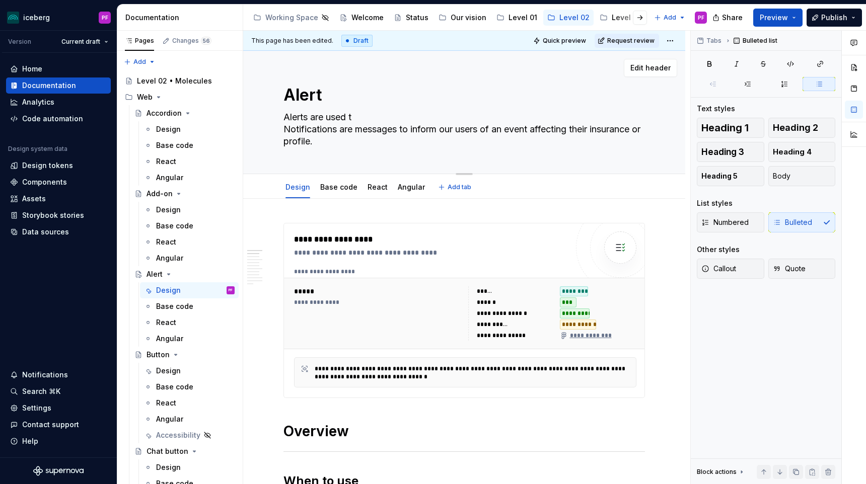
type textarea "Alerts are used Notifications are messages to inform our users of an event affe…"
type textarea "*"
type textarea "Alerts are used Notifications are messages to inform our users of an event affe…"
type textarea "*"
type textarea "Alerts are use Notifications are messages to inform our users of an event affec…"
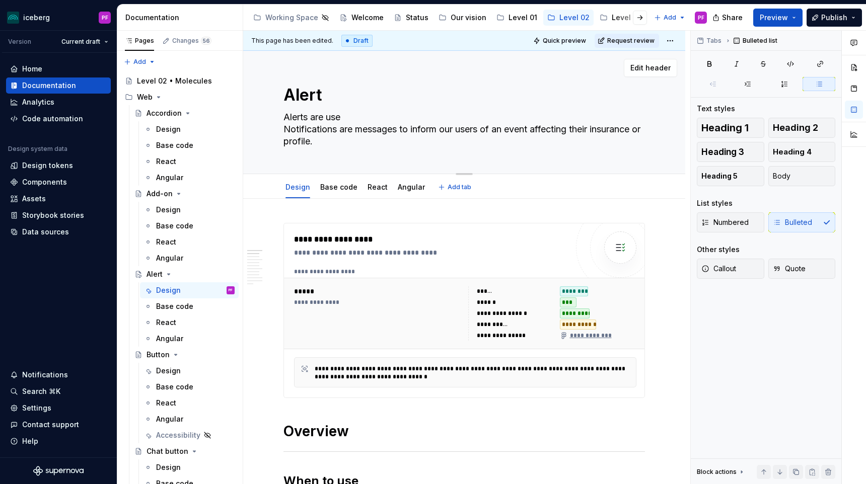
type textarea "*"
type textarea "Alerts are us Notifications are messages to inform our users of an event affect…"
type textarea "*"
type textarea "Alerts are u Notifications are messages to inform our users of an event affecti…"
type textarea "*"
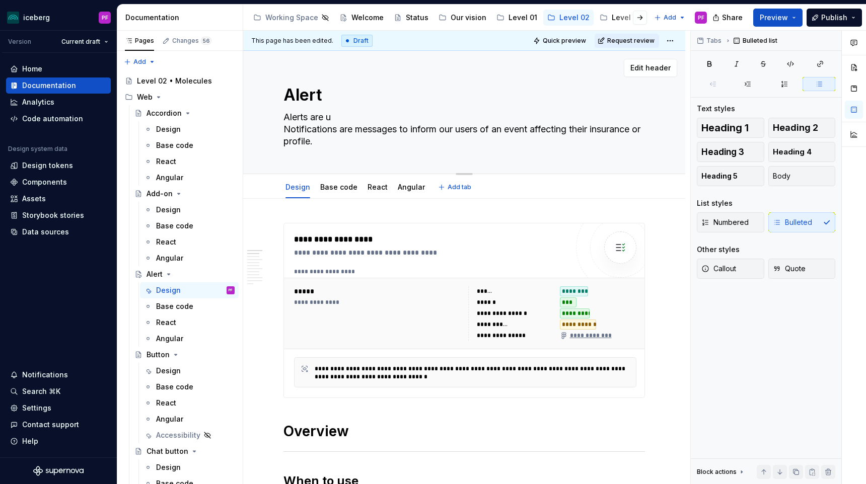
type textarea "Alerts are Notifications are messages to inform our users of an event affecting…"
type textarea "*"
type textarea "Alerts are m Notifications are messages to inform our users of an event affecti…"
type textarea "*"
type textarea "Alerts are me Notifications are messages to inform our users of an event affect…"
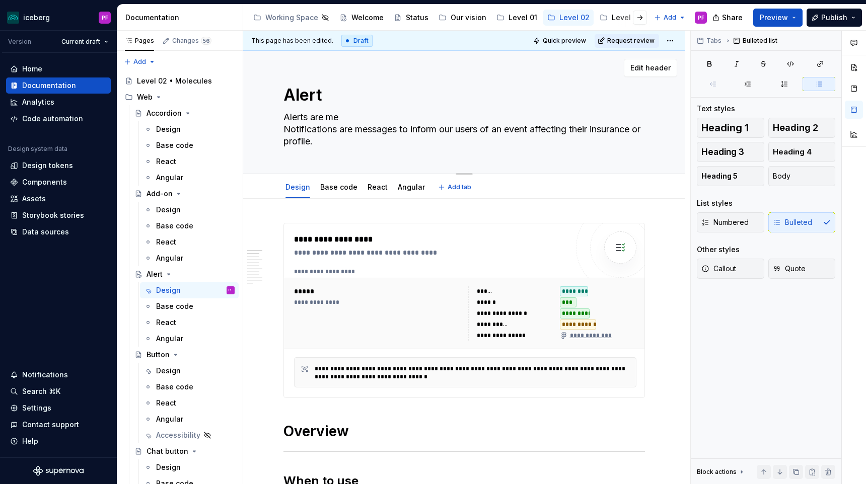
type textarea "*"
type textarea "Alerts are mes Notifications are messages to inform our users of an event affec…"
type textarea "*"
type textarea "Alerts are mess Notifications are messages to inform our users of an event affe…"
type textarea "*"
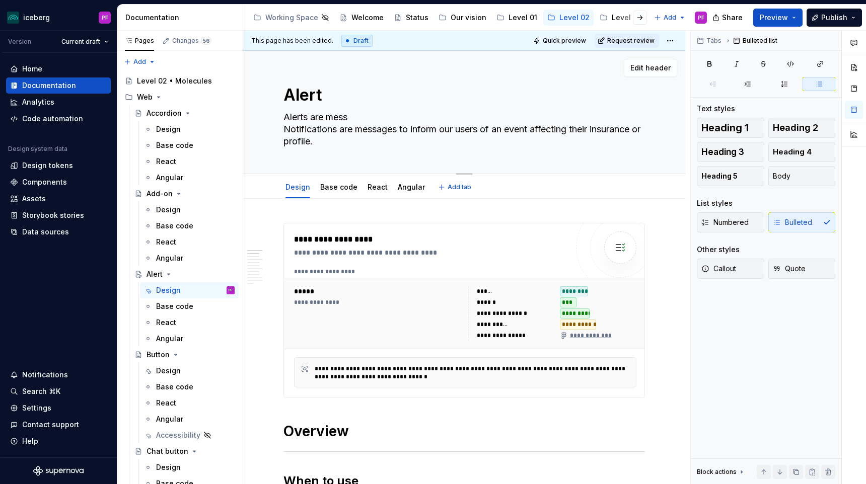
type textarea "Alerts are messa Notifications are messages to inform our users of an event aff…"
type textarea "*"
type textarea "Alerts are messag Notifications are messages to inform our users of an event af…"
type textarea "*"
type textarea "Alerts are message Notifications are messages to inform our users of an event a…"
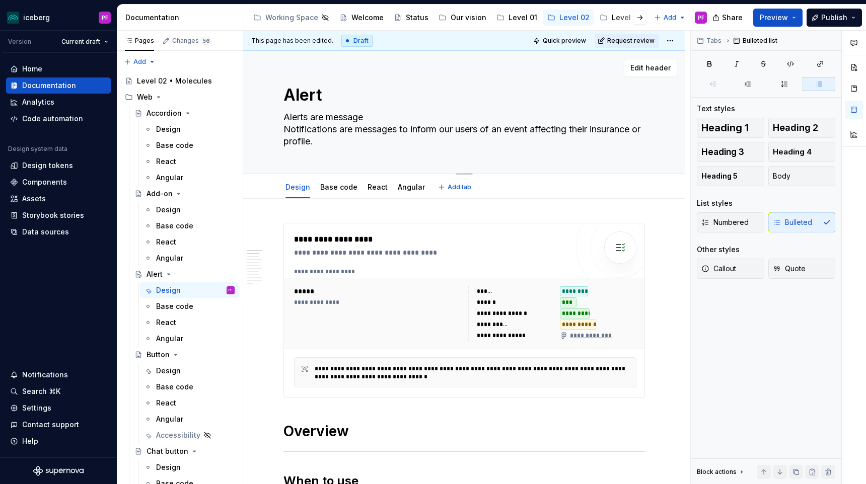
type textarea "*"
type textarea "Alerts are messaged Notifications are messages to inform our users of an event …"
type textarea "*"
type textarea "Alerts are messaged Notifications are messages to inform our users of an event …"
type textarea "*"
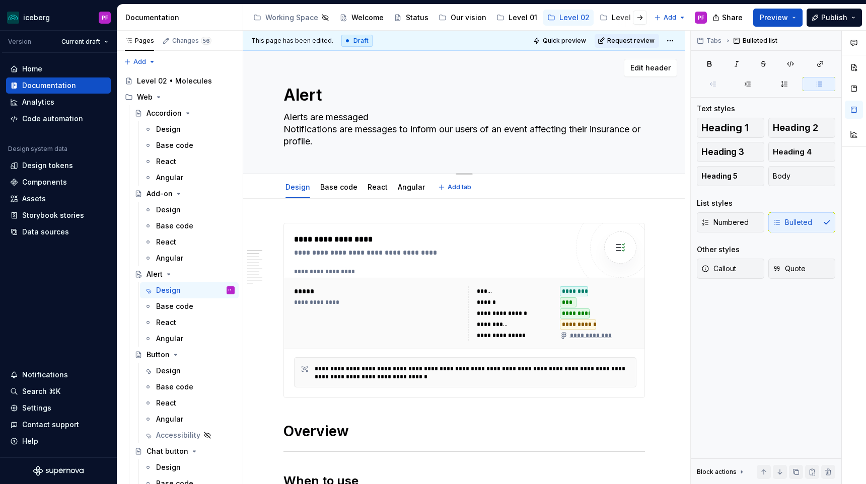
type textarea "Alerts are messaged Notifications are messages to inform our users of an event …"
type textarea "*"
type textarea "Alerts are messages Notifications are messages to inform our users of an event …"
type textarea "*"
type textarea "Alerts are messages Notifications are messages to inform our users of an event …"
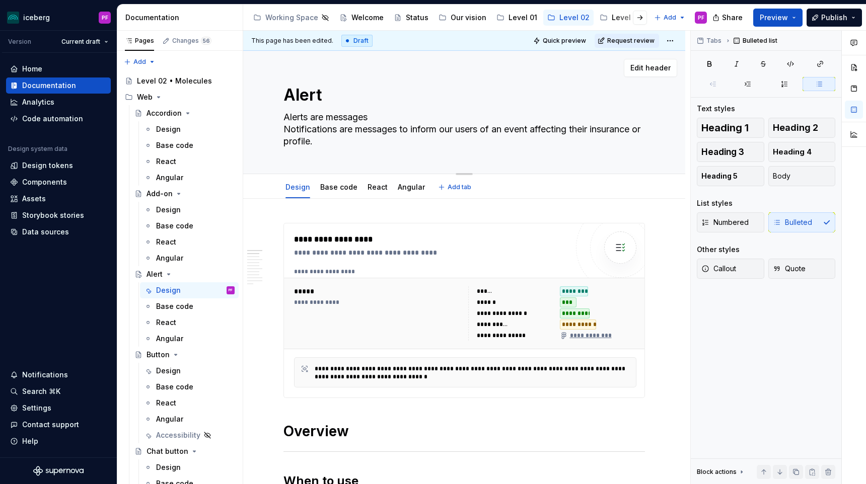
type textarea "*"
type textarea "Alerts are messages to Notifications are messages to inform our users of an eve…"
type textarea "*"
type textarea "Alerts are messages to Notifications are messages to inform our users of an eve…"
type textarea "*"
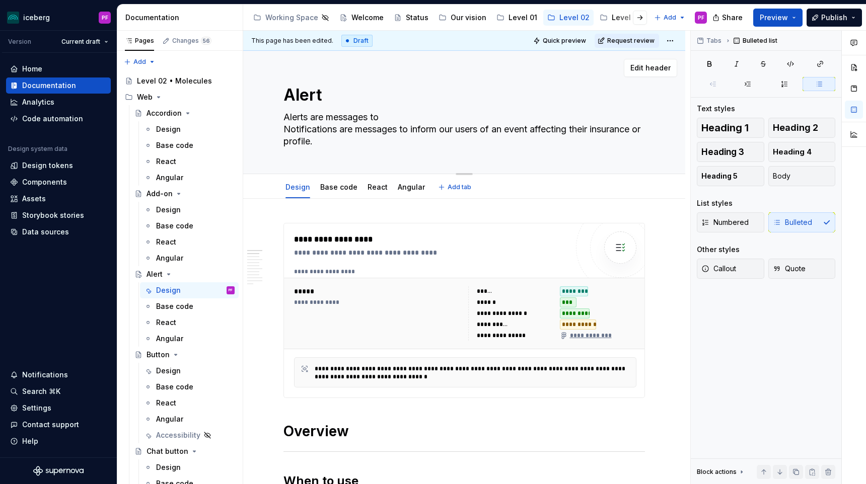
type textarea "Alerts are messages to i Notifications are messages to inform our users of an e…"
type textarea "*"
type textarea "Alerts are messages to in Notifications are messages to inform our users of an …"
type textarea "*"
type textarea "Alerts are messages to inf Notifications are messages to inform our users of an…"
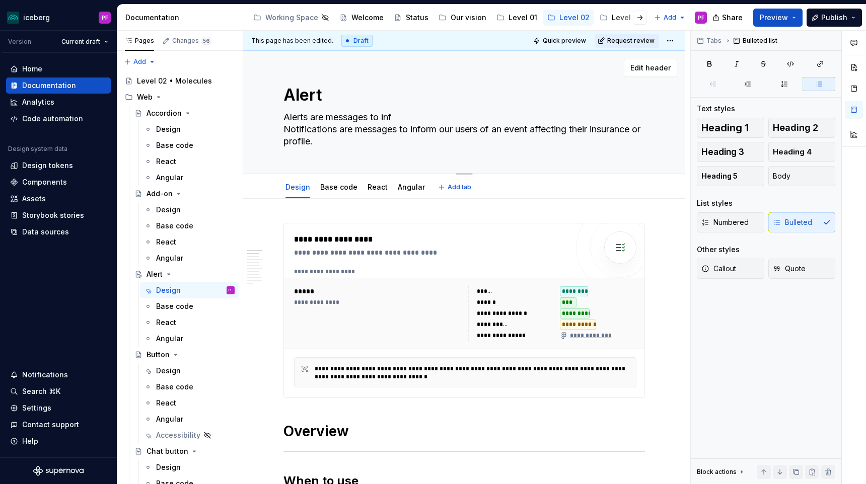
type textarea "*"
type textarea "Alerts are messages to info Notifications are messages to inform our users of a…"
type textarea "*"
type textarea "Alerts are messages to inform Notifications are messages to inform our users of…"
type textarea "*"
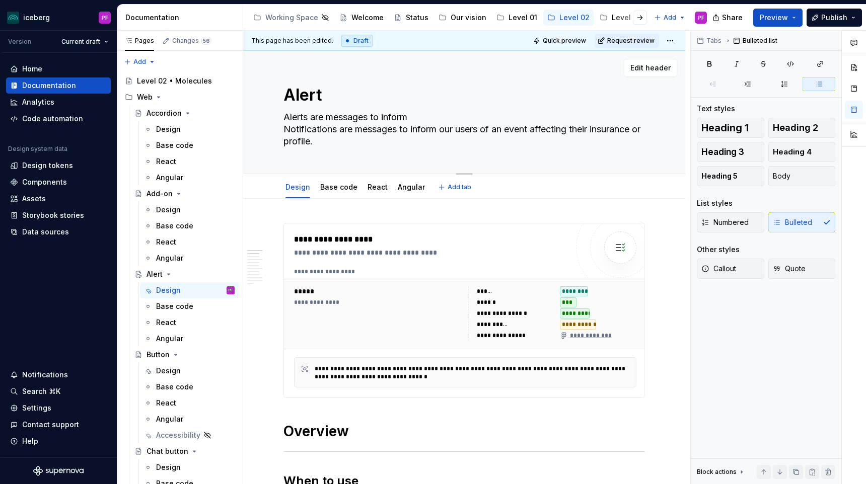
type textarea "Alerts are messages to inform Notifications are messages to inform our users of…"
type textarea "*"
type textarea "Alerts are messages to inform Notifications are messages to inform our users of…"
click at [406, 119] on textarea "Alerts are messages to inform Notifications are messages to inform our users of…" at bounding box center [461, 129] width 361 height 40
drag, startPoint x: 414, startPoint y: 119, endPoint x: 373, endPoint y: 117, distance: 41.8
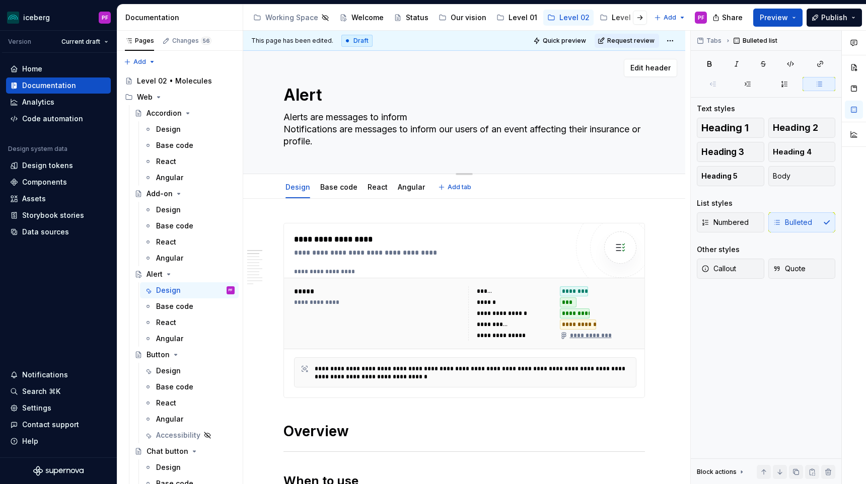
click at [373, 118] on textarea "Alerts are messages to inform Notifications are messages to inform our users of…" at bounding box center [461, 129] width 361 height 40
type textarea "*"
type textarea "Alerts are messages Notifications are messages to inform our users of an event …"
click at [322, 113] on textarea "Alerts are messages Notifications are messages to inform our users of an event …" at bounding box center [461, 129] width 361 height 40
type textarea "*"
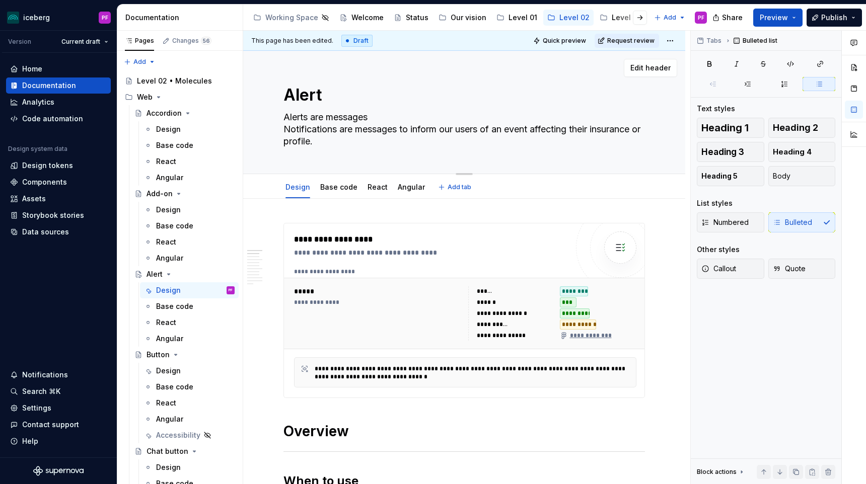
type textarea "Alerts ar messages Notifications are messages to inform our users of an event a…"
type textarea "*"
type textarea "Alerts a messages Notifications are messages to inform our users of an event af…"
type textarea "*"
type textarea "Alerts messages Notifications are messages to inform our users of an event affe…"
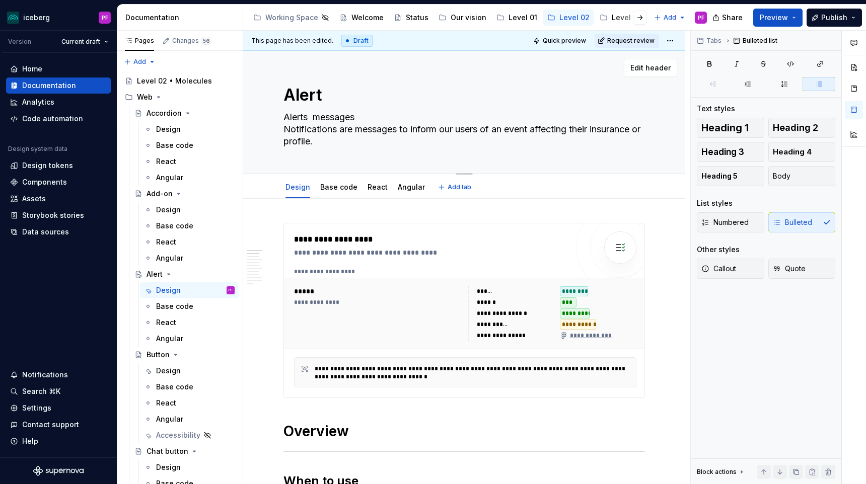
type textarea "*"
type textarea "Alerts u messages Notifications are messages to inform our users of an event af…"
type textarea "*"
type textarea "Alerts us messages Notifications are messages to inform our users of an event a…"
type textarea "*"
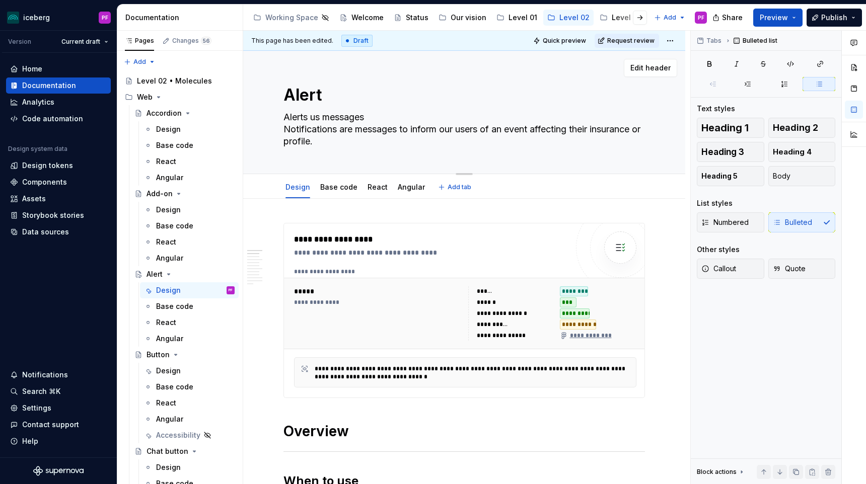
type textarea "Alerts use messages Notifications are messages to inform our users of an event …"
type textarea "*"
type textarea "Alerts used messages Notifications are messages to inform our users of an event…"
type textarea "*"
type textarea "Alerts used messages Notifications are messages to inform our users of an event…"
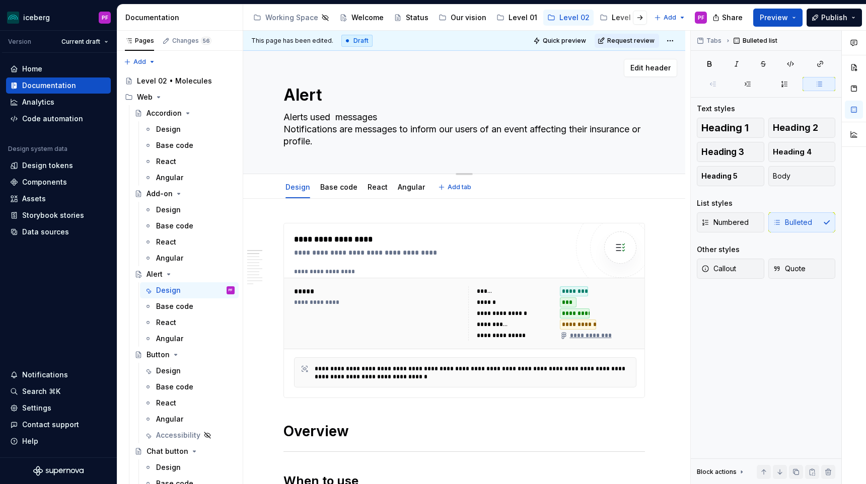
type textarea "*"
type textarea "Alerts used t messages Notifications are messages to inform our users of an eve…"
type textarea "*"
type textarea "Alerts used to messages Notifications are messages to inform our users of an ev…"
type textarea "*"
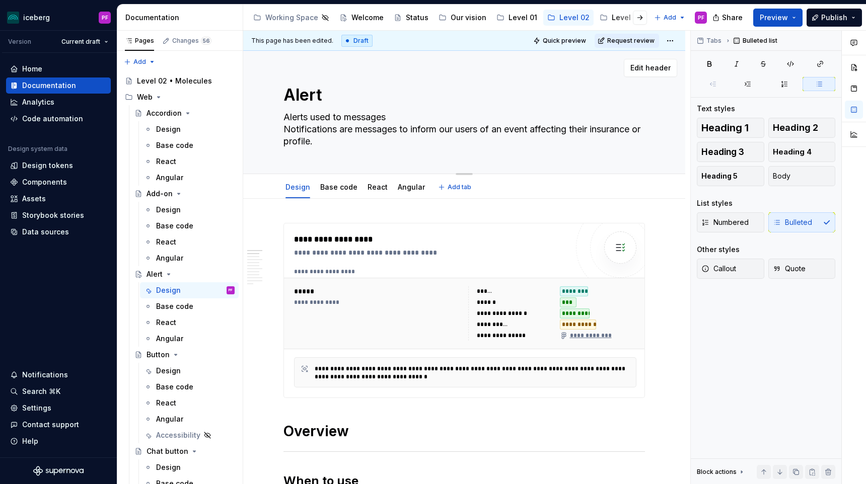
type textarea "Alerts used to messages Notifications are messages to inform our users of an ev…"
type textarea "*"
type textarea "Alerts used to s messages Notifications are messages to inform our users of an …"
type textarea "*"
type textarea "Alerts used to sha messages Notifications are messages to inform our users of a…"
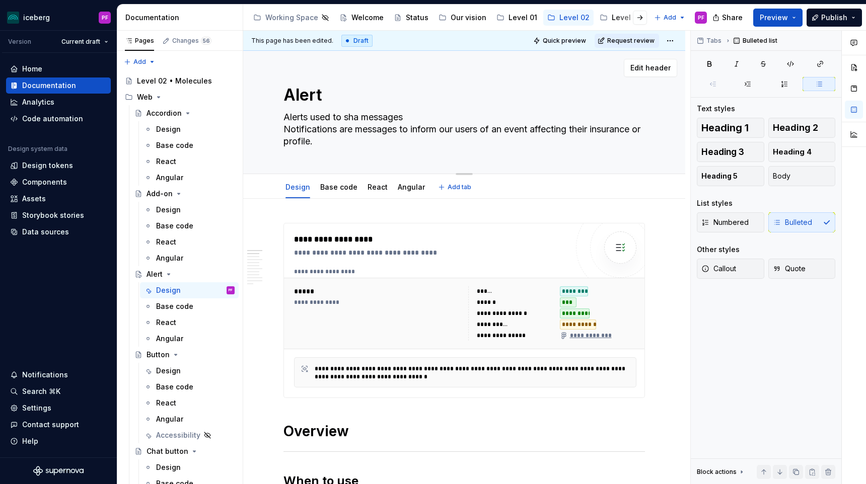
type textarea "*"
type textarea "Alerts used to shar messages Notifications are messages to inform our users of …"
type textarea "*"
type textarea "Alerts used to share messages Notifications are messages to inform our users of…"
type textarea "*"
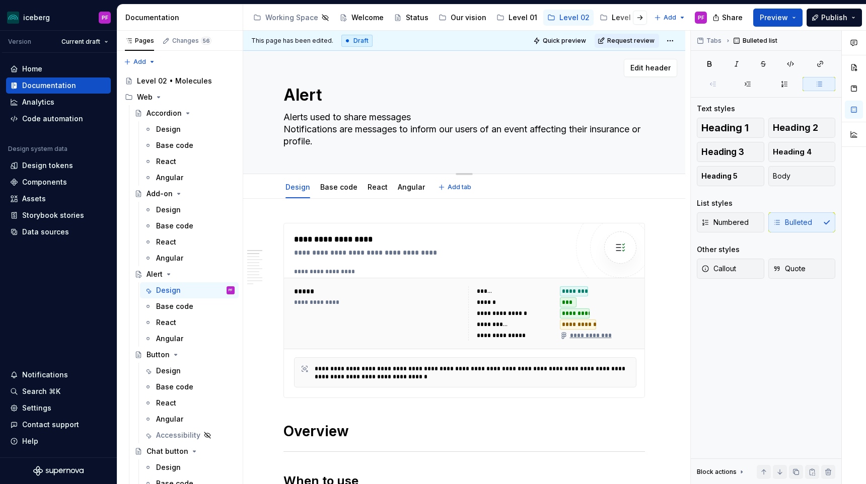
type textarea "Alerts used to share messages Notifications are messages to inform our users of…"
type textarea "*"
type textarea "Alerts used to share a messages Notifications are messages to inform our users …"
type textarea "*"
type textarea "Alerts used to share messages Notifications are messages to inform our users of…"
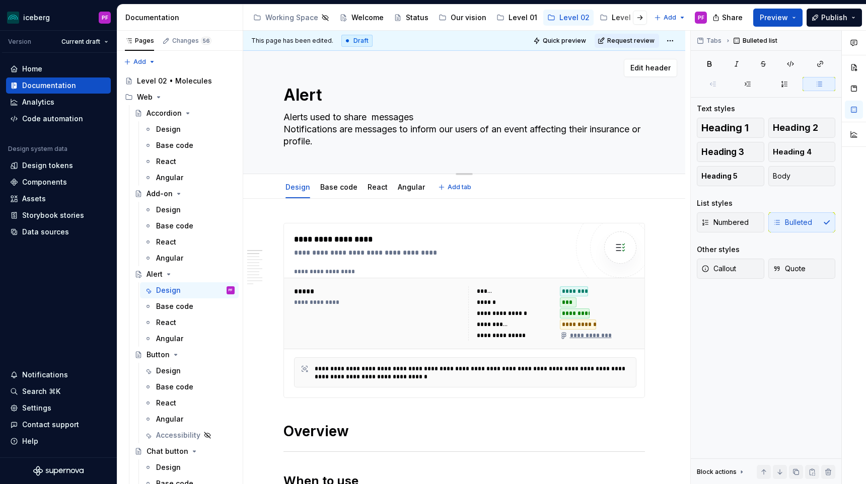
type textarea "*"
type textarea "Alerts used to share messages Notifications are messages to inform our users of…"
click at [406, 117] on textarea "Alerts used to share messages Notifications are messages to inform our users of…" at bounding box center [461, 129] width 361 height 40
type textarea "*"
type textarea "Alerts used to share messages to Notifications are messages to inform our users…"
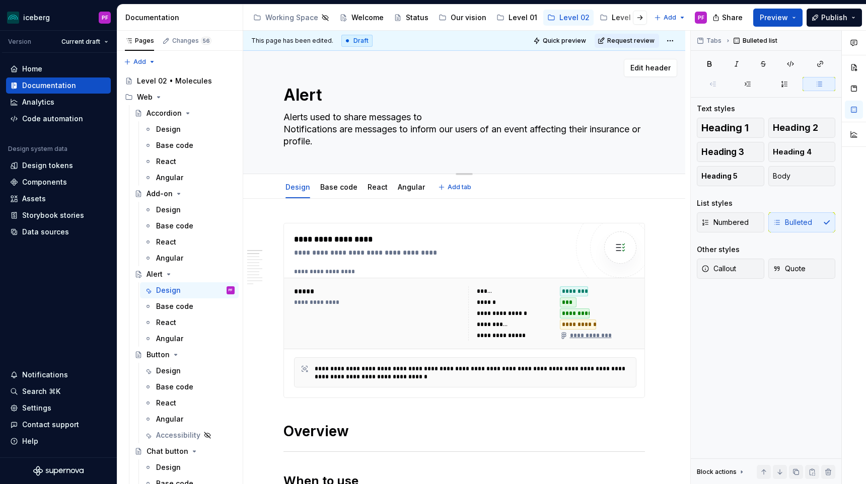
type textarea "*"
type textarea "Alerts used to share messages to Notifications are messages to inform our users…"
type textarea "*"
type textarea "Alerts used to share messages to u Notifications are messages to inform our use…"
type textarea "*"
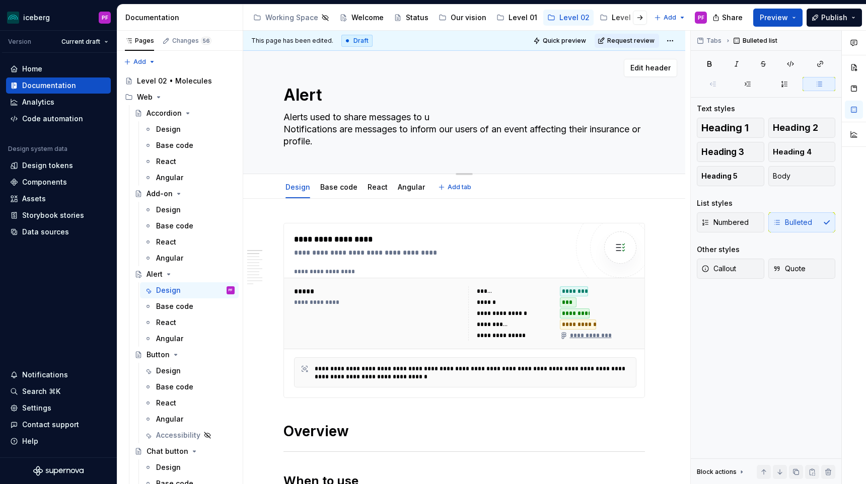
type textarea "Alerts used to share messages to us Notifications are messages to inform our us…"
type textarea "*"
type textarea "Alerts used to share messages to use Notifications are messages to inform our u…"
type textarea "*"
type textarea "Alerts used to share messages to user Notifications are messages to inform our …"
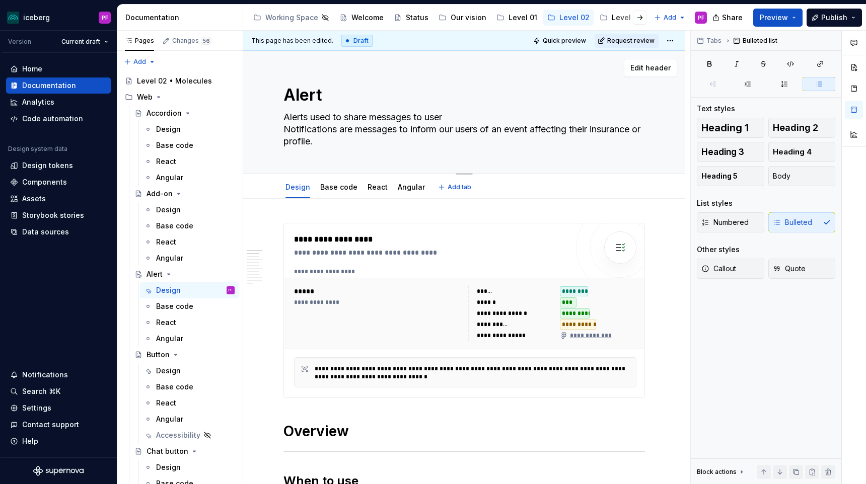
type textarea "*"
type textarea "Alerts used to share messages to users Notifications are messages to inform our…"
type textarea "*"
type textarea "Alerts used to share messages to users Notifications are messages to inform our…"
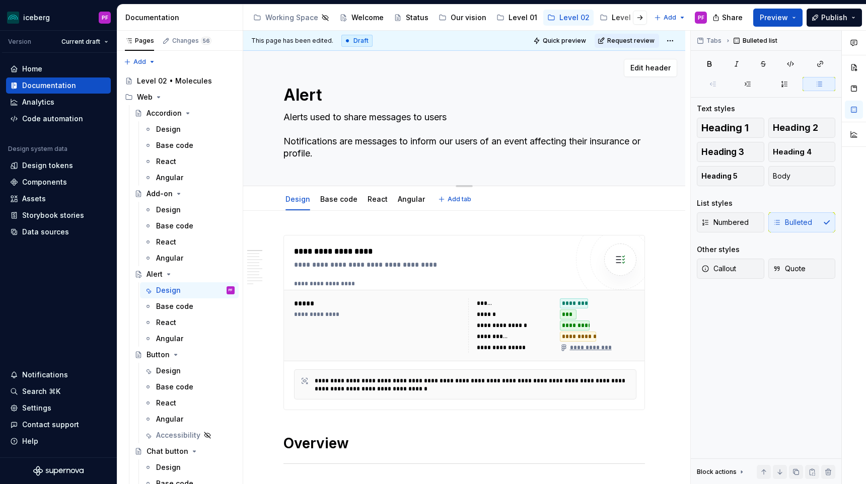
click at [406, 119] on textarea "Alerts used to share messages to users Notifications are messages to inform our…" at bounding box center [461, 135] width 361 height 52
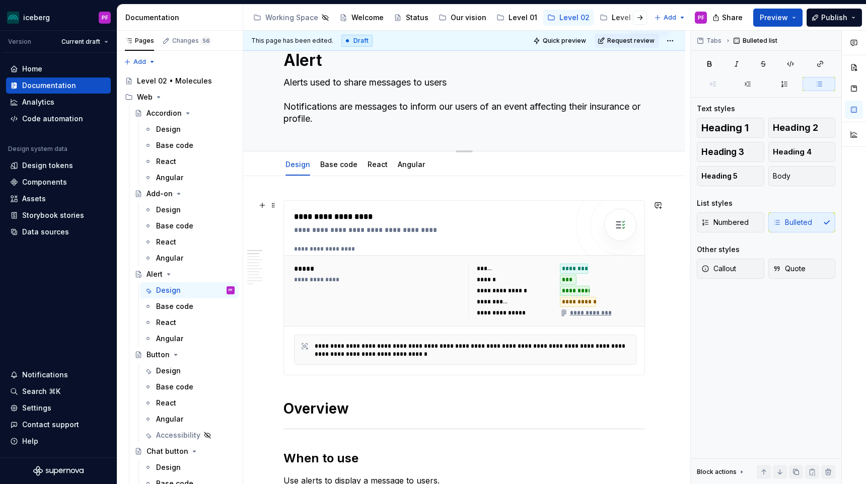
scroll to position [34, 0]
click at [406, 83] on textarea "Alerts used to share messages to users Notifications are messages to inform our…" at bounding box center [461, 101] width 361 height 52
drag, startPoint x: 311, startPoint y: 81, endPoint x: 487, endPoint y: 85, distance: 176.2
click at [406, 85] on textarea "Alerts used to share messages to users Notifications are messages to inform our…" at bounding box center [461, 101] width 361 height 52
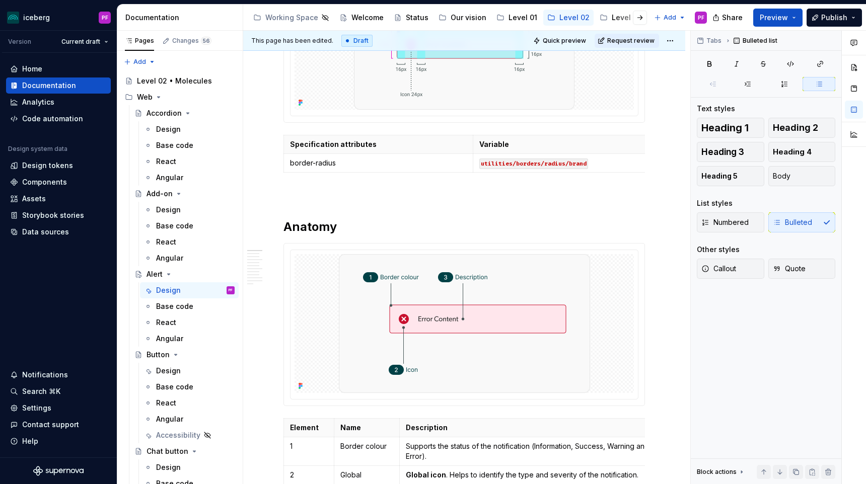
scroll to position [0, 0]
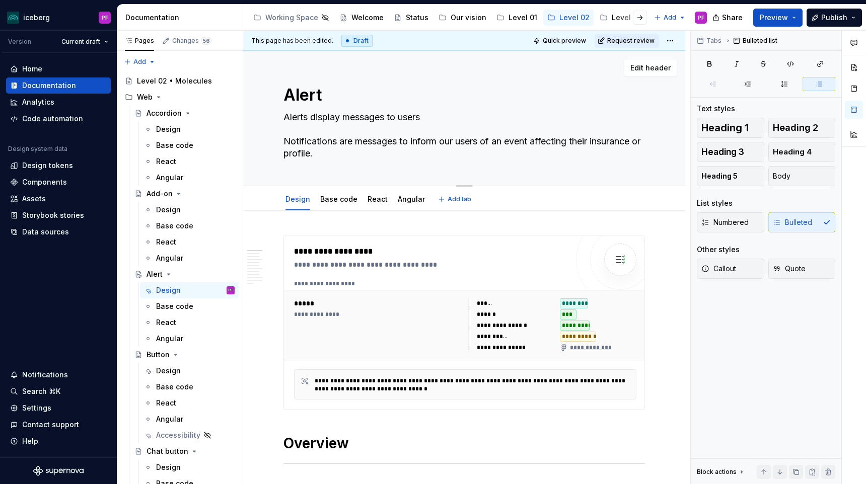
drag, startPoint x: 328, startPoint y: 150, endPoint x: 281, endPoint y: 142, distance: 47.4
click at [281, 142] on textarea "Alerts display messages to users Notifications are messages to inform our users…" at bounding box center [461, 135] width 361 height 52
click at [406, 119] on textarea "Alerts display messages to users Notifications are messages to inform our users…" at bounding box center [461, 135] width 361 height 52
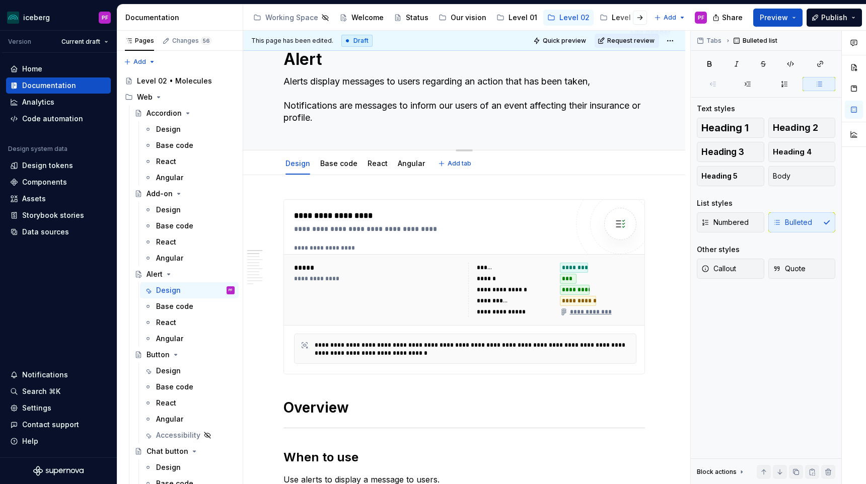
scroll to position [32, 0]
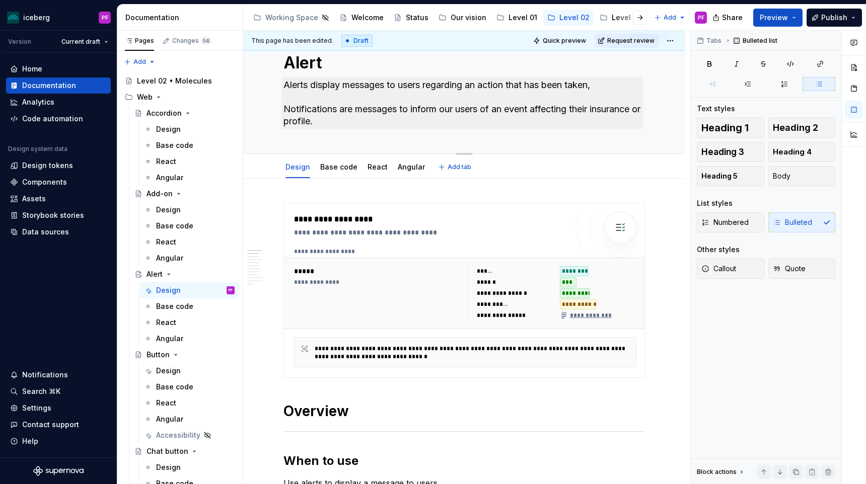
drag, startPoint x: 603, startPoint y: 82, endPoint x: 607, endPoint y: 85, distance: 5.4
click at [406, 85] on textarea "Alerts display messages to users regarding an action that has been taken, Notif…" at bounding box center [461, 103] width 361 height 52
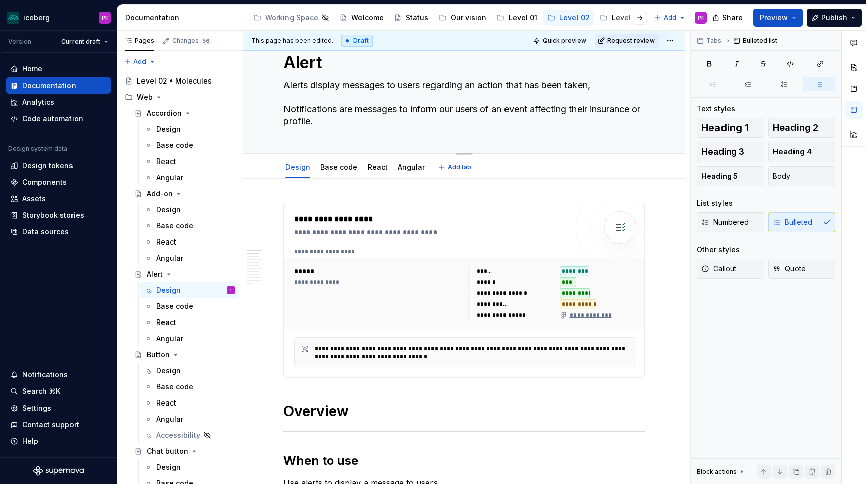
click at [313, 95] on textarea "Alerts display messages to users regarding an action that has been taken, Notif…" at bounding box center [461, 103] width 361 height 52
drag, startPoint x: 431, startPoint y: 89, endPoint x: 601, endPoint y: 85, distance: 169.7
click at [406, 85] on textarea "Alerts display messages to users regarding an action that has been taken, Notif…" at bounding box center [461, 103] width 361 height 52
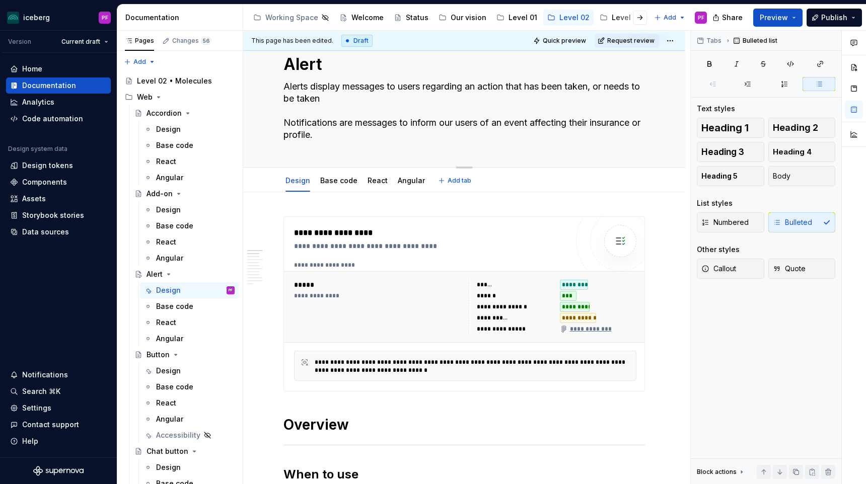
click at [334, 99] on textarea "Alerts display messages to users regarding an action that has been taken, or ne…" at bounding box center [461, 111] width 361 height 64
drag, startPoint x: 338, startPoint y: 97, endPoint x: 282, endPoint y: 87, distance: 56.9
click at [282, 87] on textarea "Alerts display messages to users regarding an action that has been taken, or ne…" at bounding box center [461, 111] width 361 height 64
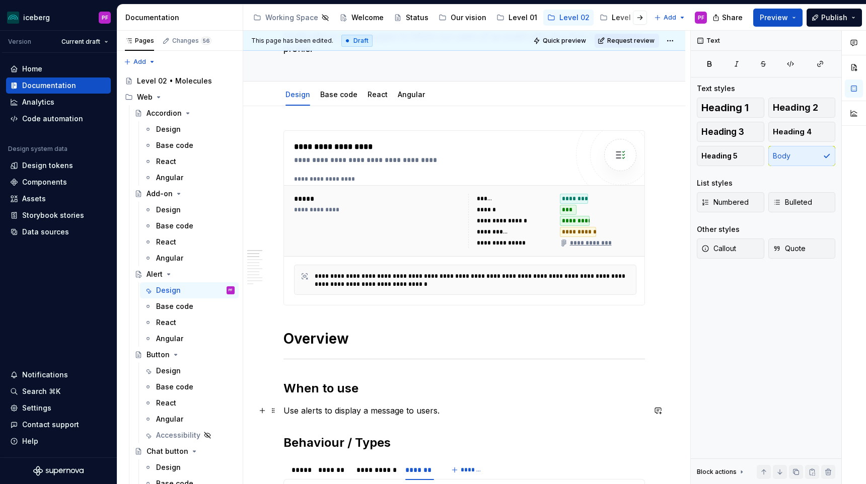
click at [406, 409] on p "Use alerts to display a message to users." at bounding box center [463, 411] width 361 height 12
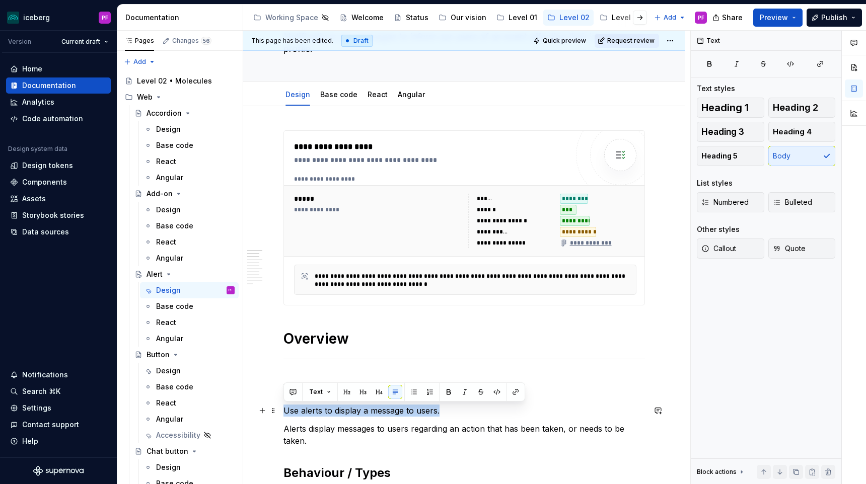
drag, startPoint x: 460, startPoint y: 409, endPoint x: 283, endPoint y: 411, distance: 176.7
click at [283, 411] on p "Use alerts to display a message to users." at bounding box center [463, 411] width 361 height 12
copy p "Use alerts to display a message to users."
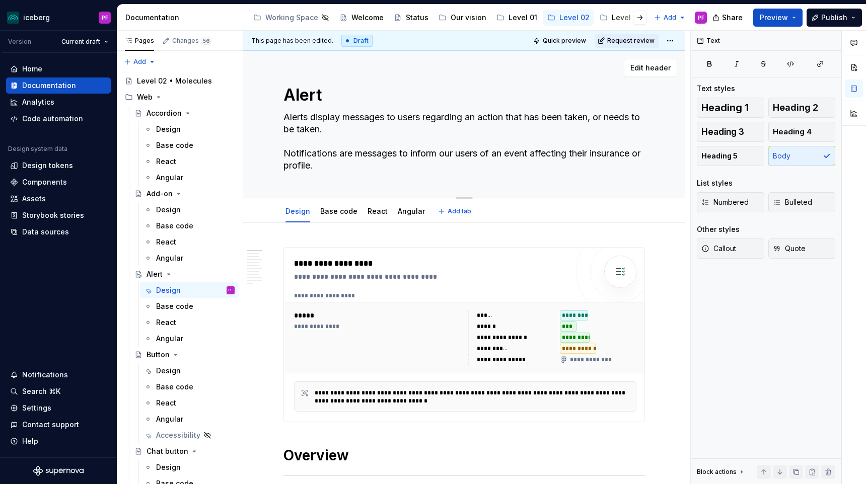
drag, startPoint x: 341, startPoint y: 128, endPoint x: 351, endPoint y: 130, distance: 9.8
click at [351, 130] on textarea "Alerts display messages to users regarding an action that has been taken, or ne…" at bounding box center [461, 141] width 361 height 64
paste textarea "Use alerts to display a message to users."
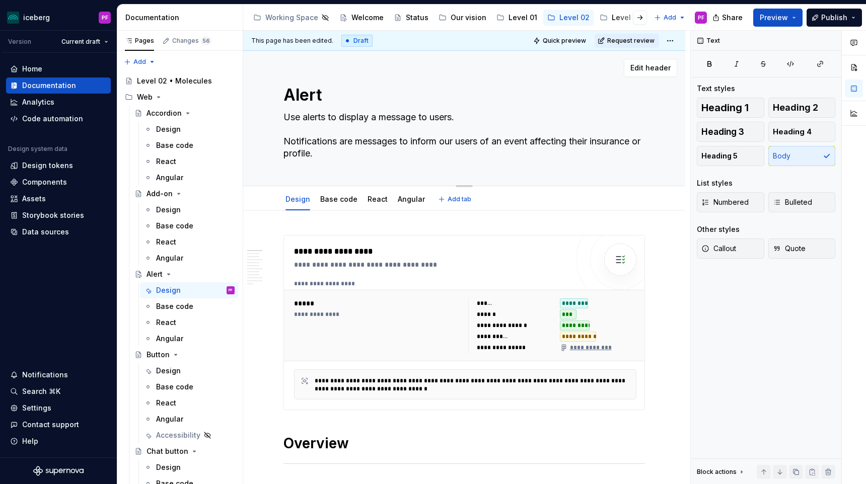
drag, startPoint x: 330, startPoint y: 157, endPoint x: 268, endPoint y: 142, distance: 64.1
click at [268, 142] on div "Alert Use alerts to display a message to users. Notifications are messages to i…" at bounding box center [464, 118] width 442 height 135
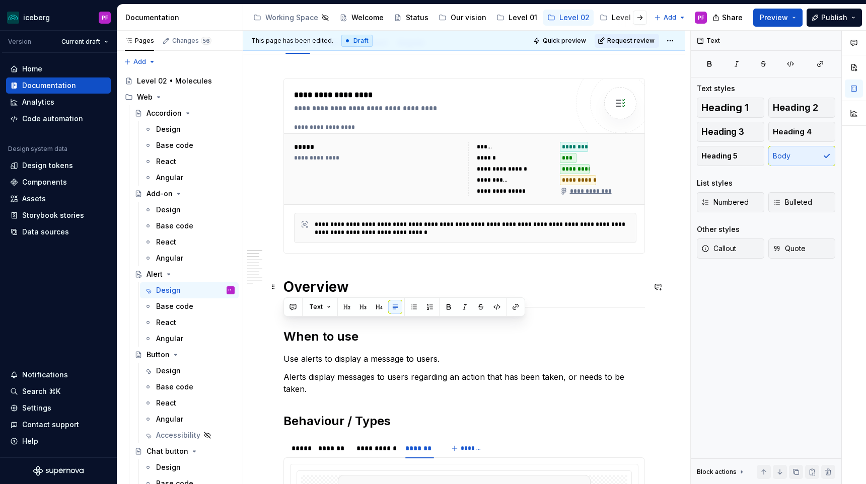
scroll to position [154, 0]
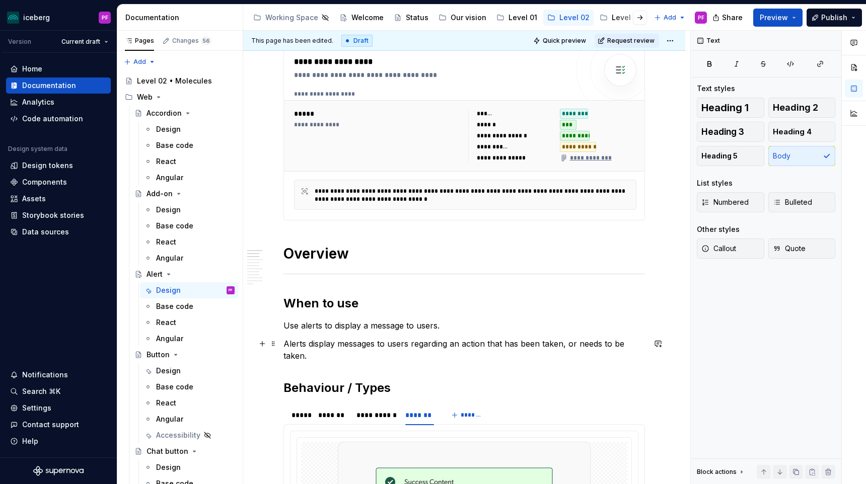
click at [406, 338] on p "Alerts display messages to users regarding an action that has been taken, or ne…" at bounding box center [463, 350] width 361 height 24
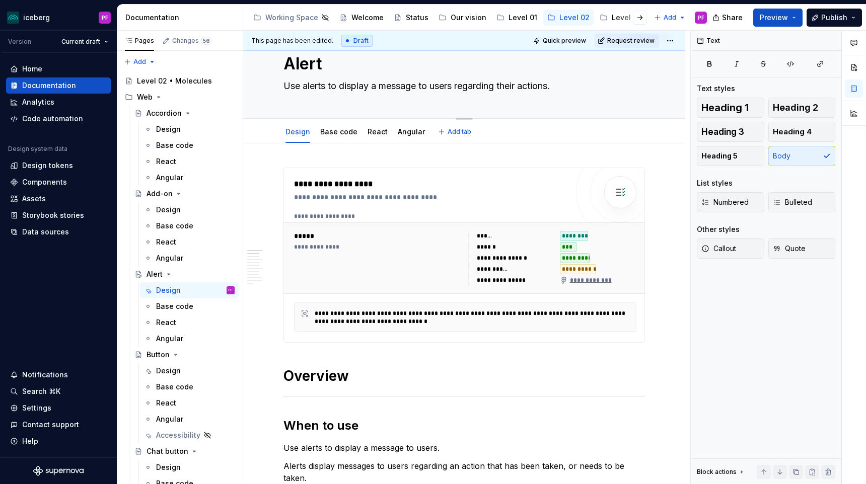
click at [307, 86] on textarea "Use alerts to display a message to users regarding their actions." at bounding box center [461, 86] width 361 height 16
click at [319, 86] on textarea "Alerts to display a message to users regarding their actions." at bounding box center [461, 87] width 361 height 16
click at [349, 88] on textarea "Alerts display a message to users regarding their actions." at bounding box center [461, 87] width 361 height 16
click at [381, 87] on textarea "Alerts display message to users regarding their actions." at bounding box center [461, 87] width 361 height 16
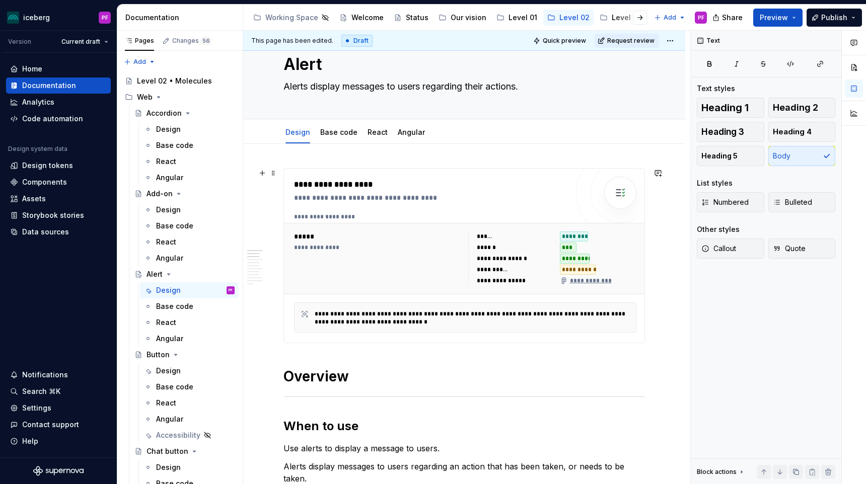
scroll to position [160, 0]
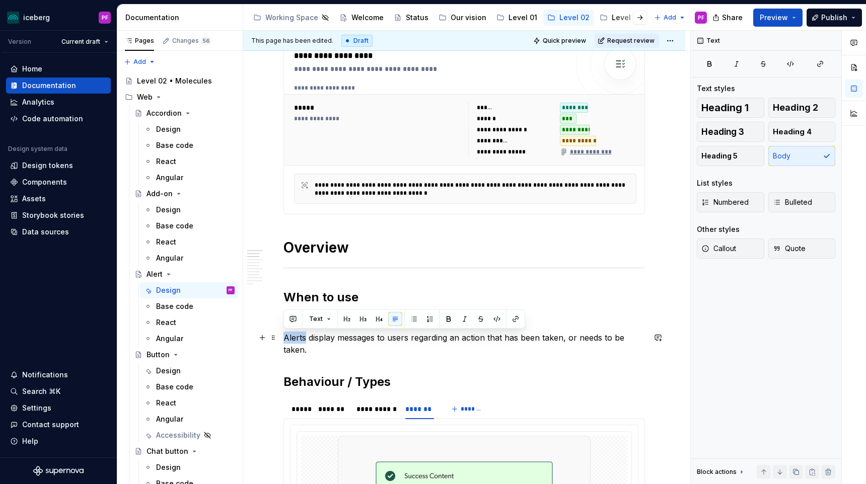
drag, startPoint x: 304, startPoint y: 339, endPoint x: 282, endPoint y: 339, distance: 21.6
click at [344, 336] on p "Use alerts to display messages to users regarding an action that has been taken…" at bounding box center [463, 344] width 361 height 24
click at [342, 337] on p "Use alerts to display messages to users regarding an action that has been taken…" at bounding box center [463, 344] width 361 height 24
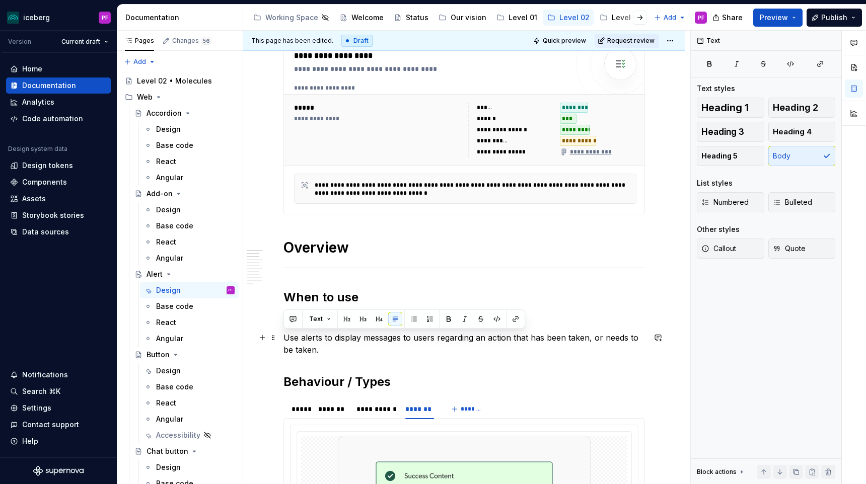
click at [342, 337] on p "Use alerts to display messages to users regarding an action that has been taken…" at bounding box center [463, 344] width 361 height 24
drag, startPoint x: 335, startPoint y: 337, endPoint x: 401, endPoint y: 337, distance: 66.4
click at [401, 337] on p "Use alerts to display messages to users regarding an action that has been taken…" at bounding box center [463, 344] width 361 height 24
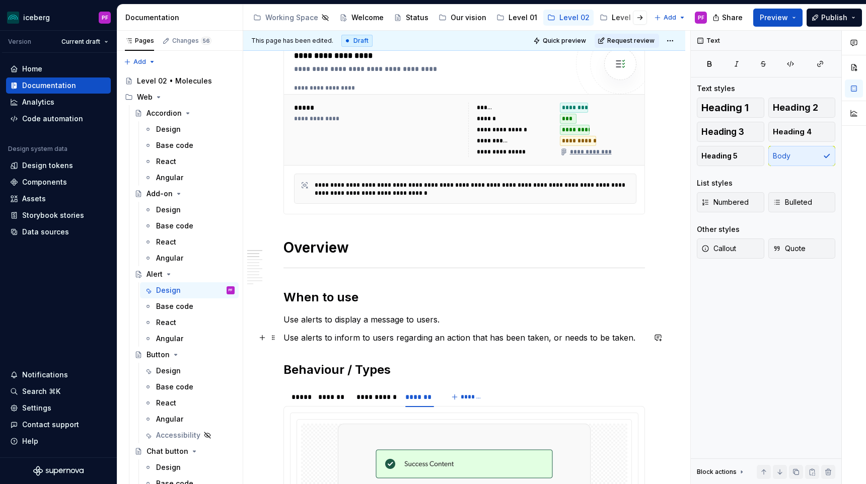
click at [361, 340] on p "Use alerts to inform to users regarding an action that has been taken, or needs…" at bounding box center [463, 338] width 361 height 12
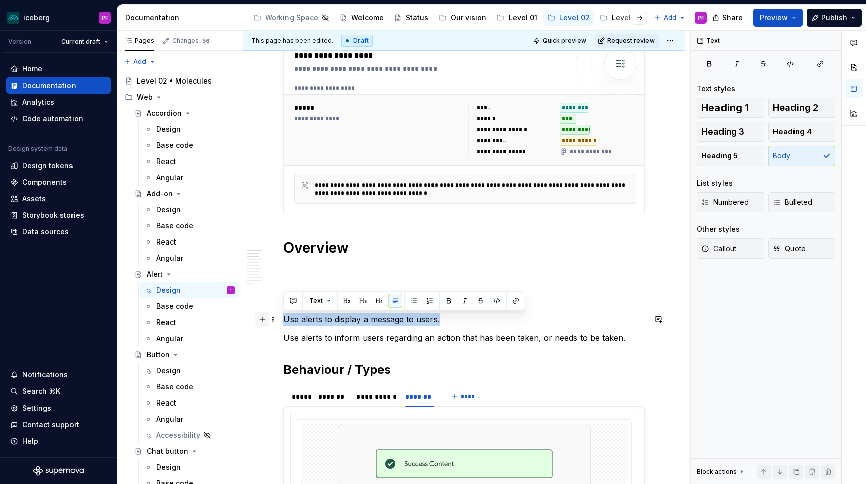
drag, startPoint x: 350, startPoint y: 325, endPoint x: 264, endPoint y: 324, distance: 86.6
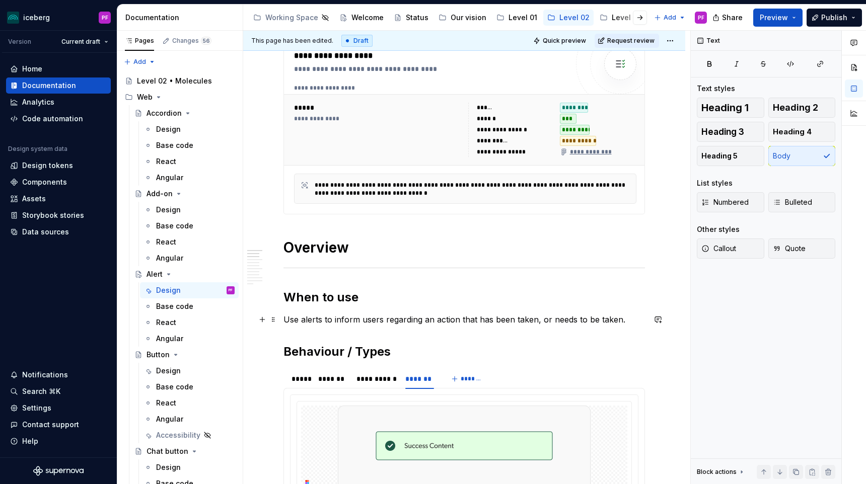
click at [406, 318] on p "Use alerts to inform users regarding an action that has been taken, or needs to…" at bounding box center [463, 320] width 361 height 12
click at [402, 319] on p "Use alerts to inform users of an action that has been taken, or needs to be tak…" at bounding box center [463, 320] width 361 height 12
click at [406, 321] on p "Use alerts to inform users of action that has been taken, or needs to be taken." at bounding box center [463, 320] width 361 height 12
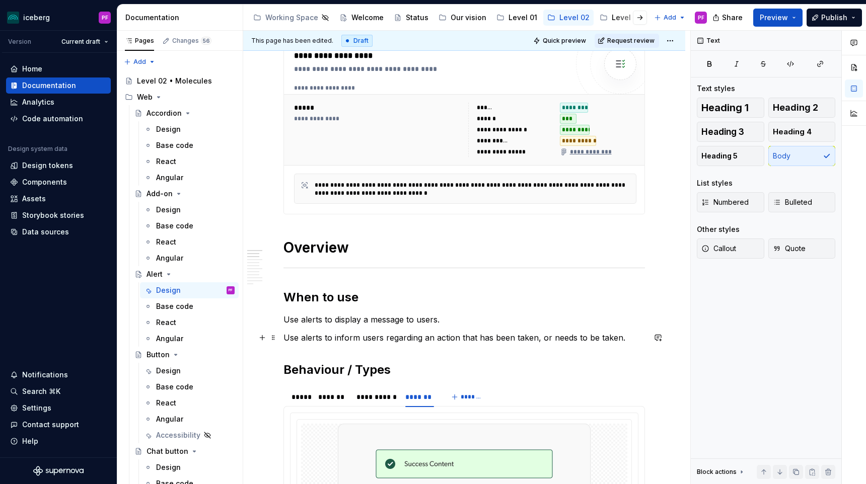
click at [389, 335] on p "Use alerts to inform users regarding an action that has been taken, or needs to…" at bounding box center [463, 338] width 361 height 12
click at [406, 323] on p "Use alerts to display a message to users." at bounding box center [463, 320] width 361 height 12
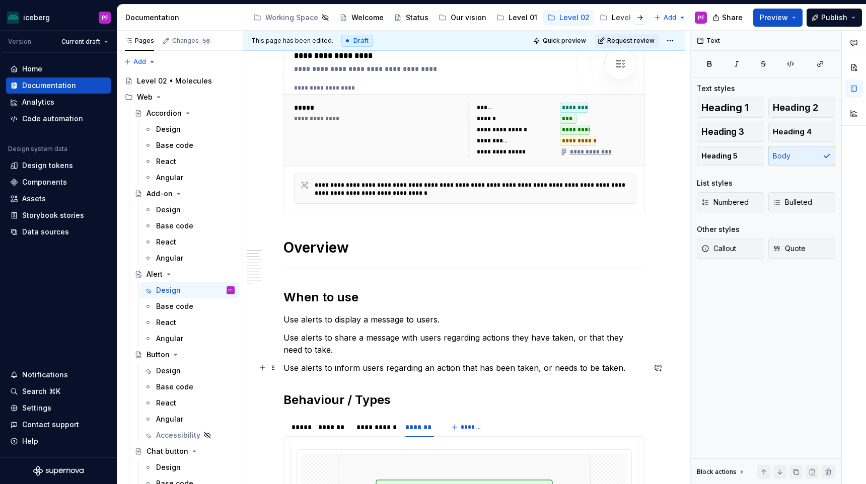
click at [406, 366] on p "Use alerts to inform users regarding an action that has been taken, or needs to…" at bounding box center [463, 368] width 361 height 12
drag, startPoint x: 553, startPoint y: 368, endPoint x: 257, endPoint y: 373, distance: 296.5
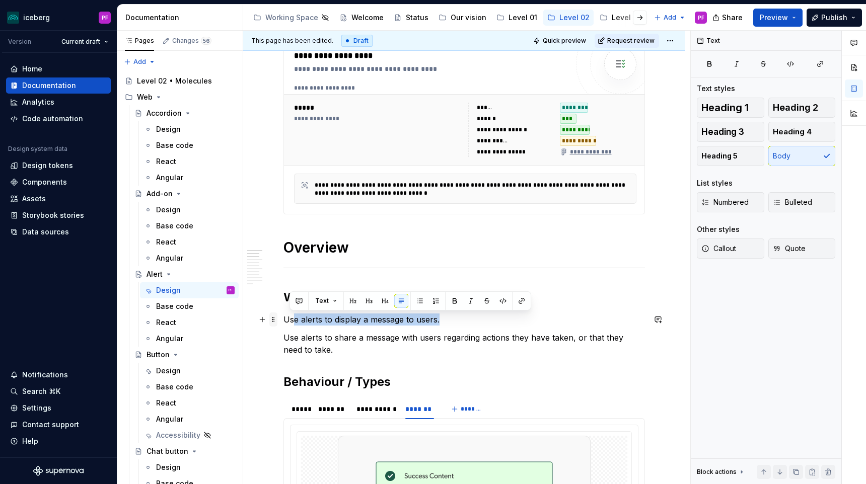
drag, startPoint x: 444, startPoint y: 322, endPoint x: 273, endPoint y: 322, distance: 171.2
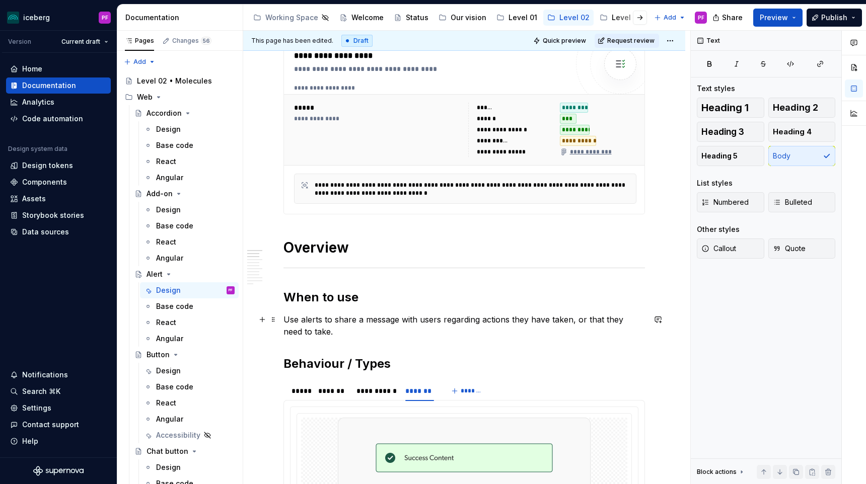
click at [322, 328] on p "Use alerts to share a message with users regarding actions they have taken, or …" at bounding box center [463, 326] width 361 height 24
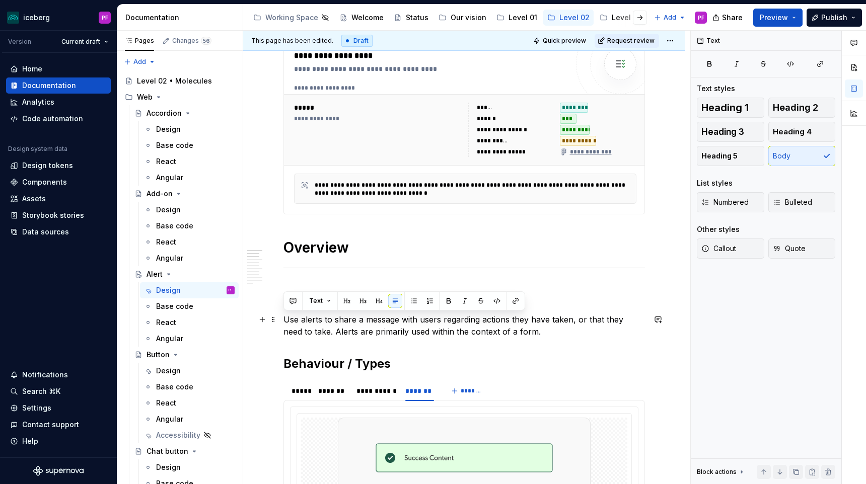
drag, startPoint x: 522, startPoint y: 334, endPoint x: 251, endPoint y: 320, distance: 270.7
copy p "Use alerts to share a message with users regarding actions they have taken, or …"
click at [406, 322] on p "Use alerts to share a message with users regarding actions they have taken, or …" at bounding box center [463, 326] width 361 height 24
drag, startPoint x: 511, startPoint y: 319, endPoint x: 310, endPoint y: 334, distance: 201.9
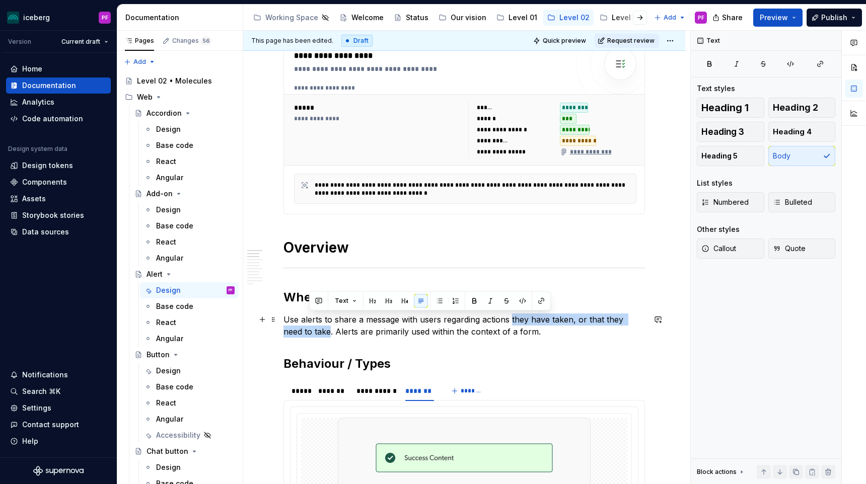
click at [310, 334] on p "Use alerts to share a message with users regarding actions they have taken, or …" at bounding box center [463, 326] width 361 height 24
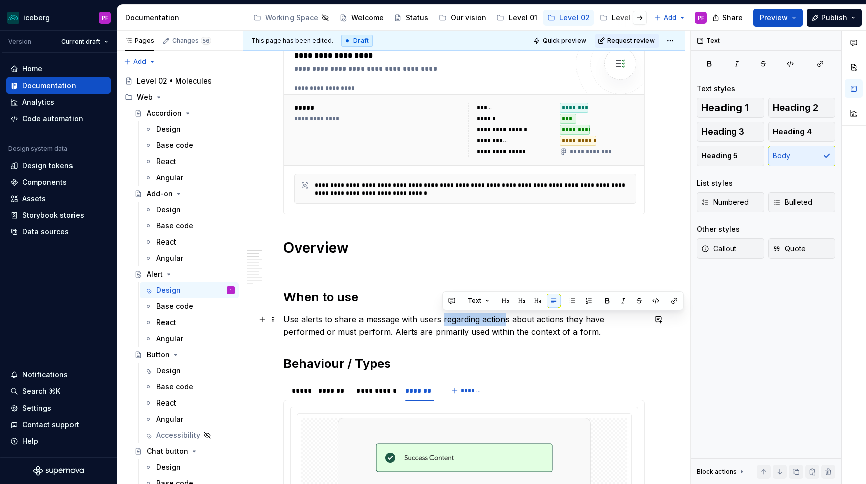
drag, startPoint x: 505, startPoint y: 321, endPoint x: 441, endPoint y: 320, distance: 63.4
click at [406, 320] on p "Use alerts to share a message with users regarding actions about actions they h…" at bounding box center [463, 326] width 361 height 24
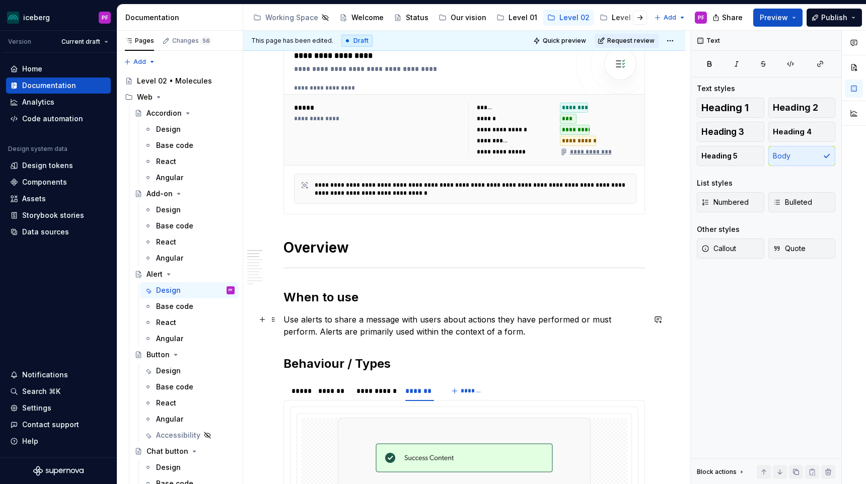
click at [343, 319] on p "Use alerts to share a message with users about actions they have performed or m…" at bounding box center [463, 326] width 361 height 24
click at [354, 320] on p "Use alerts to share a message with users about actions they have performed or m…" at bounding box center [463, 326] width 361 height 24
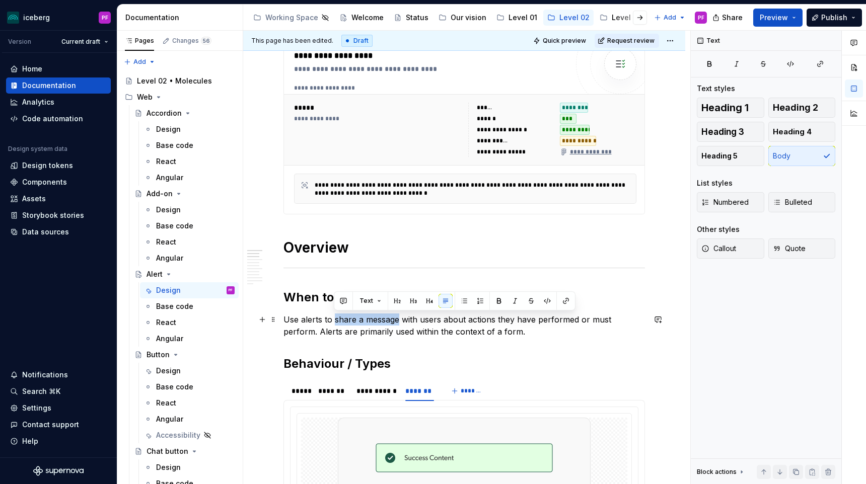
drag, startPoint x: 398, startPoint y: 321, endPoint x: 334, endPoint y: 321, distance: 63.4
click at [334, 321] on p "Use alerts to share a message with users about actions they have performed or m…" at bounding box center [463, 326] width 361 height 24
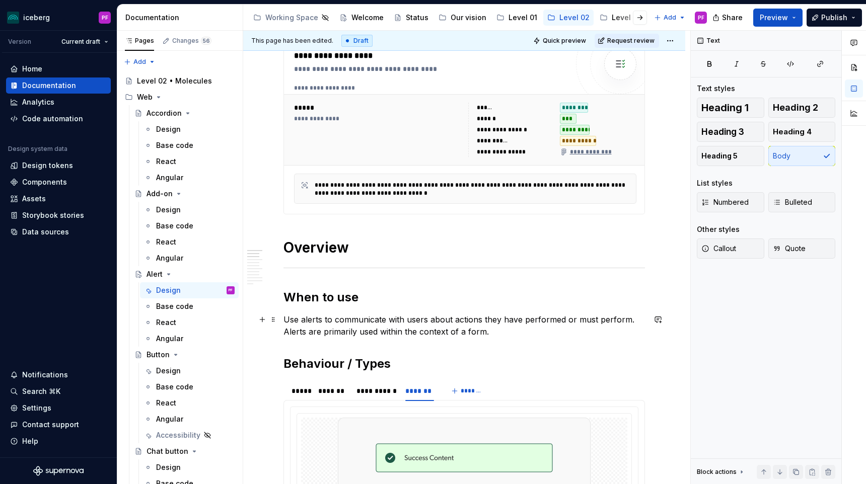
click at [394, 321] on p "Use alerts to communicate with users about actions they have performed or must …" at bounding box center [463, 326] width 361 height 24
click at [406, 322] on p "Use alerts to communicate to users about actions they have performed or must pe…" at bounding box center [463, 326] width 361 height 24
drag, startPoint x: 478, startPoint y: 328, endPoint x: 286, endPoint y: 316, distance: 191.7
click at [286, 316] on p "Use alerts to communicate to users about actions they have performed or must pe…" at bounding box center [463, 326] width 361 height 24
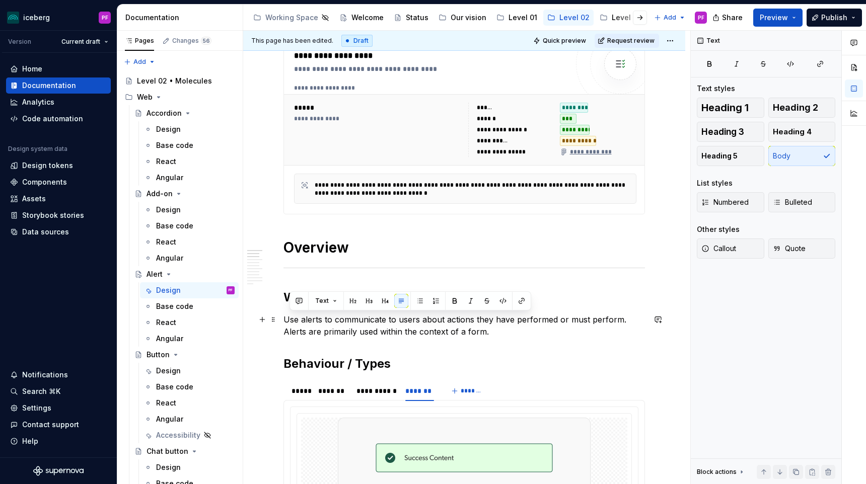
copy p "se alerts to communicate to users about actions they have performed or must per…"
click at [406, 335] on p "Use alerts to communicate to users about actions they have performed or must pe…" at bounding box center [463, 326] width 361 height 24
drag, startPoint x: 475, startPoint y: 319, endPoint x: 580, endPoint y: 318, distance: 104.7
click at [406, 318] on p "Use alerts to communicate to users about actions they have performed or must pe…" at bounding box center [463, 326] width 361 height 24
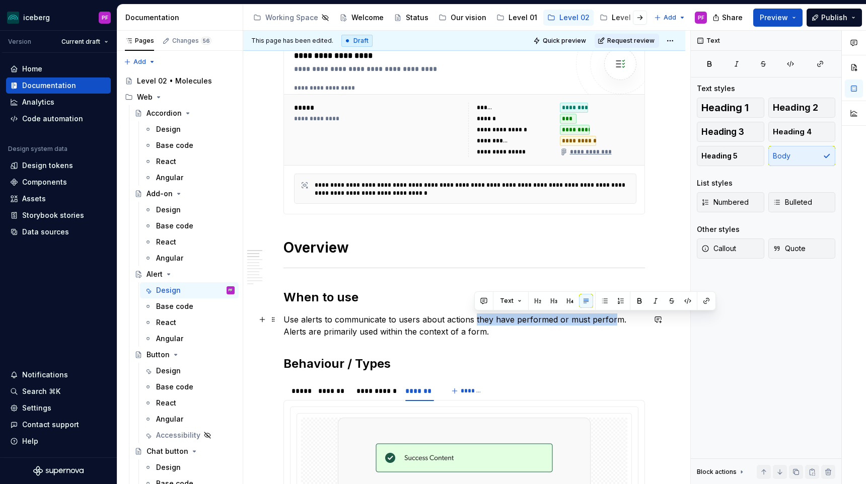
drag, startPoint x: 474, startPoint y: 320, endPoint x: 614, endPoint y: 317, distance: 140.0
click at [406, 317] on p "Use alerts to communicate to users about actions they have performed or must pe…" at bounding box center [463, 326] width 361 height 24
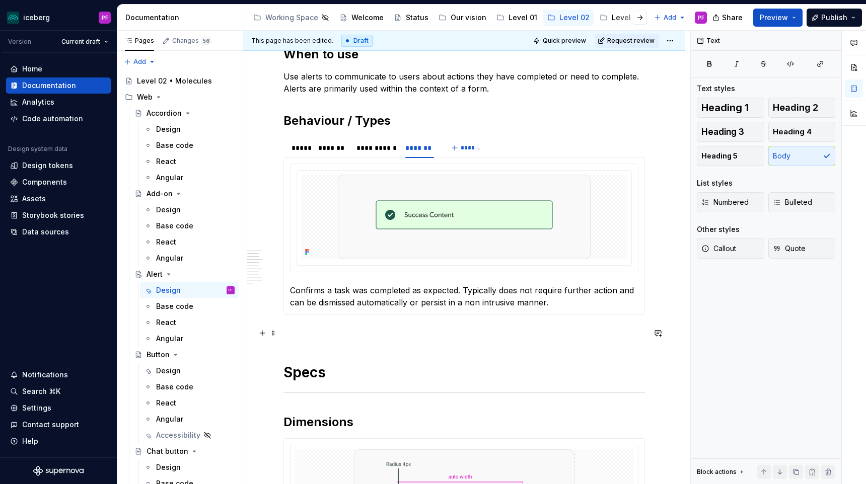
scroll to position [418, 0]
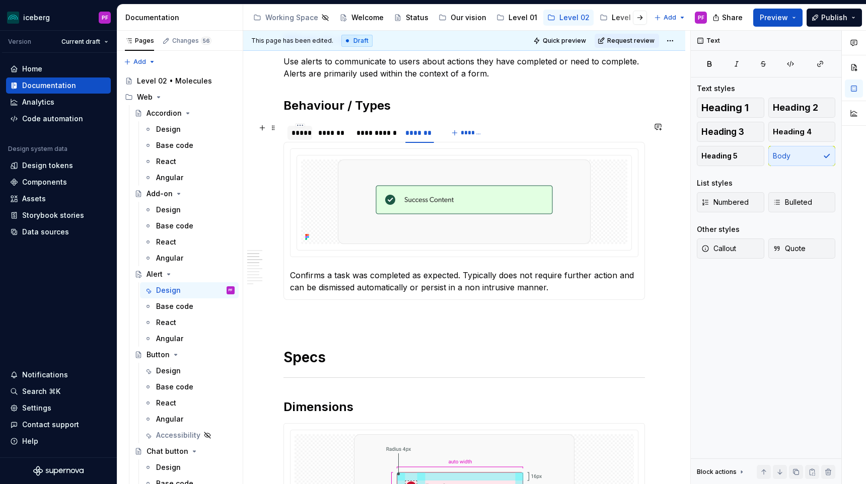
click at [301, 138] on div "*****" at bounding box center [299, 133] width 25 height 14
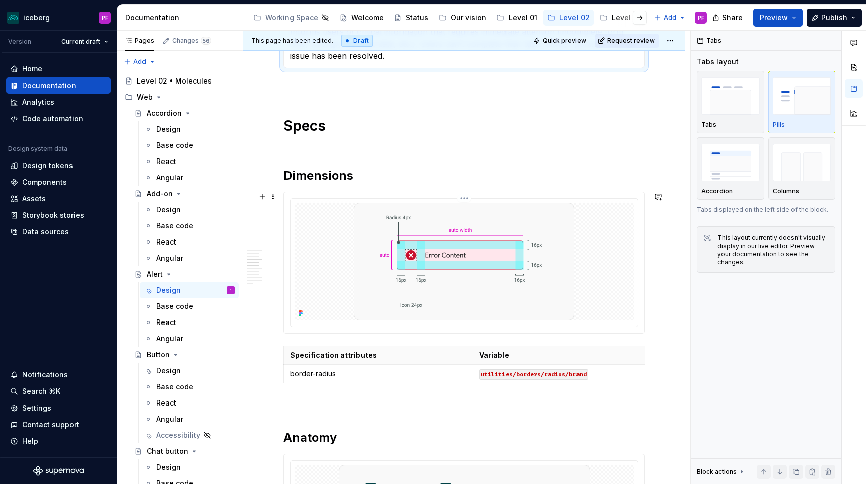
scroll to position [680, 0]
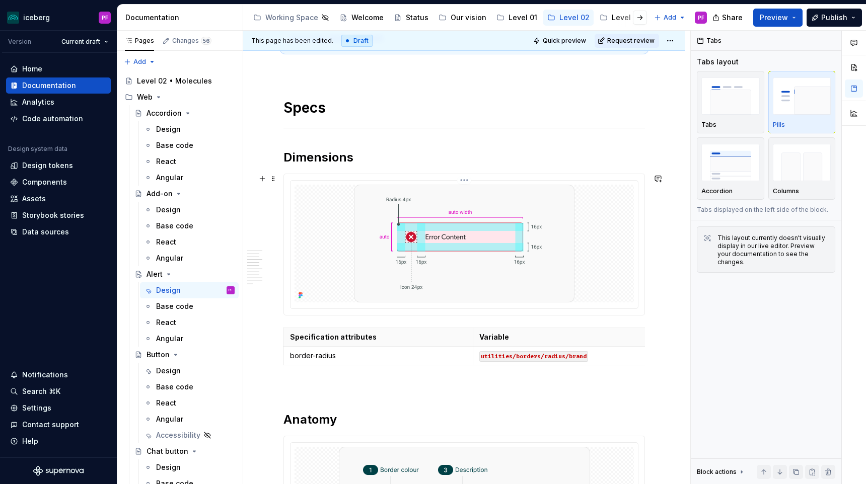
click at [322, 281] on div at bounding box center [463, 244] width 339 height 118
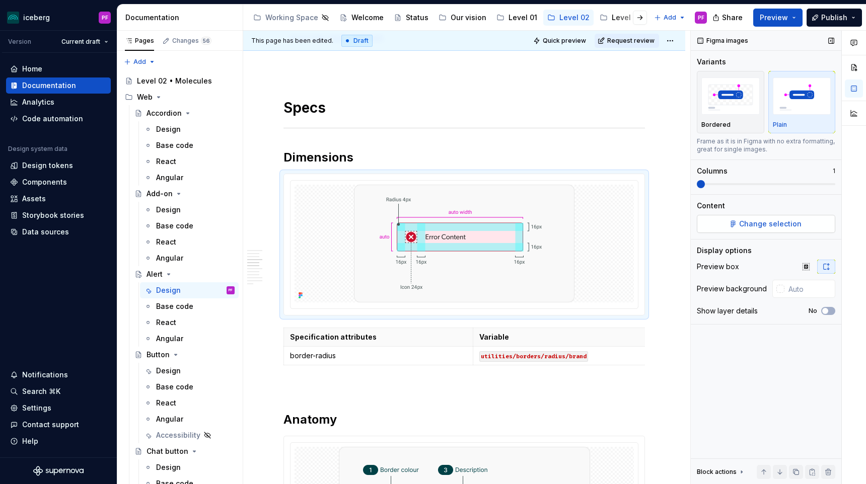
click at [406, 216] on button "Change selection" at bounding box center [766, 224] width 138 height 18
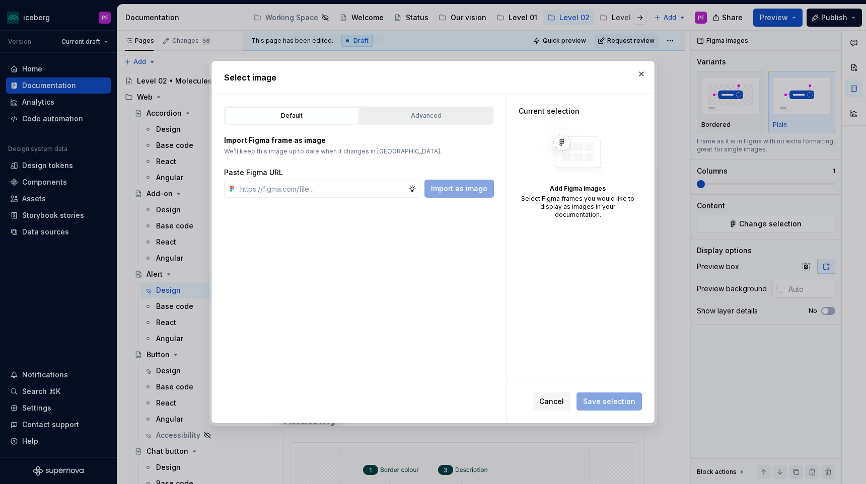
click at [406, 113] on div "Advanced" at bounding box center [426, 116] width 126 height 10
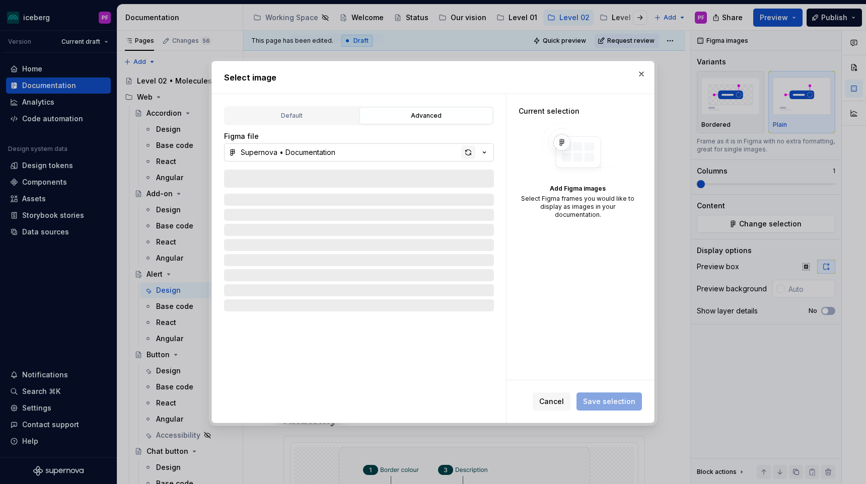
click at [406, 149] on div "button" at bounding box center [468, 152] width 14 height 14
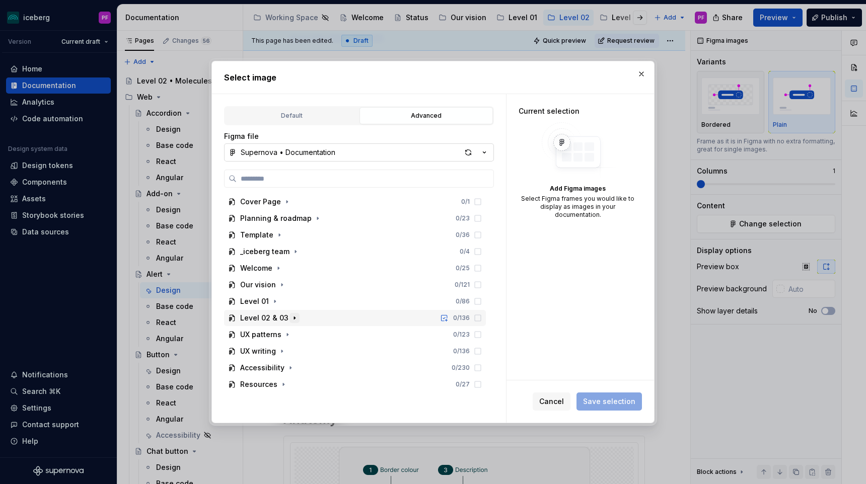
click at [290, 315] on icon "button" at bounding box center [294, 318] width 8 height 8
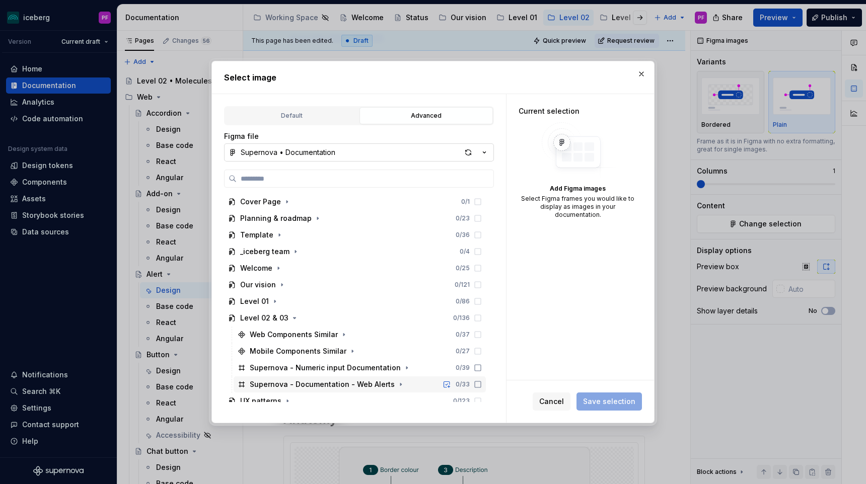
scroll to position [31, 0]
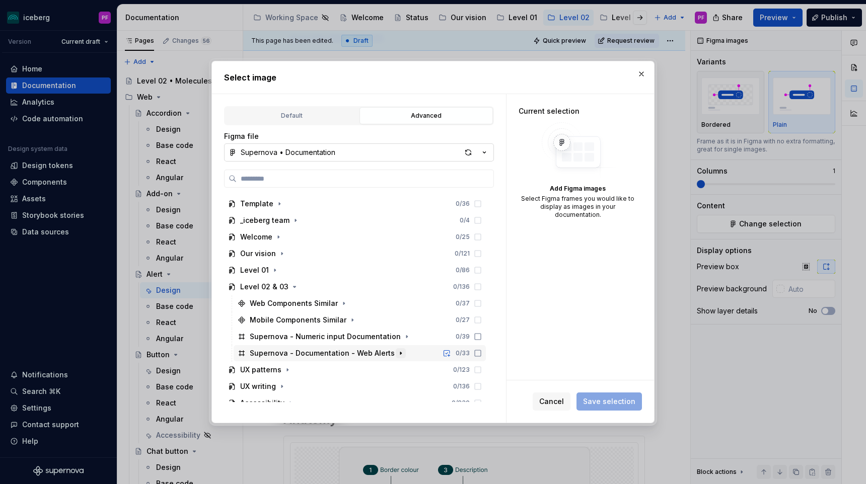
click at [397, 352] on icon "button" at bounding box center [401, 353] width 8 height 8
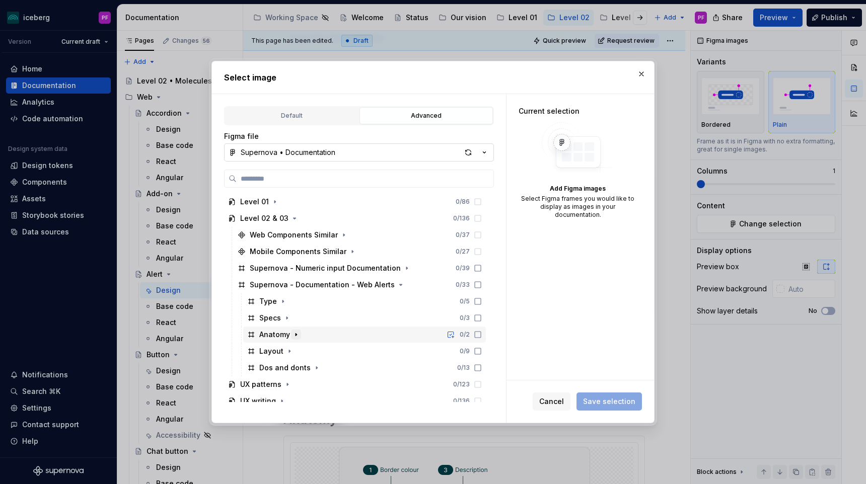
click at [296, 330] on button "button" at bounding box center [296, 335] width 10 height 10
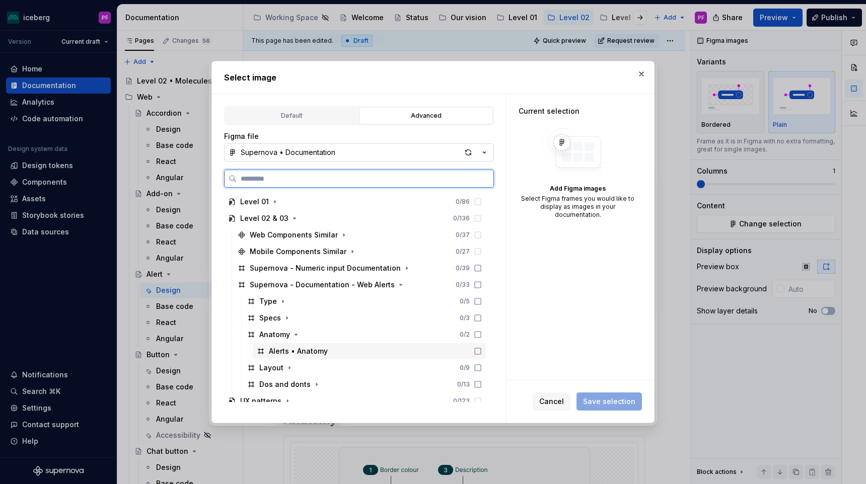
click at [406, 348] on icon at bounding box center [478, 351] width 6 height 6
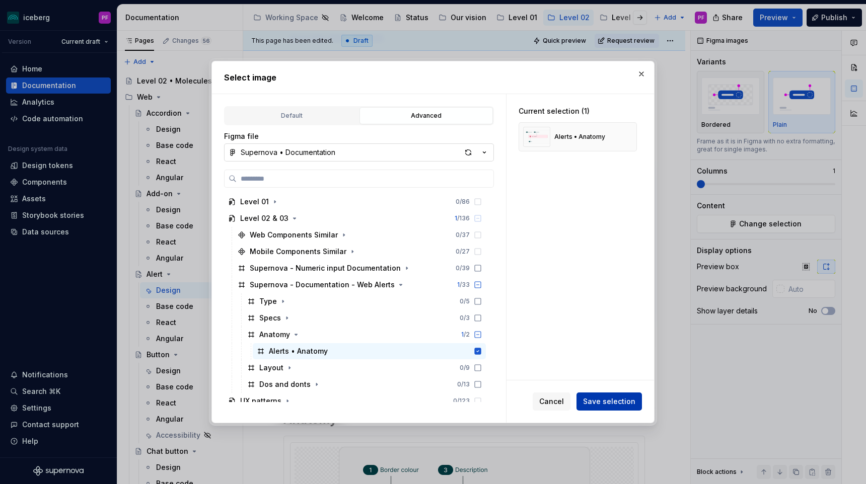
click at [406, 394] on button "Save selection" at bounding box center [608, 402] width 65 height 18
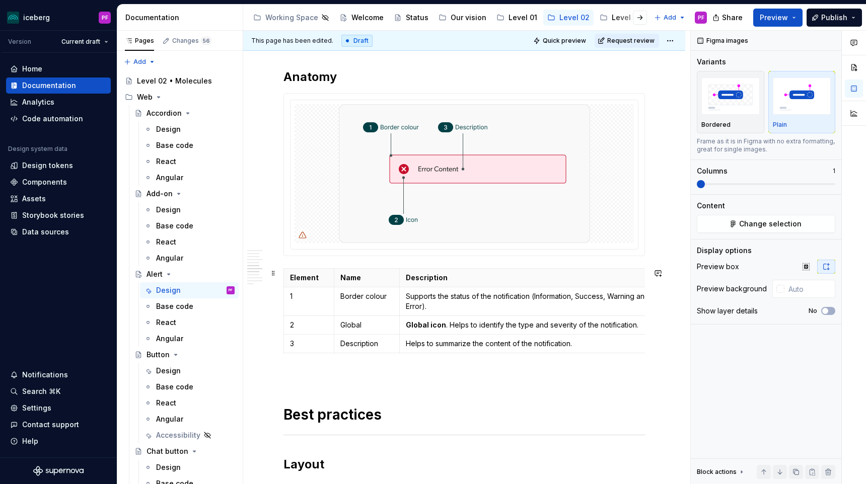
scroll to position [1015, 0]
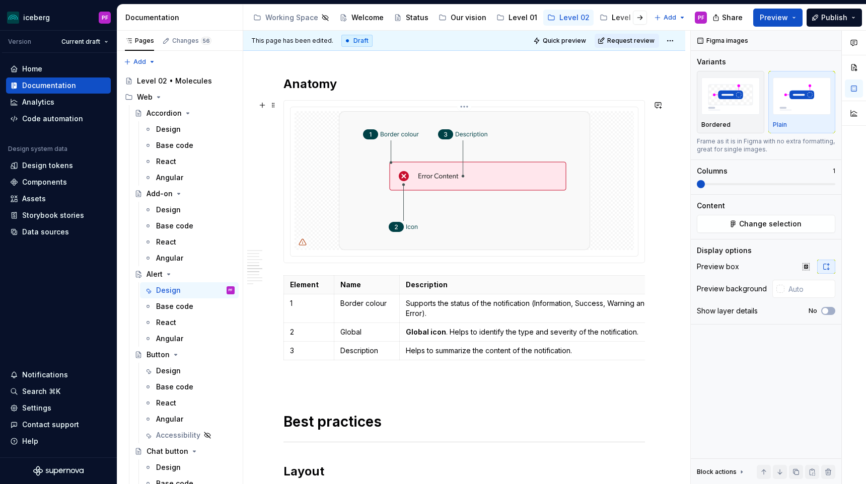
click at [406, 186] on div at bounding box center [463, 180] width 339 height 139
click at [406, 223] on span "Change selection" at bounding box center [770, 224] width 62 height 10
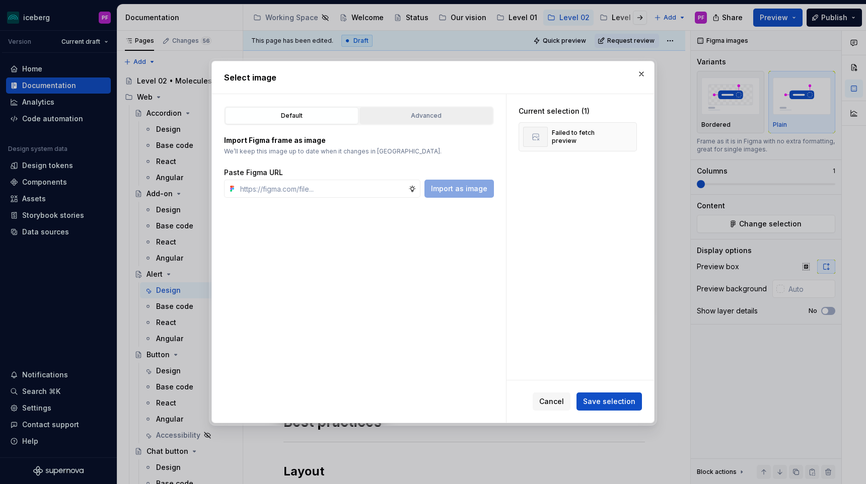
click at [406, 119] on div "Advanced" at bounding box center [426, 116] width 126 height 10
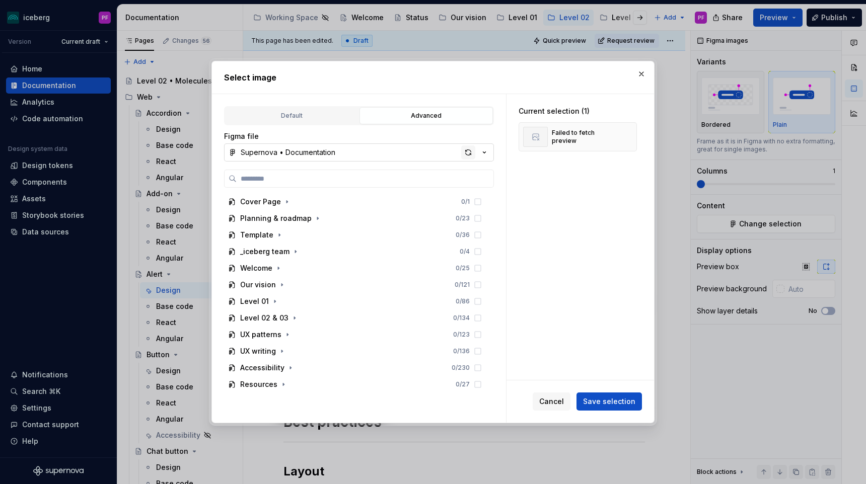
click at [406, 150] on div "button" at bounding box center [468, 152] width 14 height 14
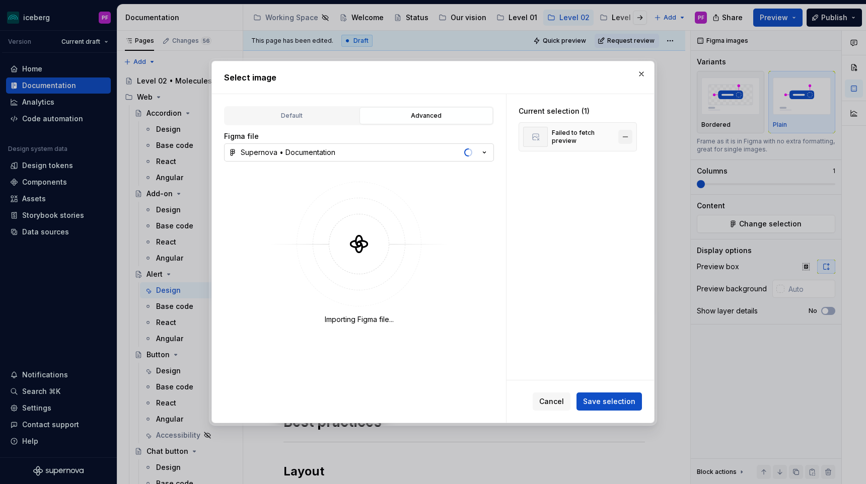
click at [406, 139] on button "button" at bounding box center [625, 137] width 14 height 14
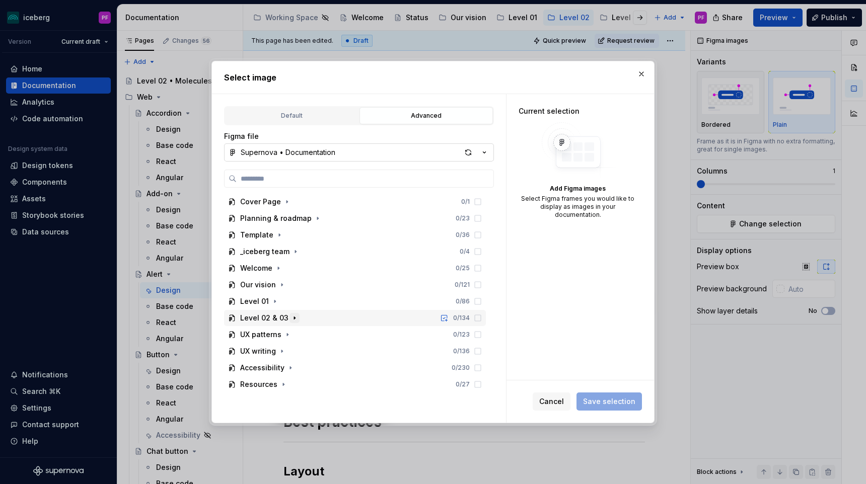
click at [289, 322] on button "button" at bounding box center [294, 318] width 10 height 10
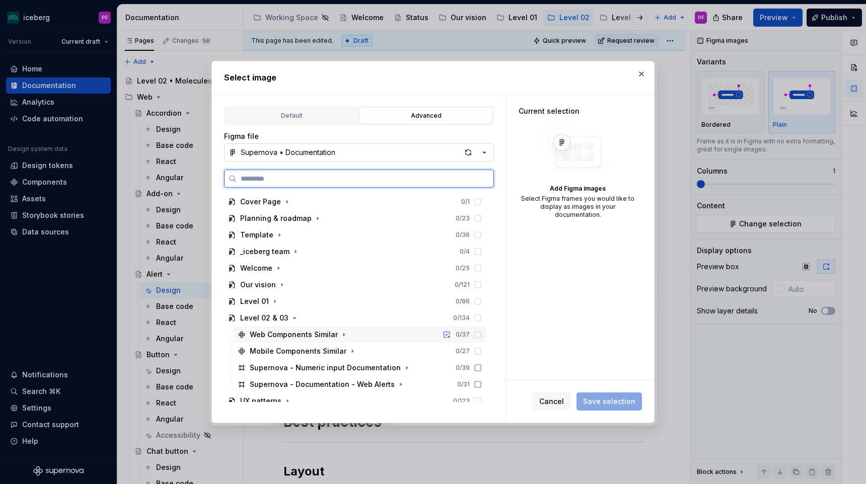
scroll to position [40, 0]
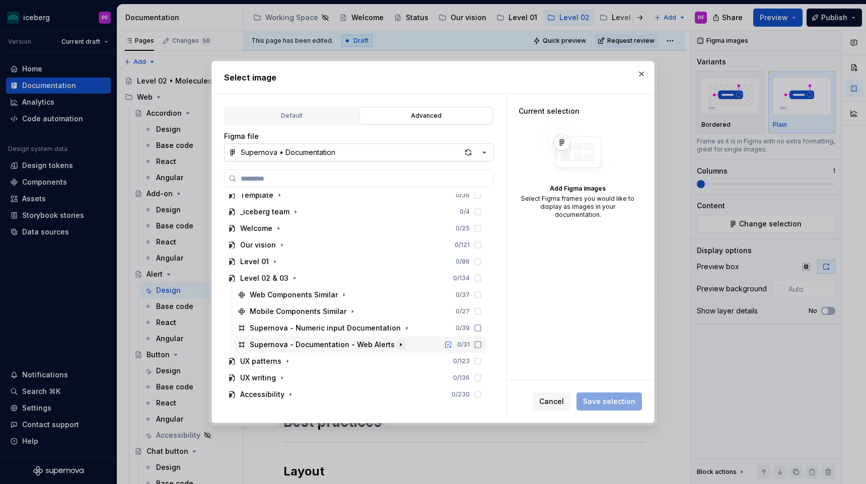
click at [397, 341] on icon "button" at bounding box center [401, 345] width 8 height 8
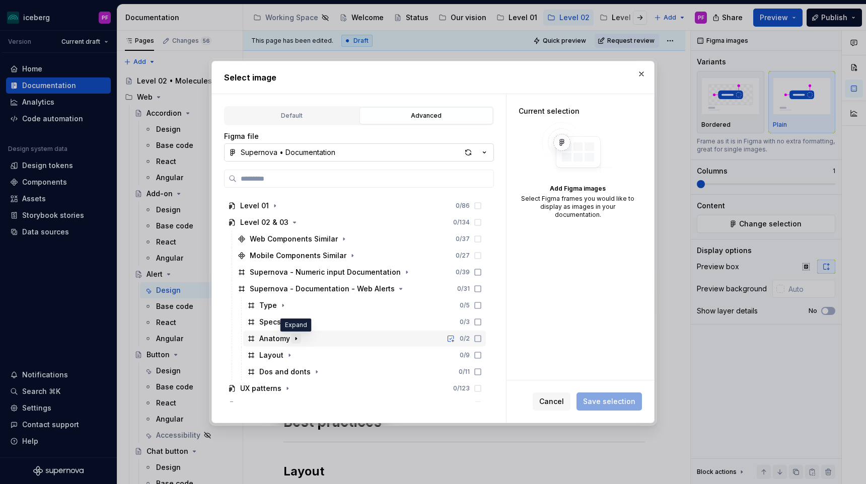
click at [293, 338] on icon "button" at bounding box center [296, 339] width 8 height 8
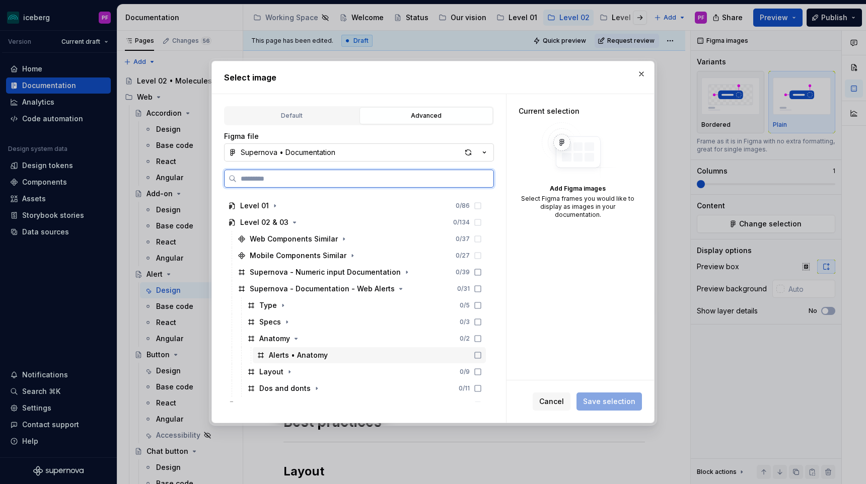
click at [406, 362] on div "Alerts • Anatomy" at bounding box center [369, 355] width 233 height 16
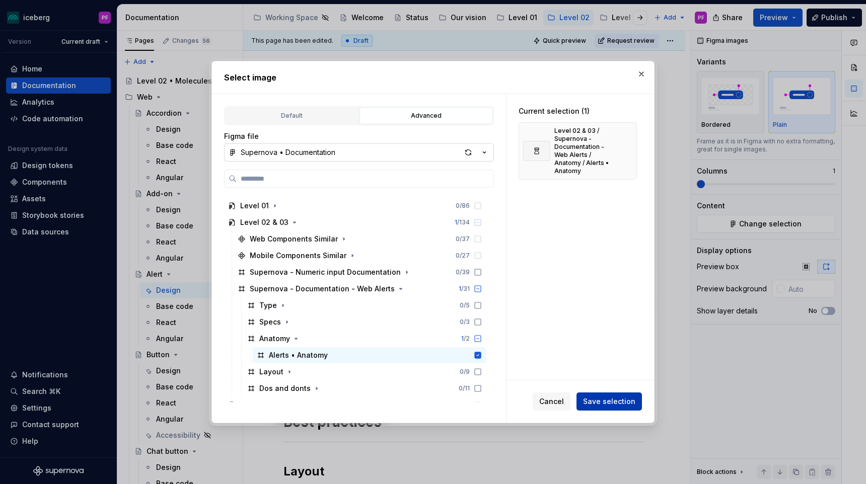
click at [406, 403] on span "Save selection" at bounding box center [609, 402] width 52 height 10
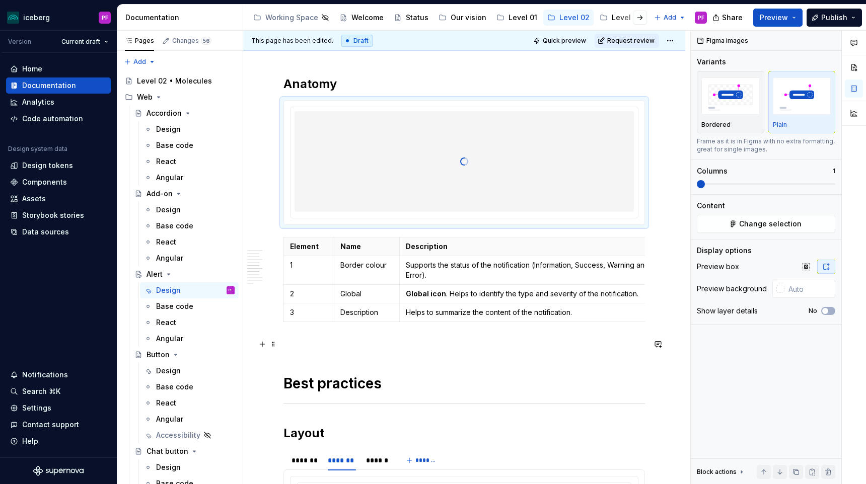
scroll to position [1031, 0]
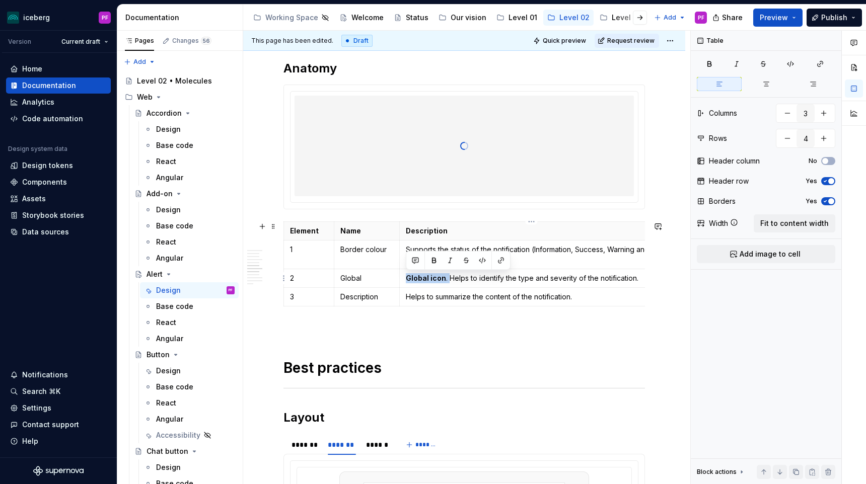
drag, startPoint x: 447, startPoint y: 281, endPoint x: 405, endPoint y: 278, distance: 41.9
click at [406, 279] on p "Global icon . Helps to identify the type and severity of the notification." at bounding box center [531, 278] width 251 height 10
click at [370, 269] on td "Border colour" at bounding box center [366, 255] width 65 height 29
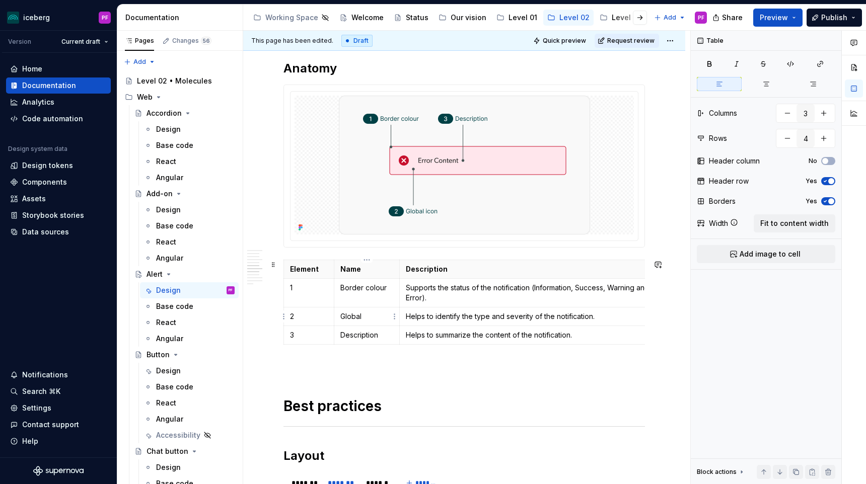
click at [370, 319] on p "Global" at bounding box center [366, 317] width 53 height 10
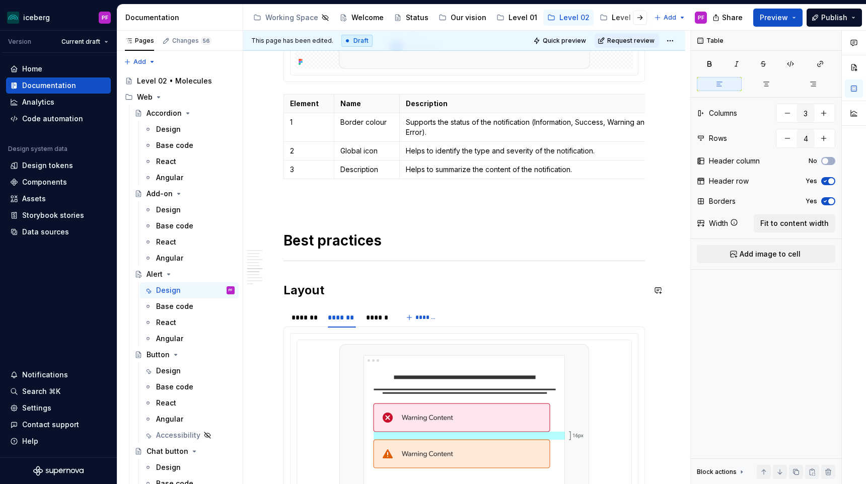
scroll to position [1373, 0]
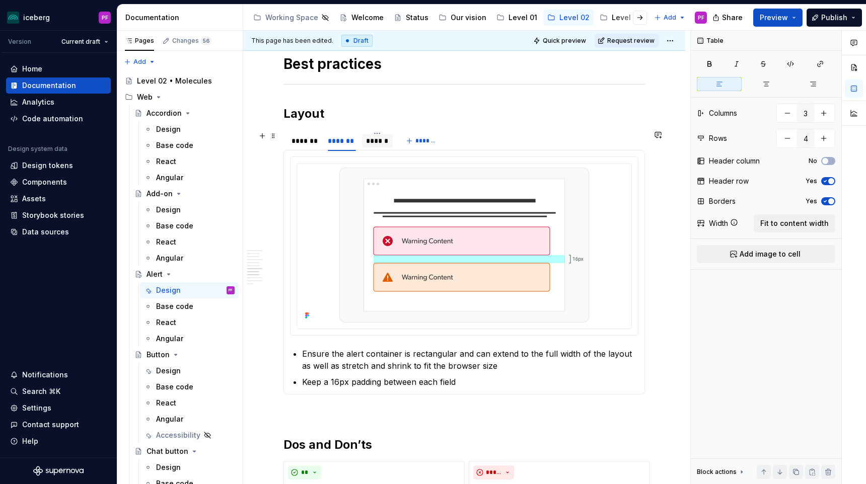
click at [373, 149] on div at bounding box center [377, 149] width 31 height 1
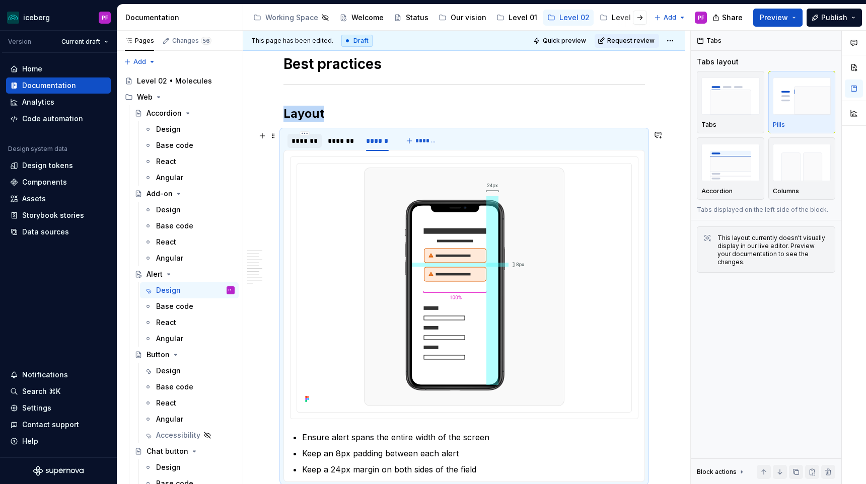
click at [301, 144] on div "*******" at bounding box center [304, 141] width 26 height 10
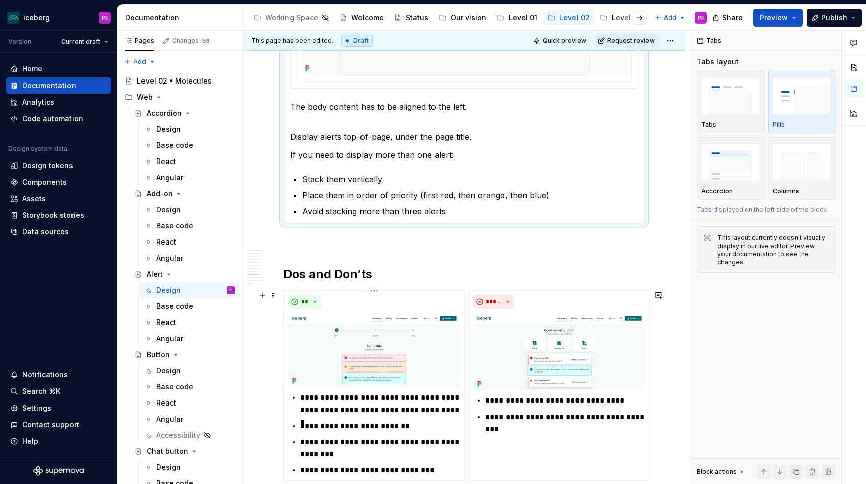
scroll to position [1676, 0]
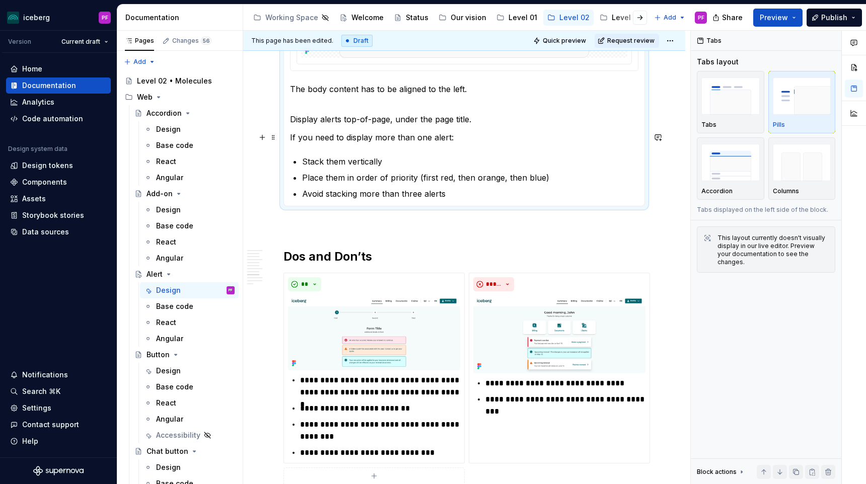
click at [406, 128] on section-item-column "The body content has to be aligned to the left. Display alerts top-of-page, und…" at bounding box center [464, 27] width 348 height 346
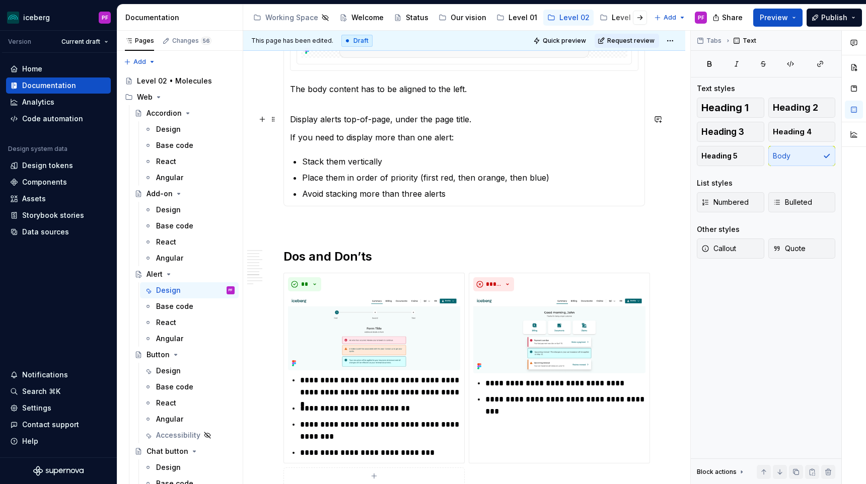
click at [406, 120] on p "Display alerts top-of-page, under the page title." at bounding box center [464, 119] width 348 height 12
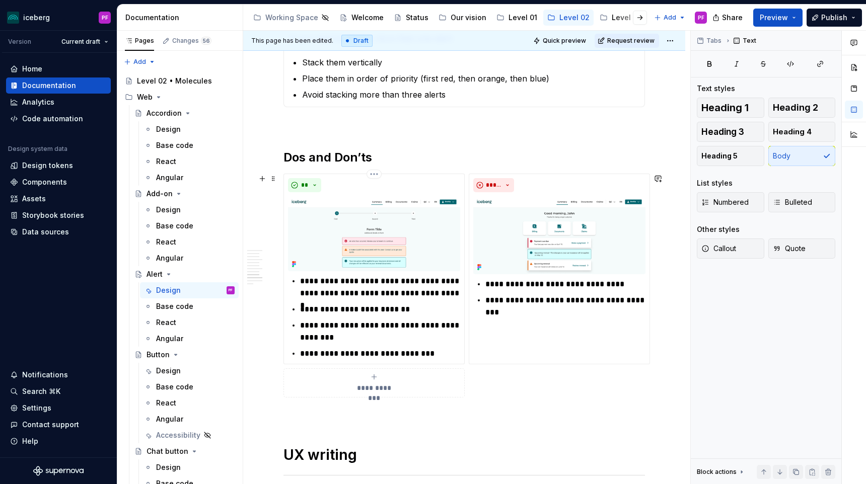
scroll to position [1801, 0]
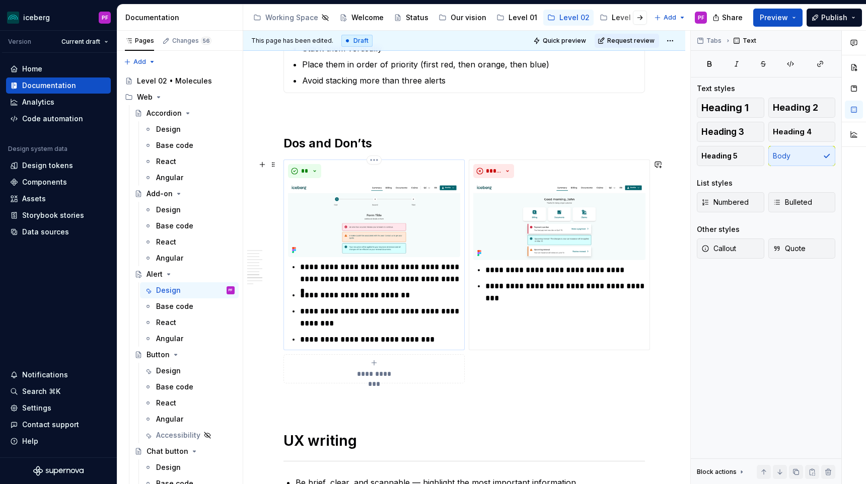
click at [325, 242] on img at bounding box center [374, 219] width 172 height 75
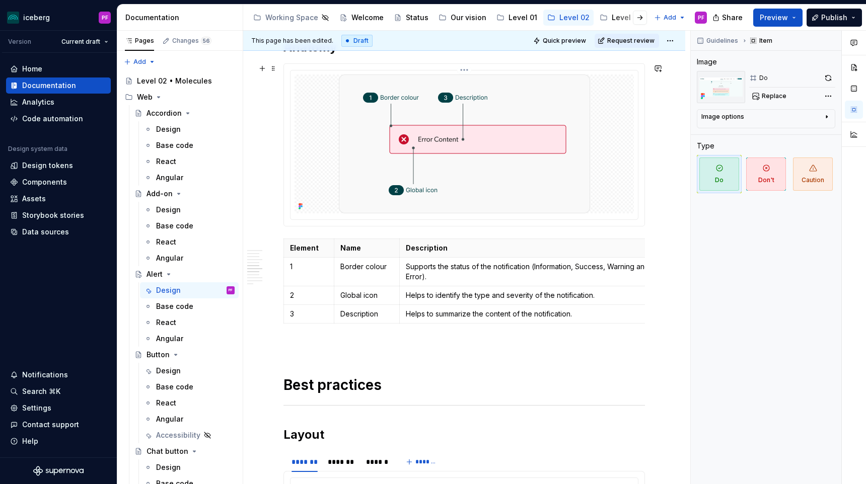
scroll to position [1052, 0]
click at [308, 184] on div at bounding box center [463, 144] width 339 height 139
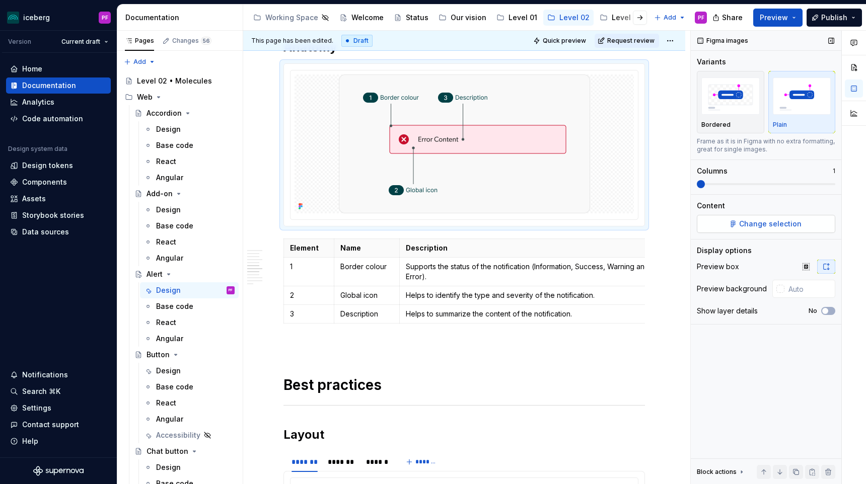
click at [406, 215] on div "Change selection" at bounding box center [766, 224] width 138 height 18
click at [406, 219] on button "Change selection" at bounding box center [766, 224] width 138 height 18
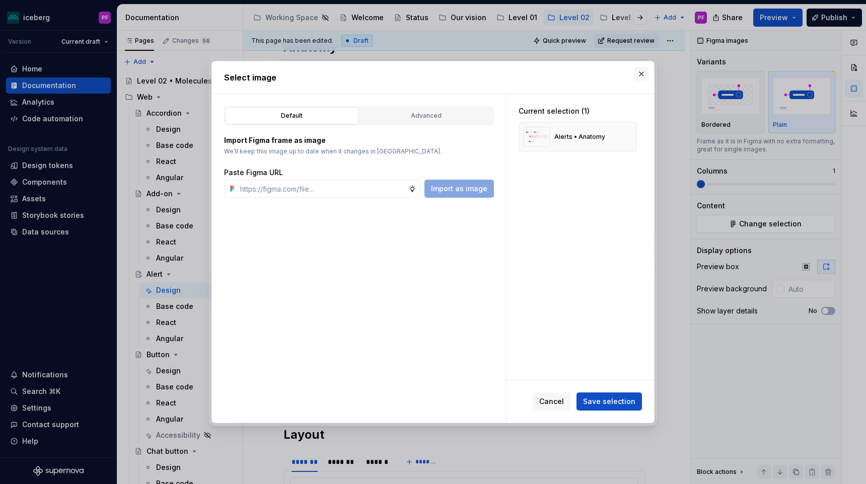
click at [406, 78] on button "button" at bounding box center [641, 74] width 14 height 14
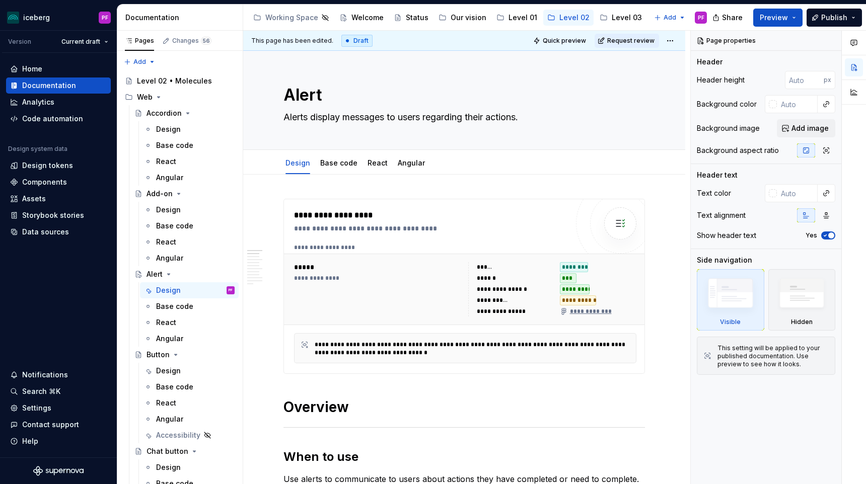
type textarea "*"
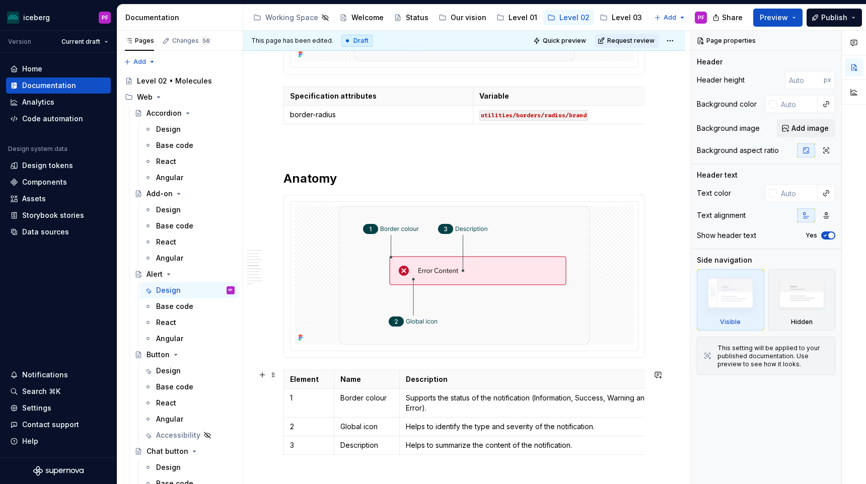
scroll to position [933, 0]
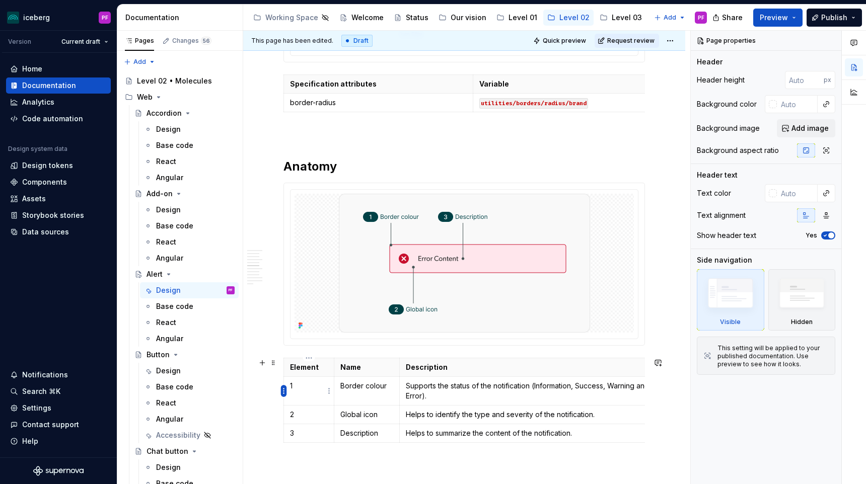
click at [282, 389] on html "iceberg PF Version Current draft Home Documentation Analytics Code automation D…" at bounding box center [433, 242] width 866 height 484
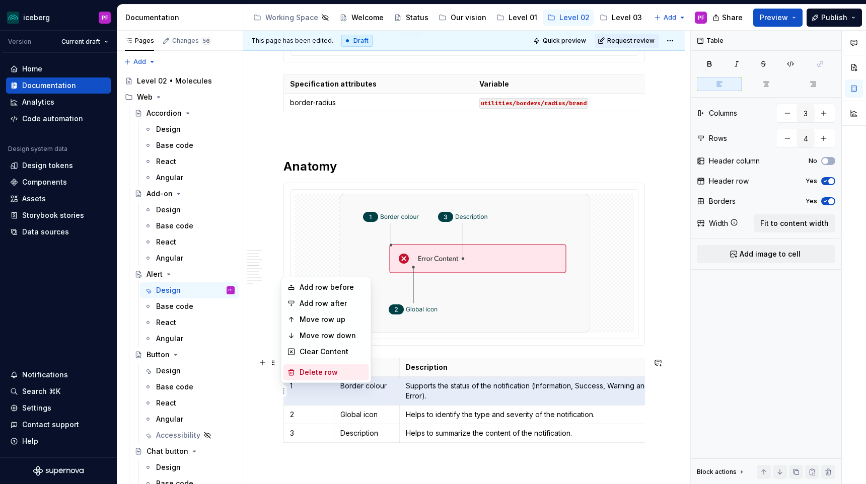
click at [319, 376] on div "Delete row" at bounding box center [332, 372] width 65 height 10
type input "3"
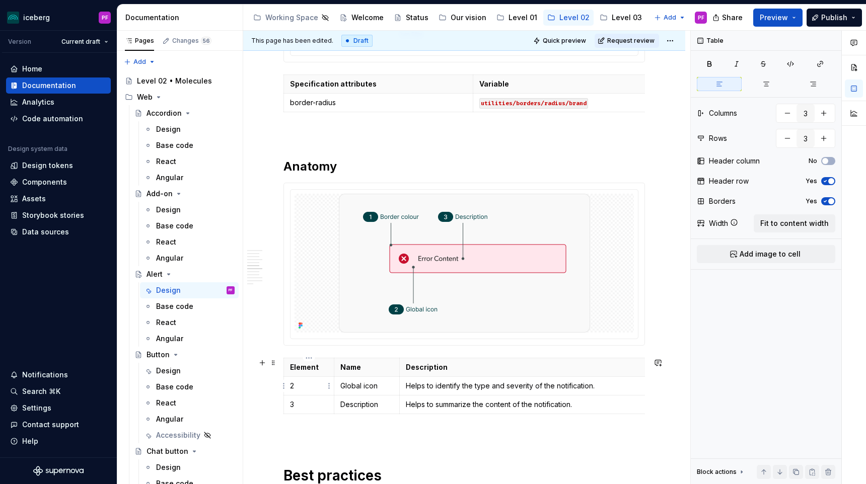
click at [306, 388] on p "2" at bounding box center [309, 386] width 38 height 10
click at [309, 403] on p "3" at bounding box center [309, 405] width 38 height 10
click at [540, 290] on img at bounding box center [464, 263] width 251 height 139
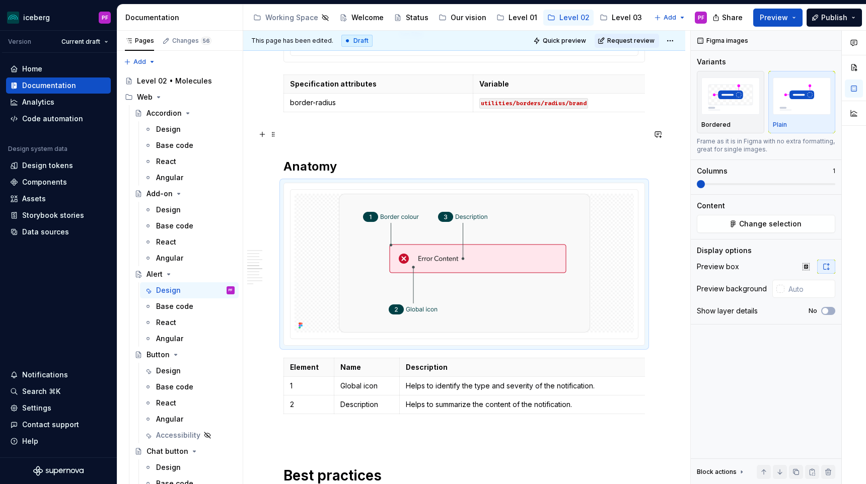
type textarea "*"
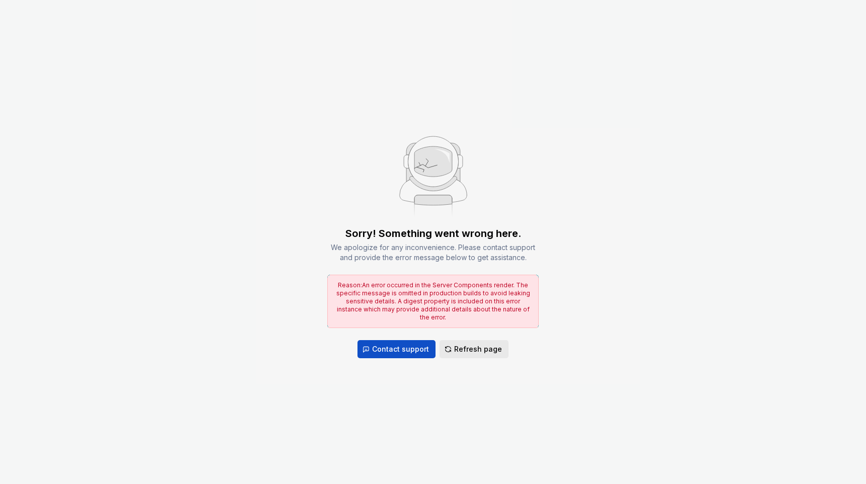
click at [462, 348] on span "Refresh page" at bounding box center [478, 349] width 48 height 10
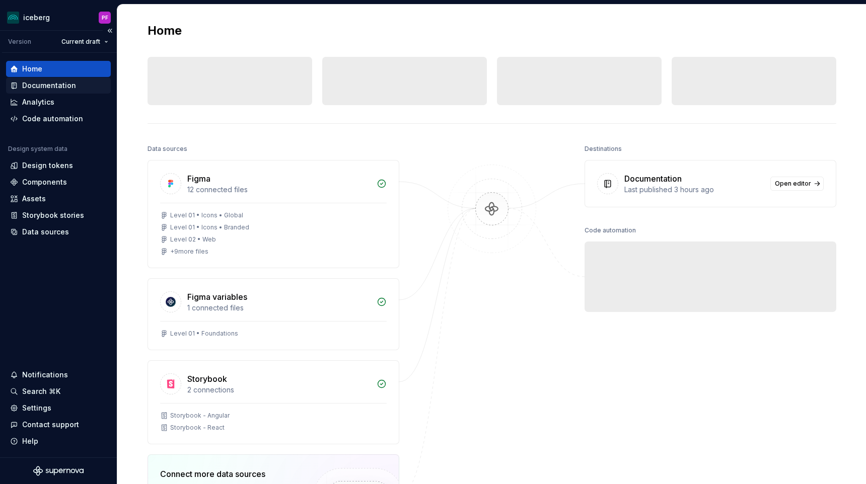
click at [47, 89] on div "Documentation" at bounding box center [49, 86] width 54 height 10
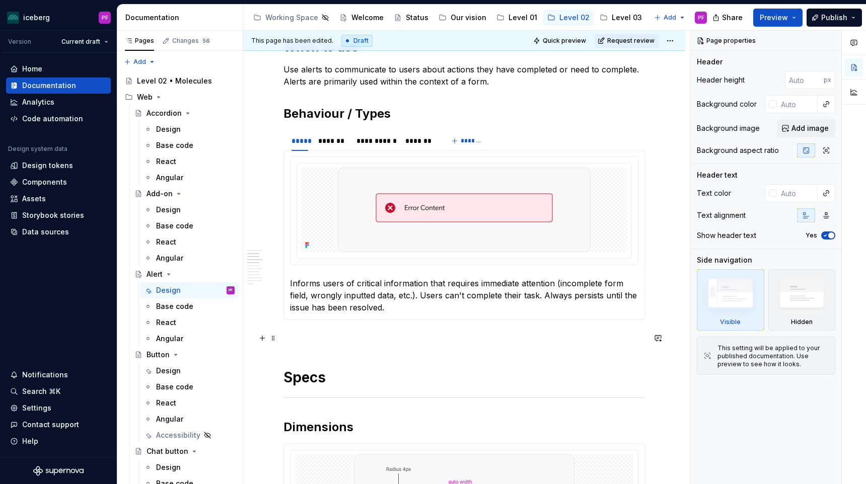
scroll to position [421, 0]
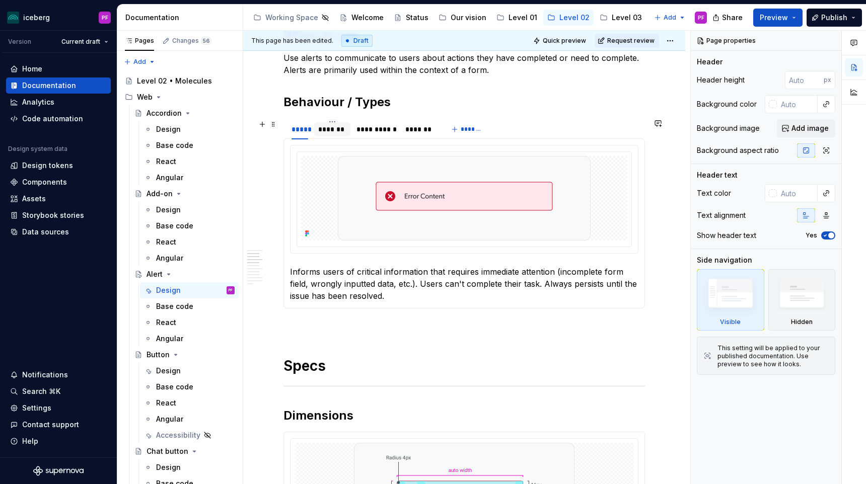
click at [338, 131] on div "*******" at bounding box center [332, 129] width 28 height 10
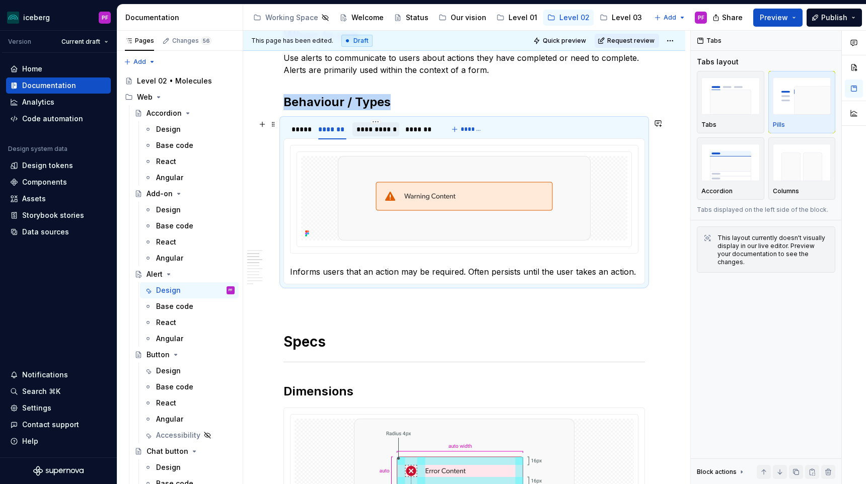
click at [370, 129] on div "**********" at bounding box center [375, 129] width 39 height 10
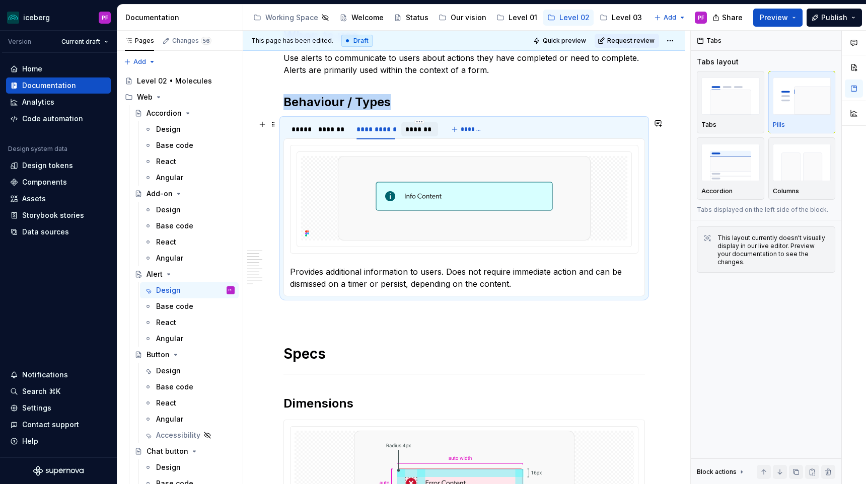
click at [406, 129] on div "*******" at bounding box center [419, 129] width 29 height 10
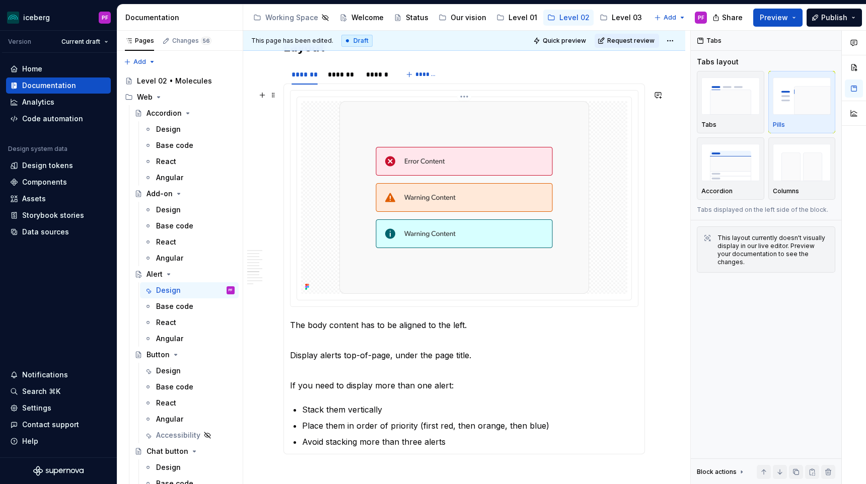
scroll to position [1384, 0]
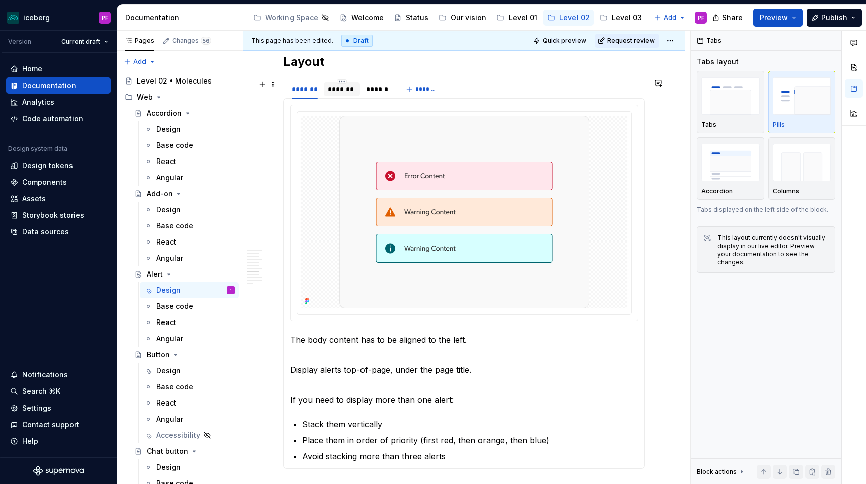
click at [343, 92] on div "*******" at bounding box center [342, 89] width 28 height 10
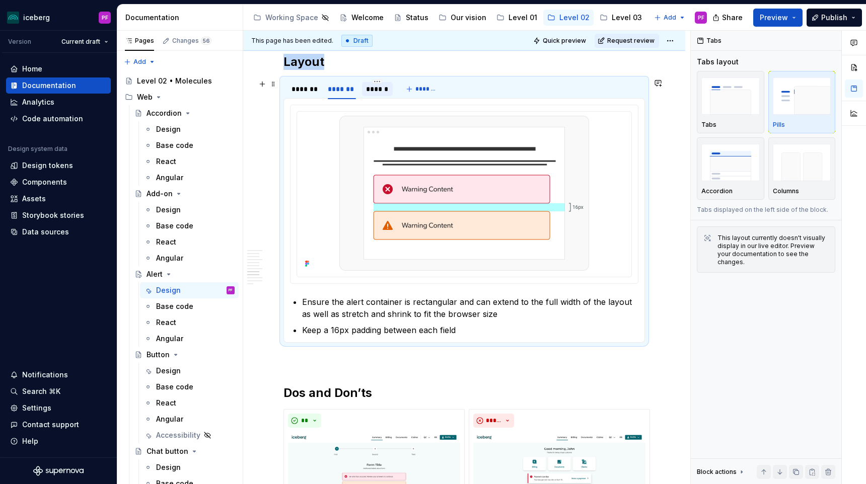
click at [378, 92] on div "******" at bounding box center [377, 89] width 23 height 10
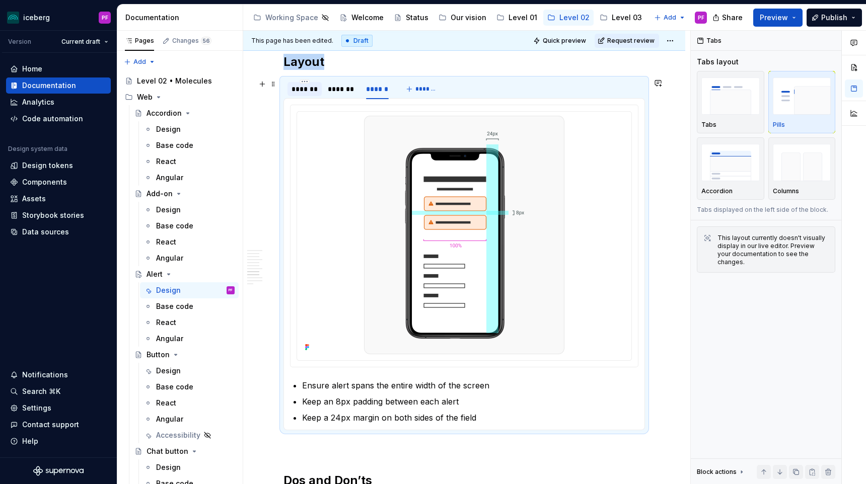
click at [296, 92] on div "*******" at bounding box center [304, 89] width 26 height 10
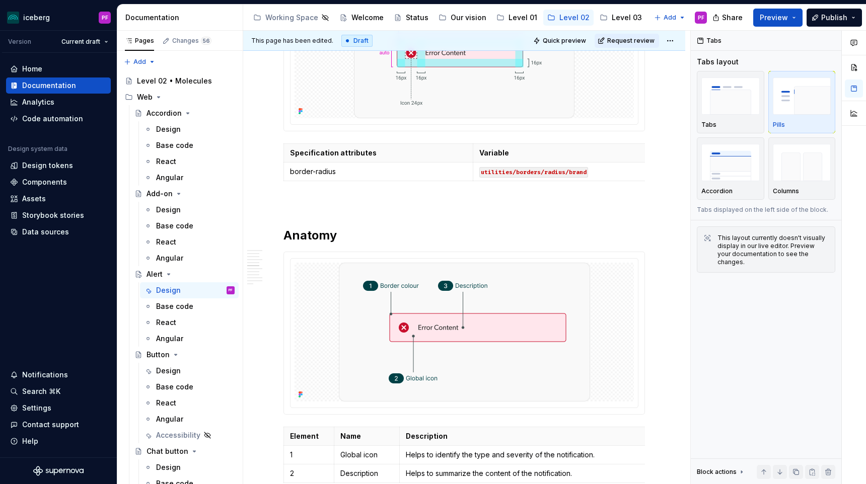
scroll to position [604, 0]
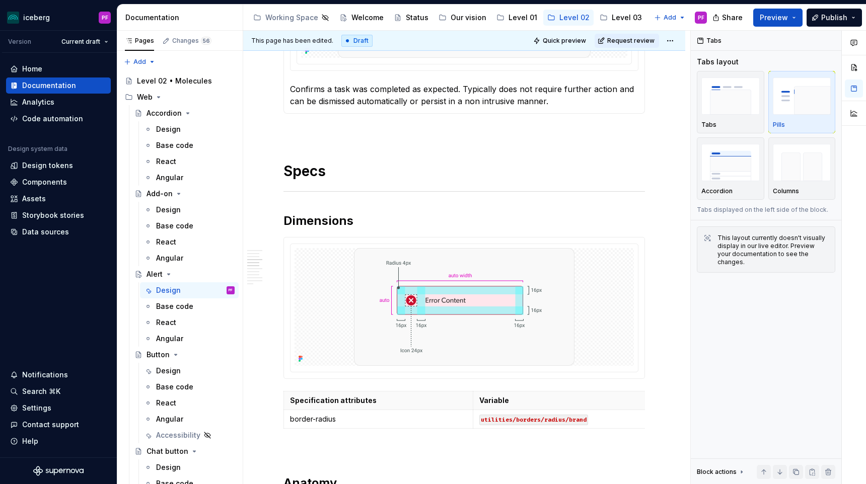
click at [0, 0] on button "Page tree" at bounding box center [0, 0] width 0 height 0
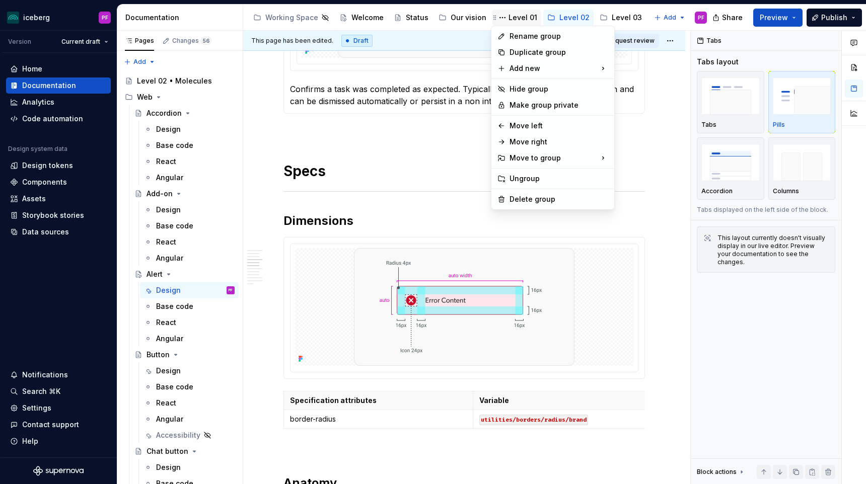
click at [511, 18] on html "iceberg PF Version Current draft Home Documentation Analytics Code automation D…" at bounding box center [433, 242] width 866 height 484
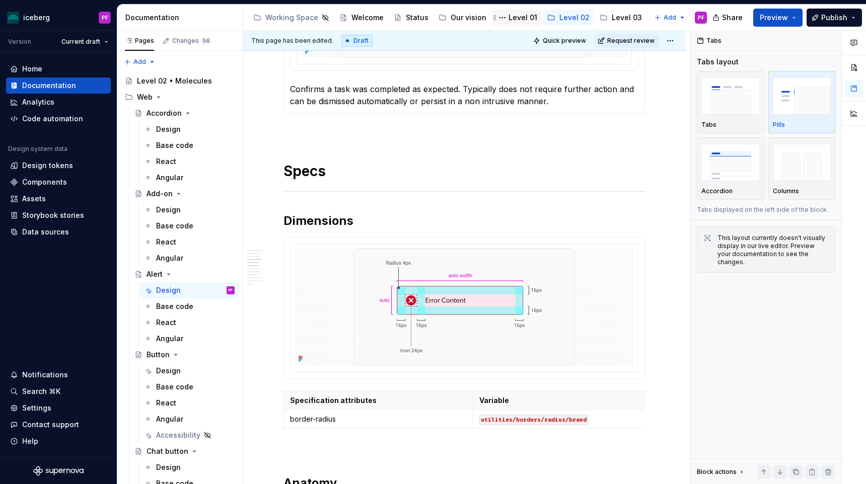
click at [513, 18] on div "Level 01" at bounding box center [522, 18] width 29 height 10
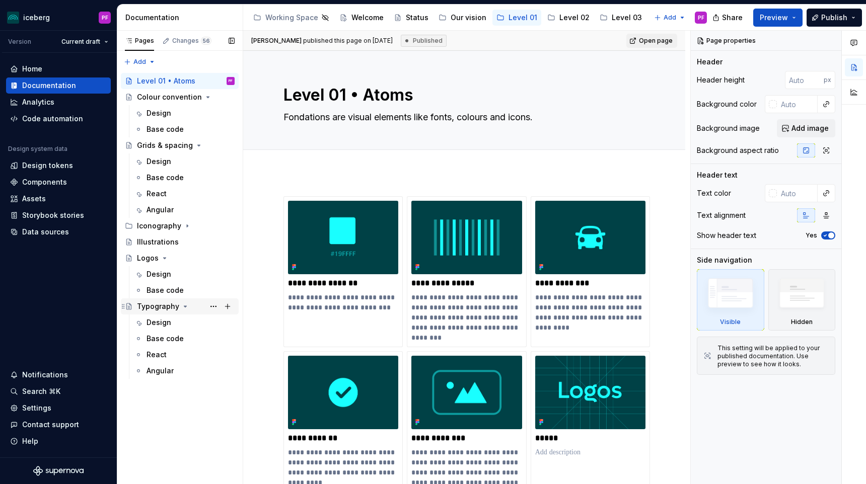
click at [162, 305] on div "Typography" at bounding box center [158, 307] width 42 height 10
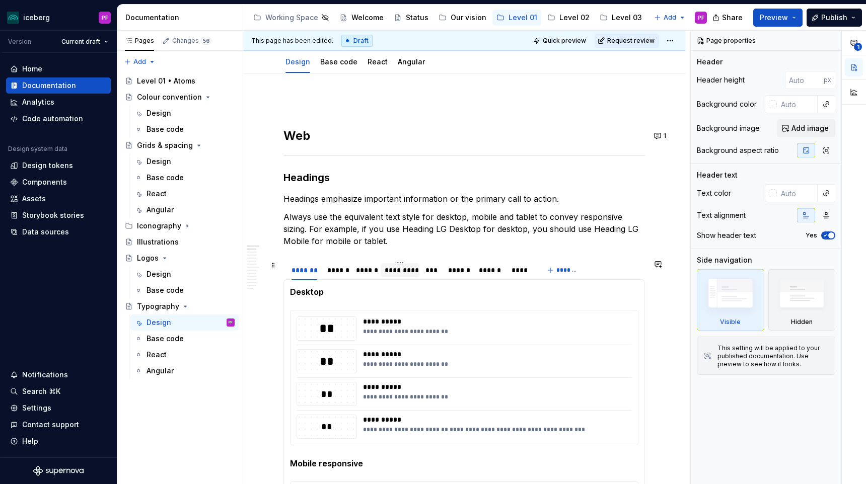
scroll to position [103, 0]
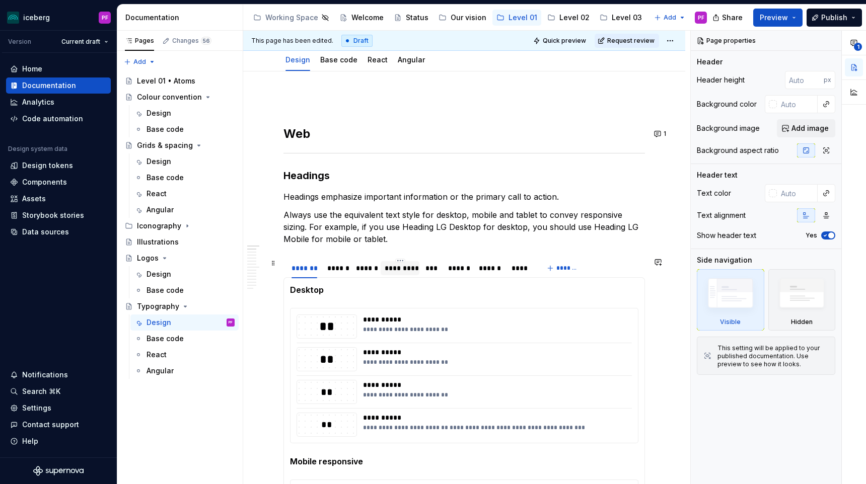
click at [393, 271] on div "*********" at bounding box center [400, 268] width 31 height 10
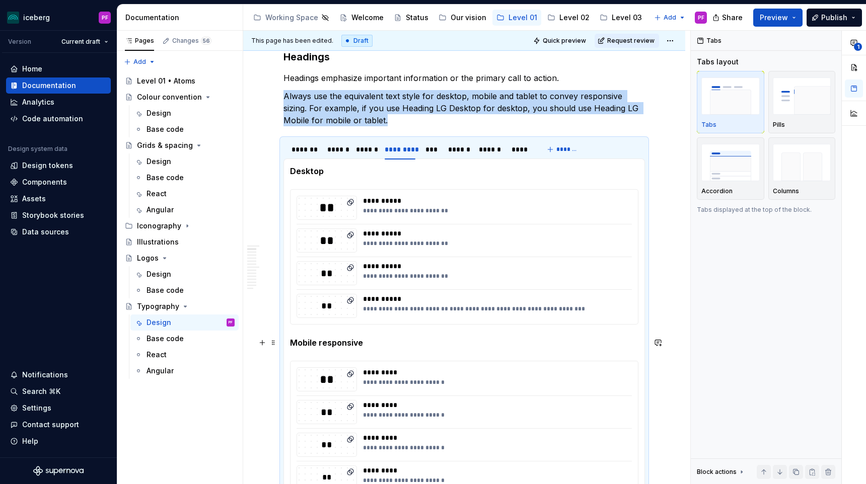
scroll to position [224, 0]
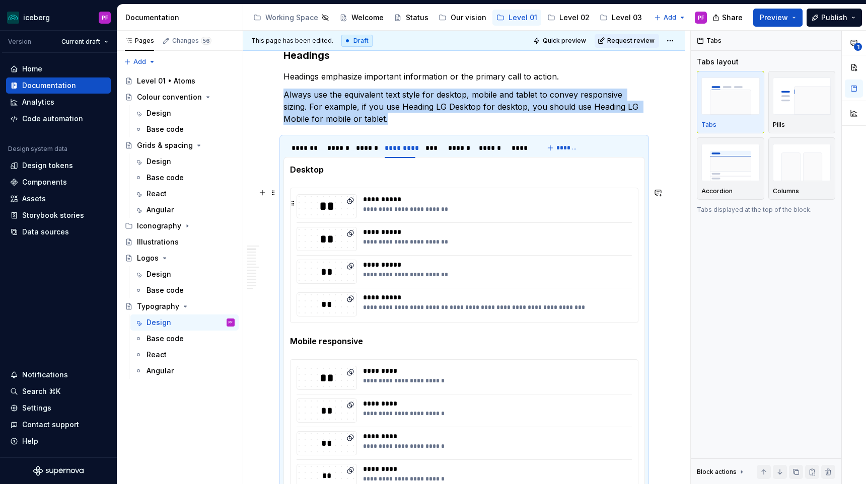
click at [398, 204] on div "**********" at bounding box center [497, 199] width 268 height 10
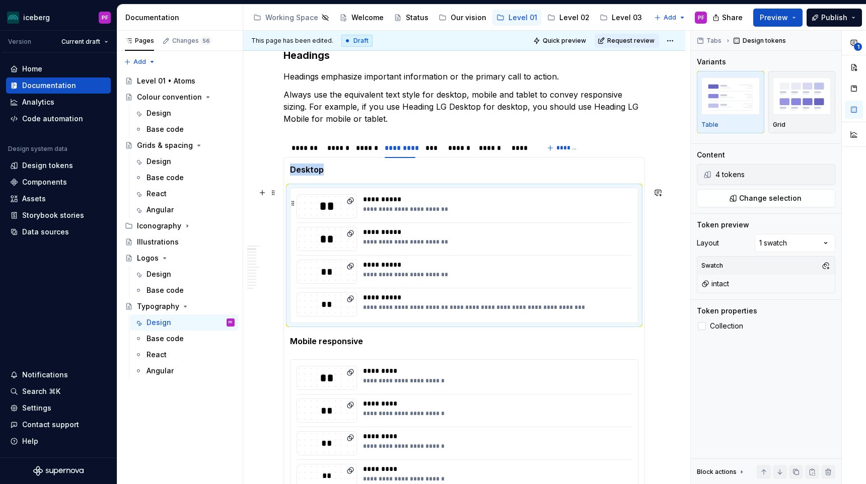
click at [350, 202] on icon at bounding box center [351, 200] width 5 height 5
click at [352, 201] on icon at bounding box center [350, 201] width 8 height 8
click at [742, 287] on div "intact" at bounding box center [765, 284] width 133 height 14
click at [713, 282] on div "intact" at bounding box center [715, 284] width 28 height 10
click at [826, 267] on button "button" at bounding box center [825, 266] width 14 height 14
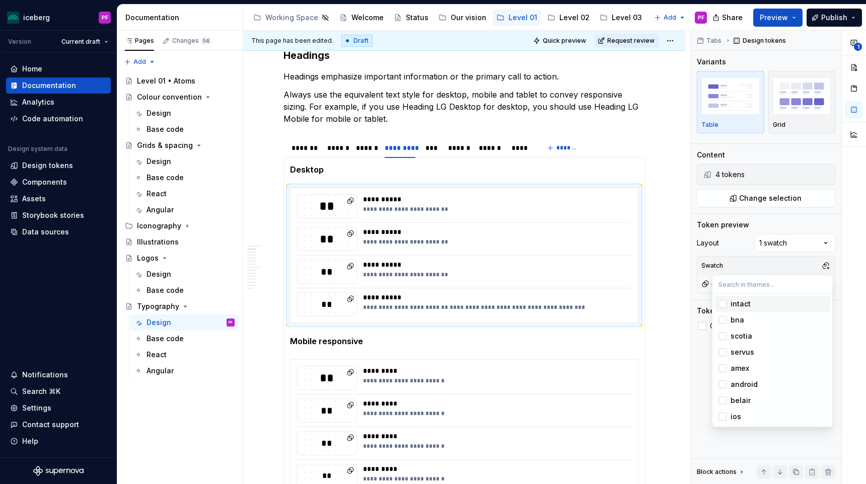
click at [792, 265] on div "**********" at bounding box center [778, 258] width 175 height 454
type textarea "*"
